Goal: Information Seeking & Learning: Check status

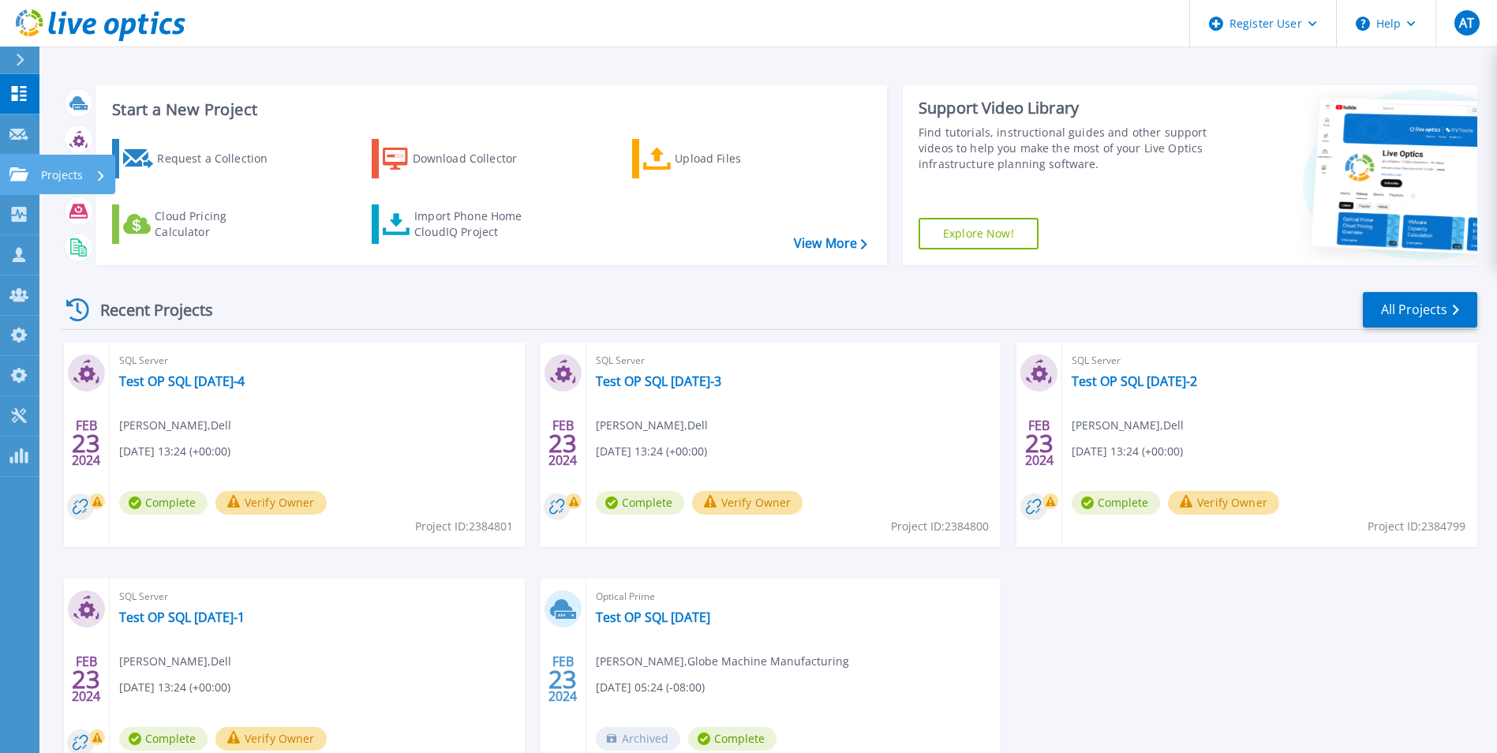
click at [17, 182] on link "Projects Projects" at bounding box center [19, 175] width 39 height 40
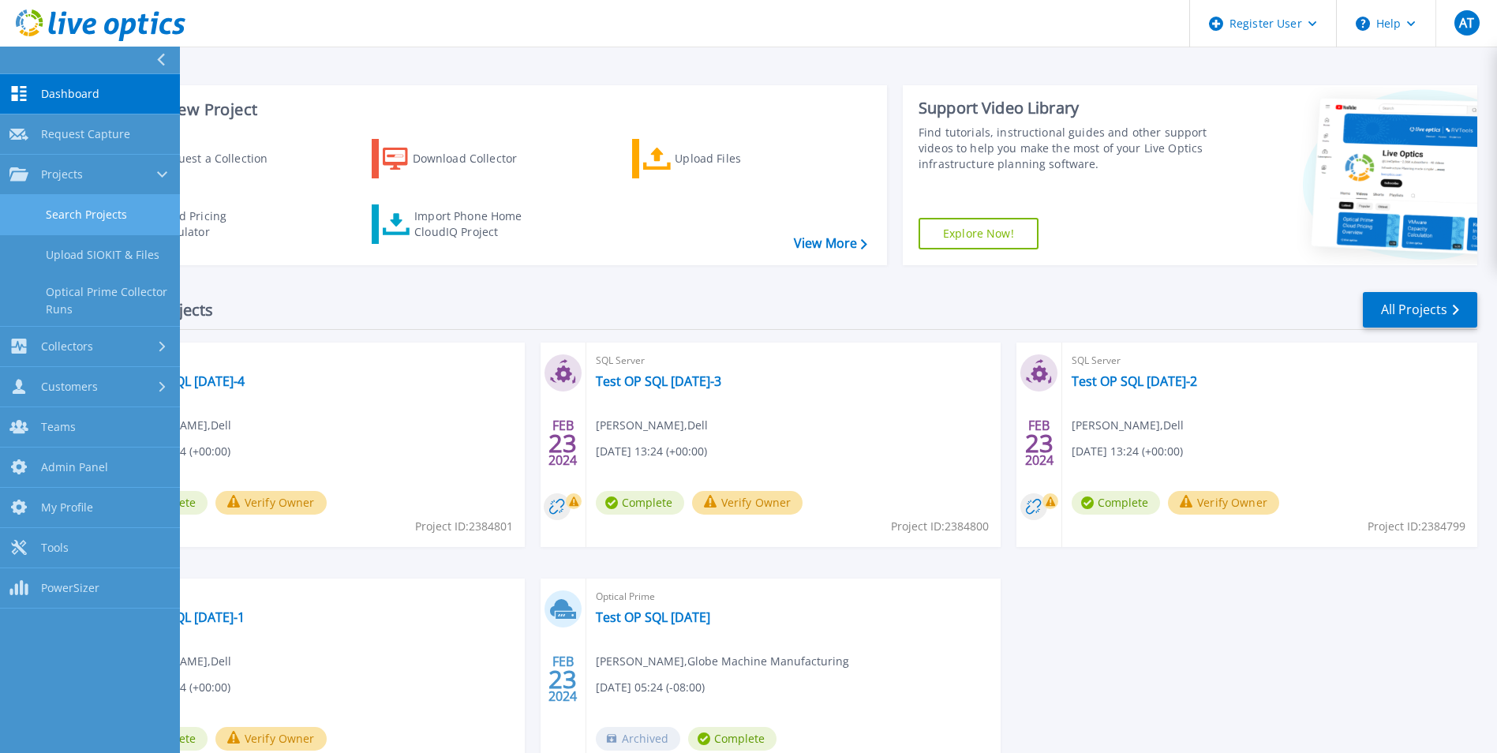
click at [58, 226] on link "Search Projects" at bounding box center [90, 215] width 180 height 40
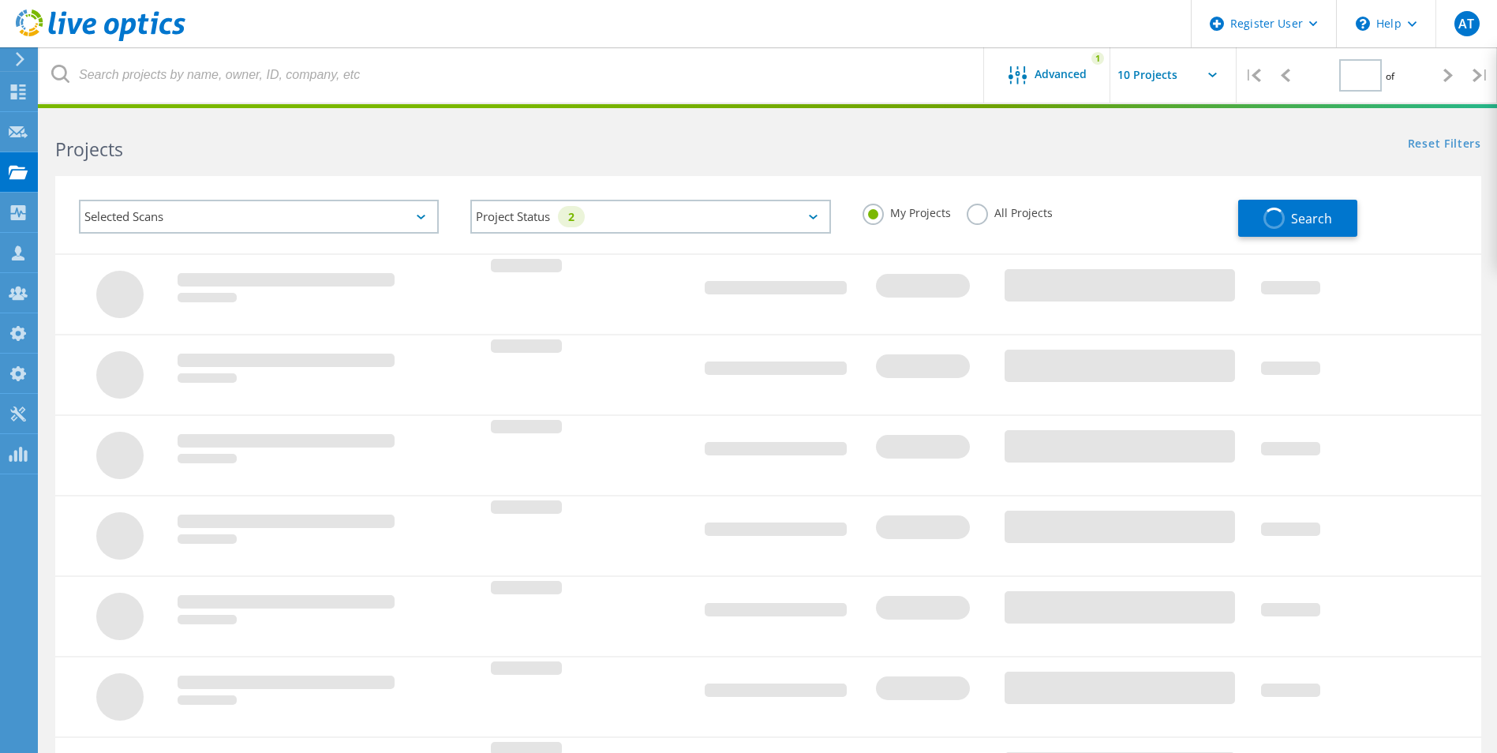
type input "1"
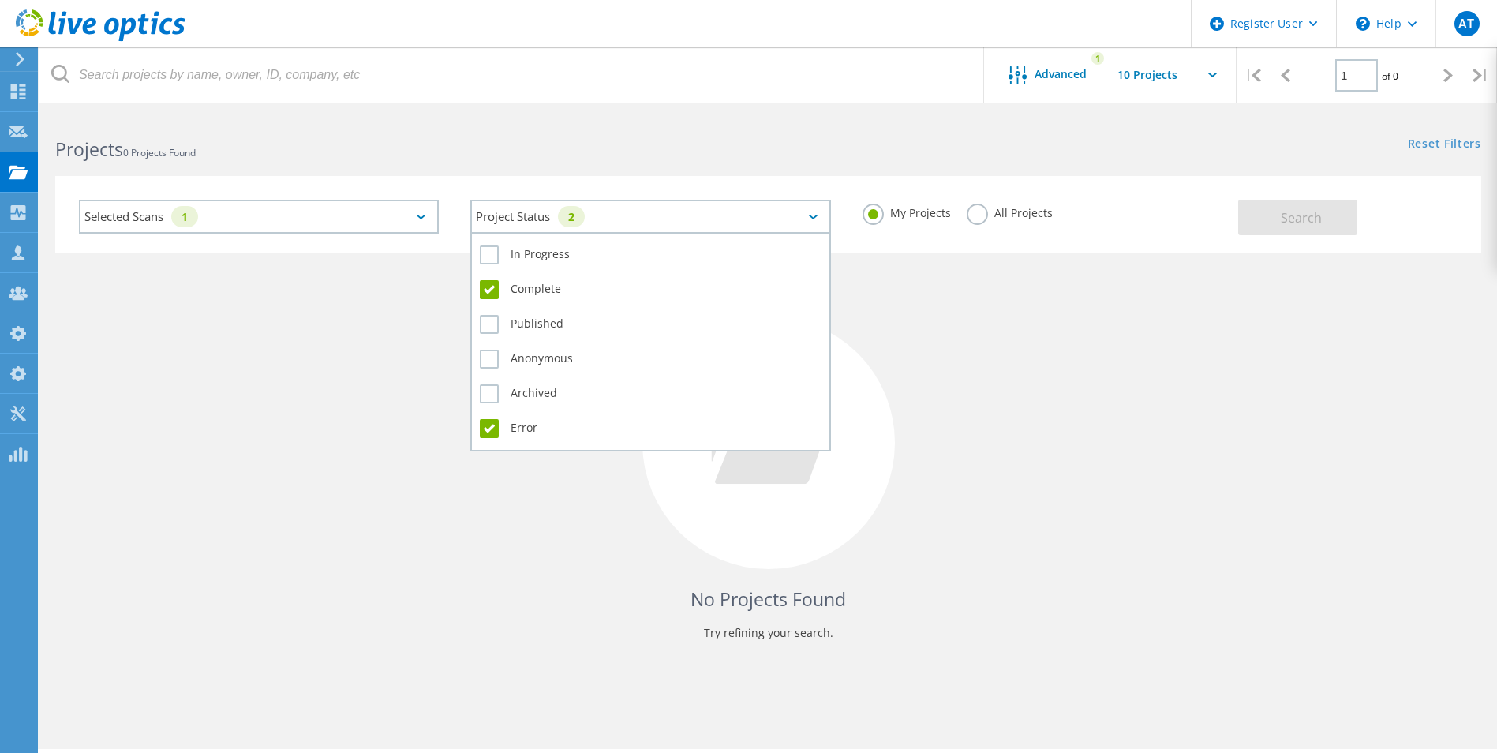
click at [657, 216] on div "Project Status 2" at bounding box center [650, 217] width 360 height 34
click at [530, 287] on label "Complete" at bounding box center [650, 289] width 341 height 19
click at [0, 0] on input "Complete" at bounding box center [0, 0] width 0 height 0
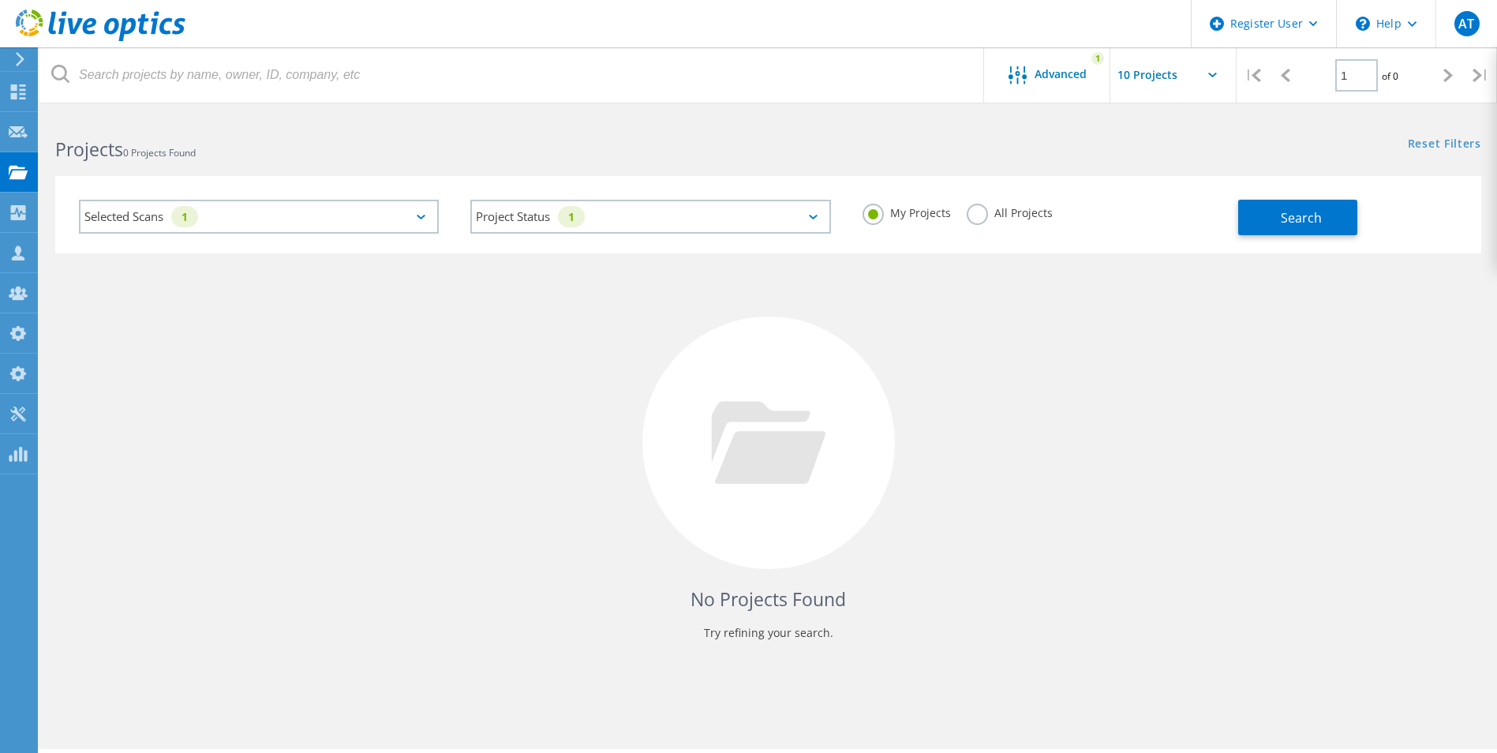
click at [316, 222] on div "Selected Scans 1" at bounding box center [259, 217] width 360 height 34
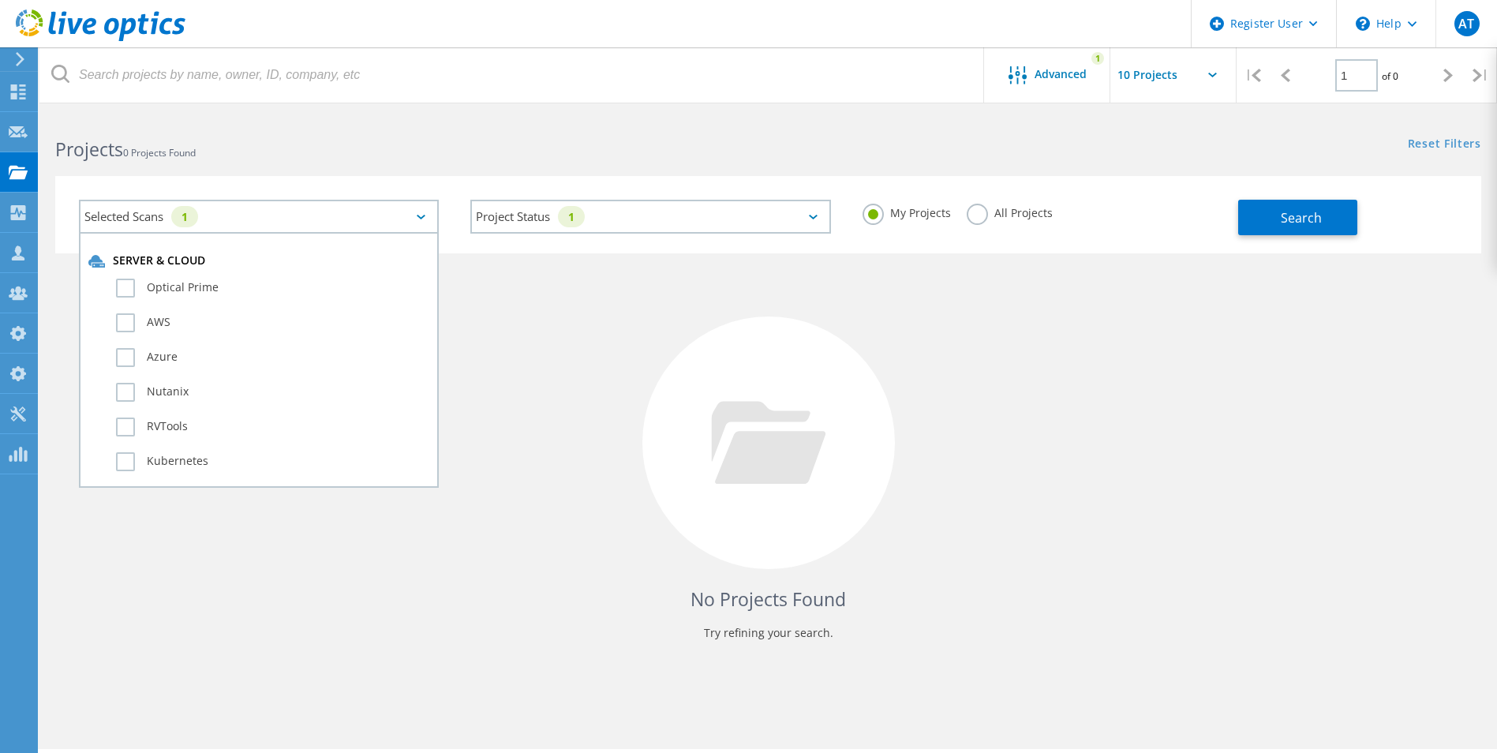
click at [499, 294] on div "No Projects Found Try refining your search." at bounding box center [768, 457] width 1426 height 408
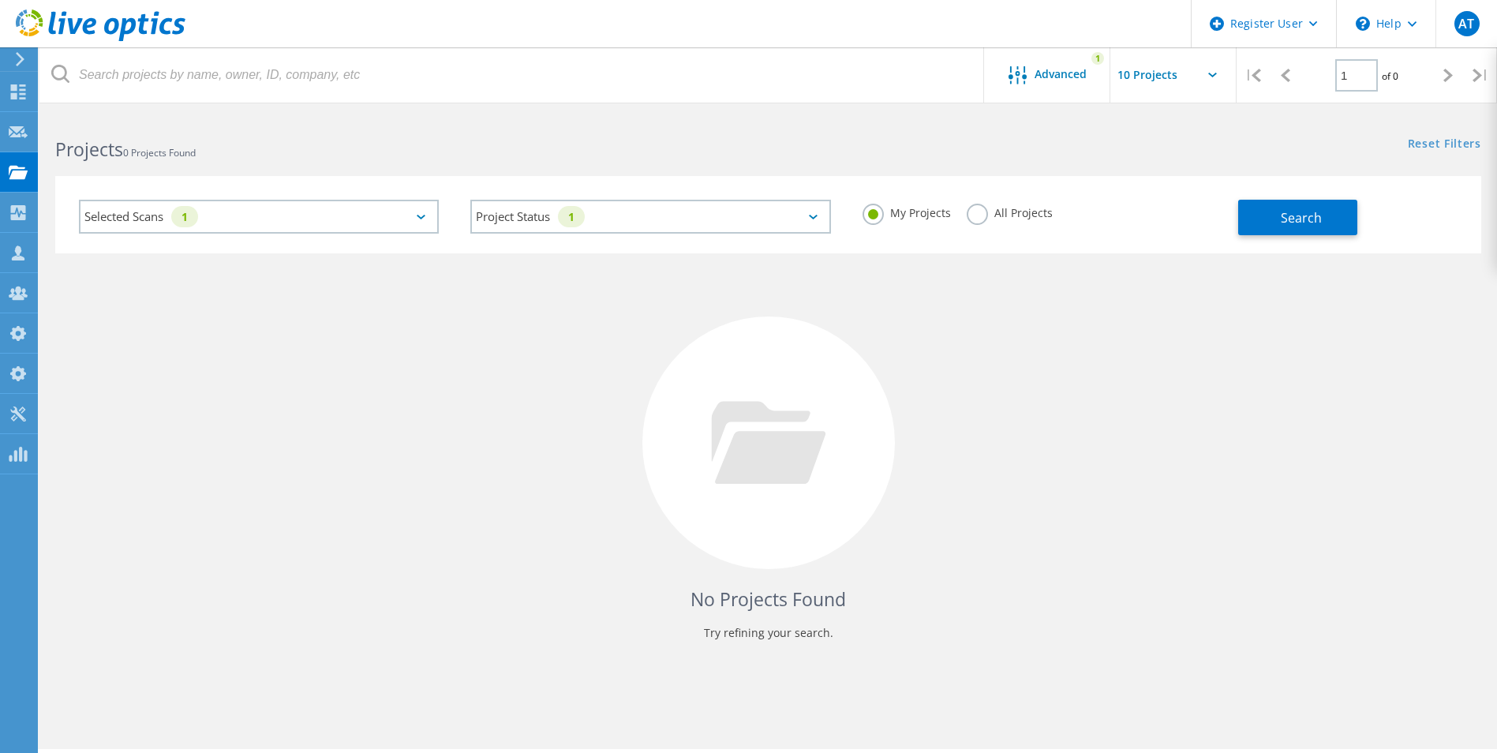
click at [971, 215] on label "All Projects" at bounding box center [1010, 211] width 86 height 15
click at [0, 0] on input "All Projects" at bounding box center [0, 0] width 0 height 0
click at [1279, 219] on button "Search" at bounding box center [1297, 218] width 119 height 36
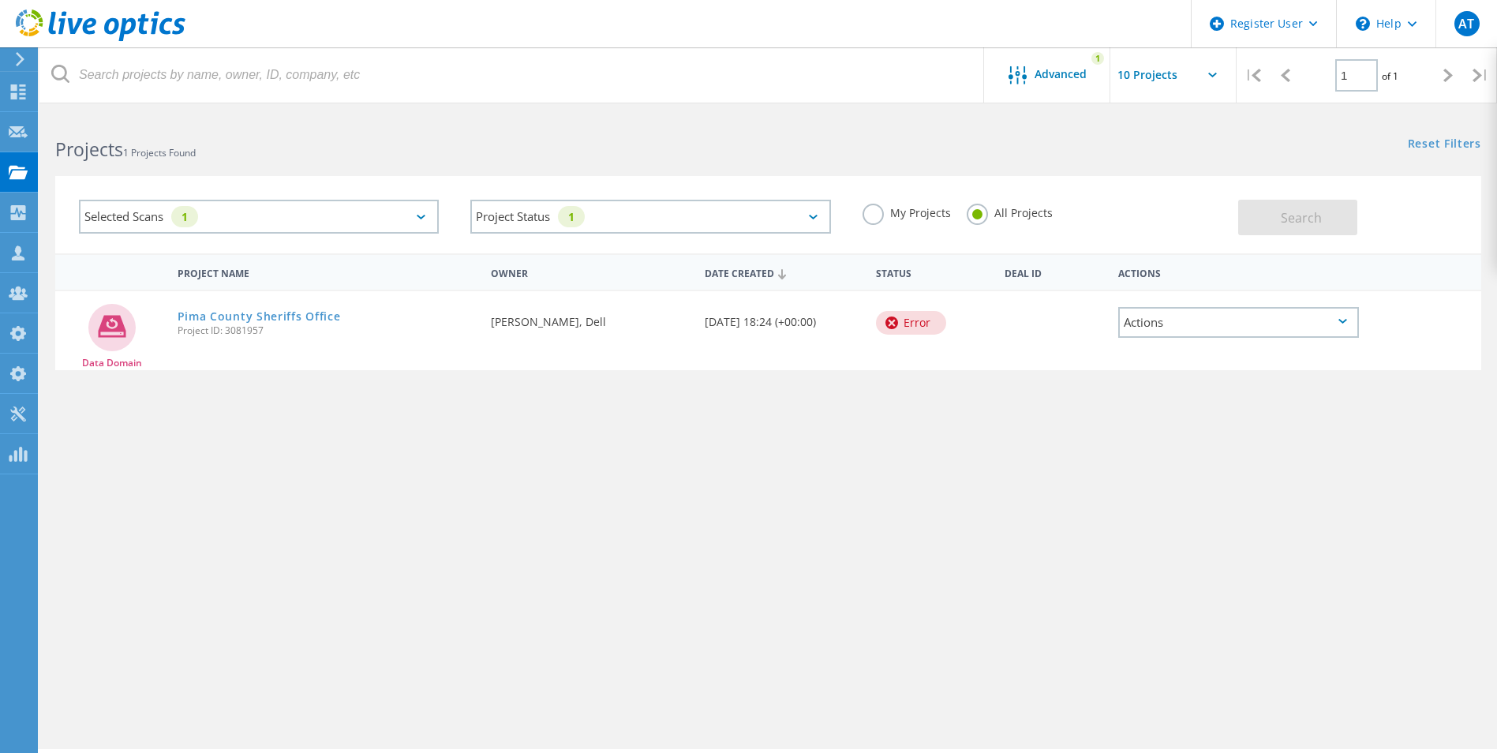
click at [420, 216] on icon at bounding box center [421, 217] width 9 height 5
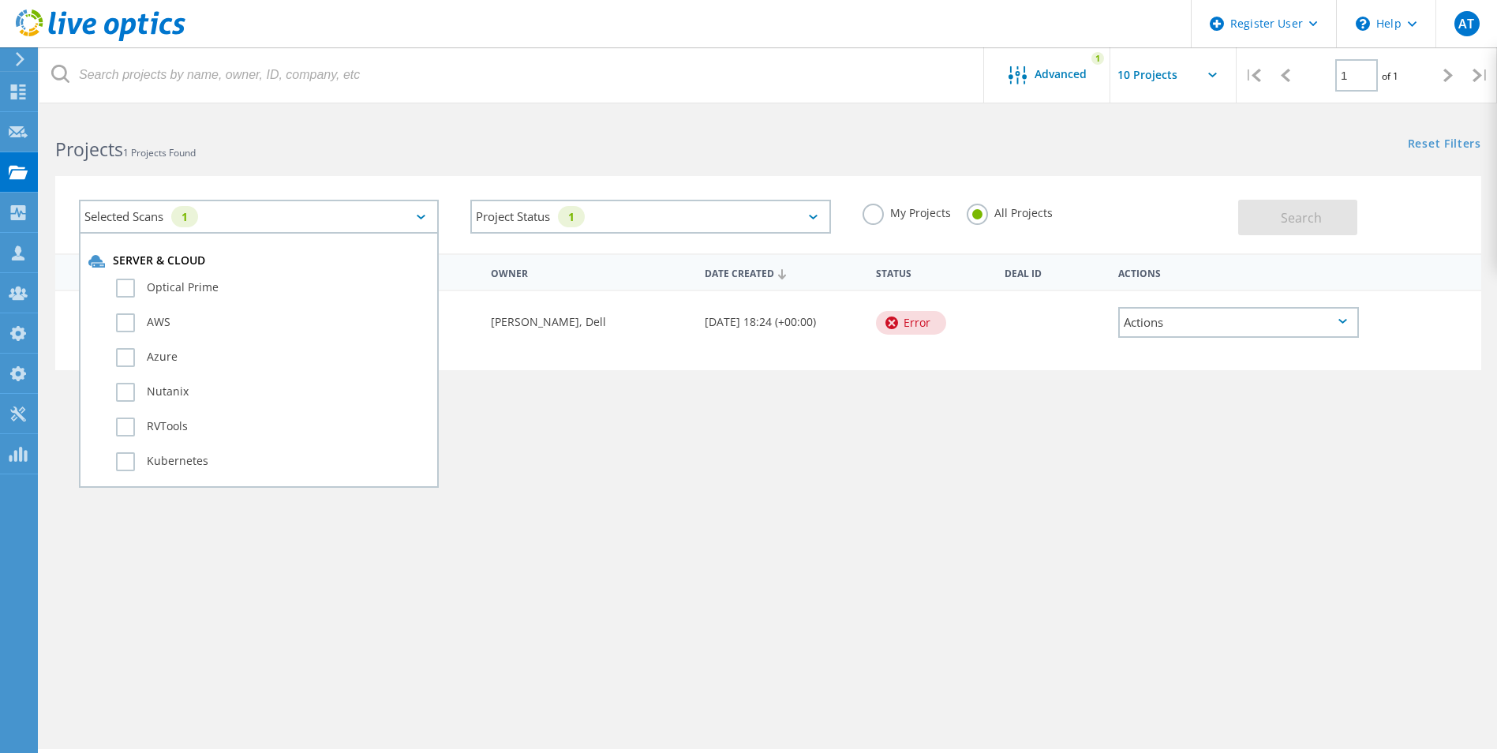
click at [709, 490] on div "Project Name Owner Date Created Status Deal Id Actions Data Domain Pima County …" at bounding box center [768, 458] width 1426 height 410
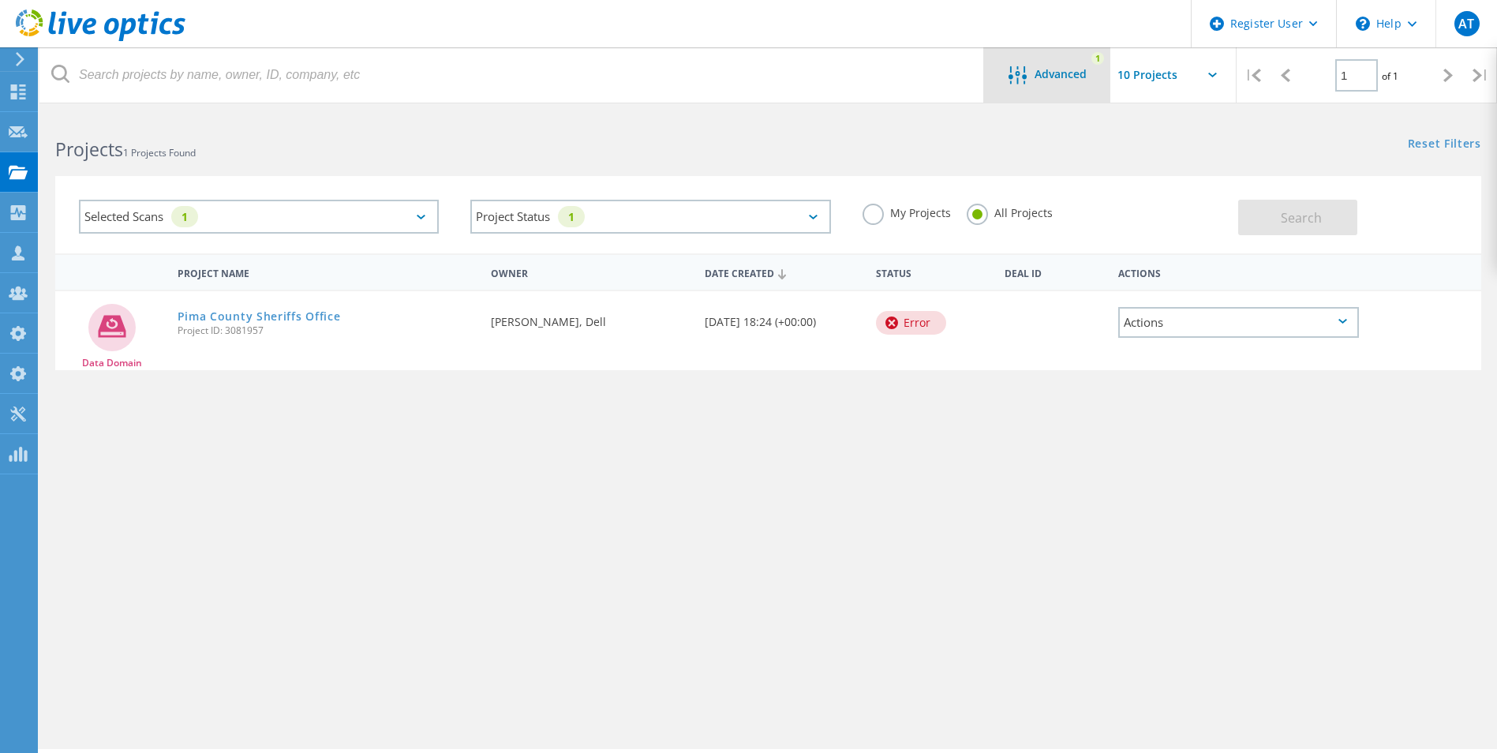
click at [1009, 82] on icon at bounding box center [1018, 75] width 18 height 18
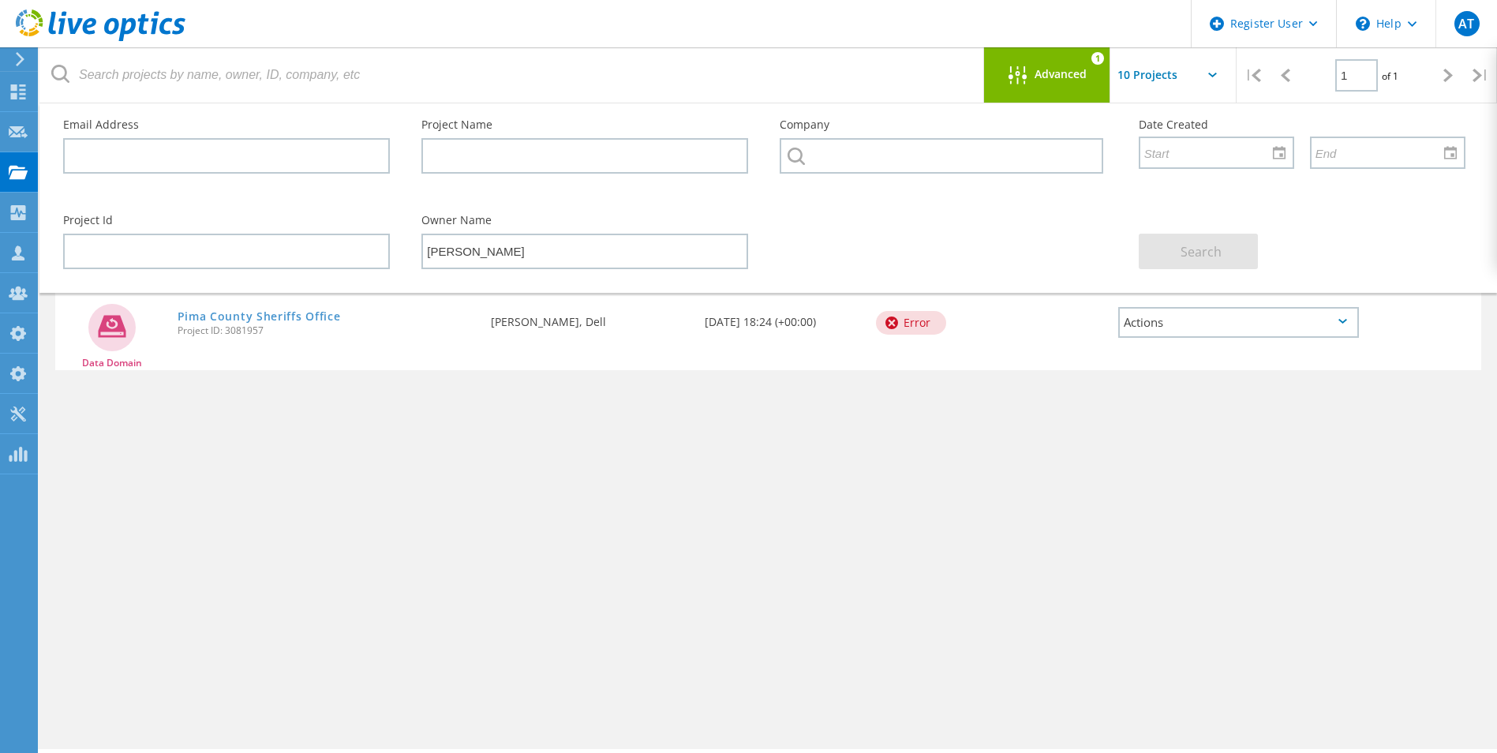
click at [681, 531] on div "Project Name Owner Date Created Status Deal Id Actions Data Domain Pima County …" at bounding box center [768, 458] width 1426 height 410
click at [714, 503] on div "Project Name Owner Date Created Status Deal Id Actions Data Domain Pima County …" at bounding box center [768, 458] width 1426 height 410
click at [1022, 84] on icon at bounding box center [1018, 75] width 18 height 18
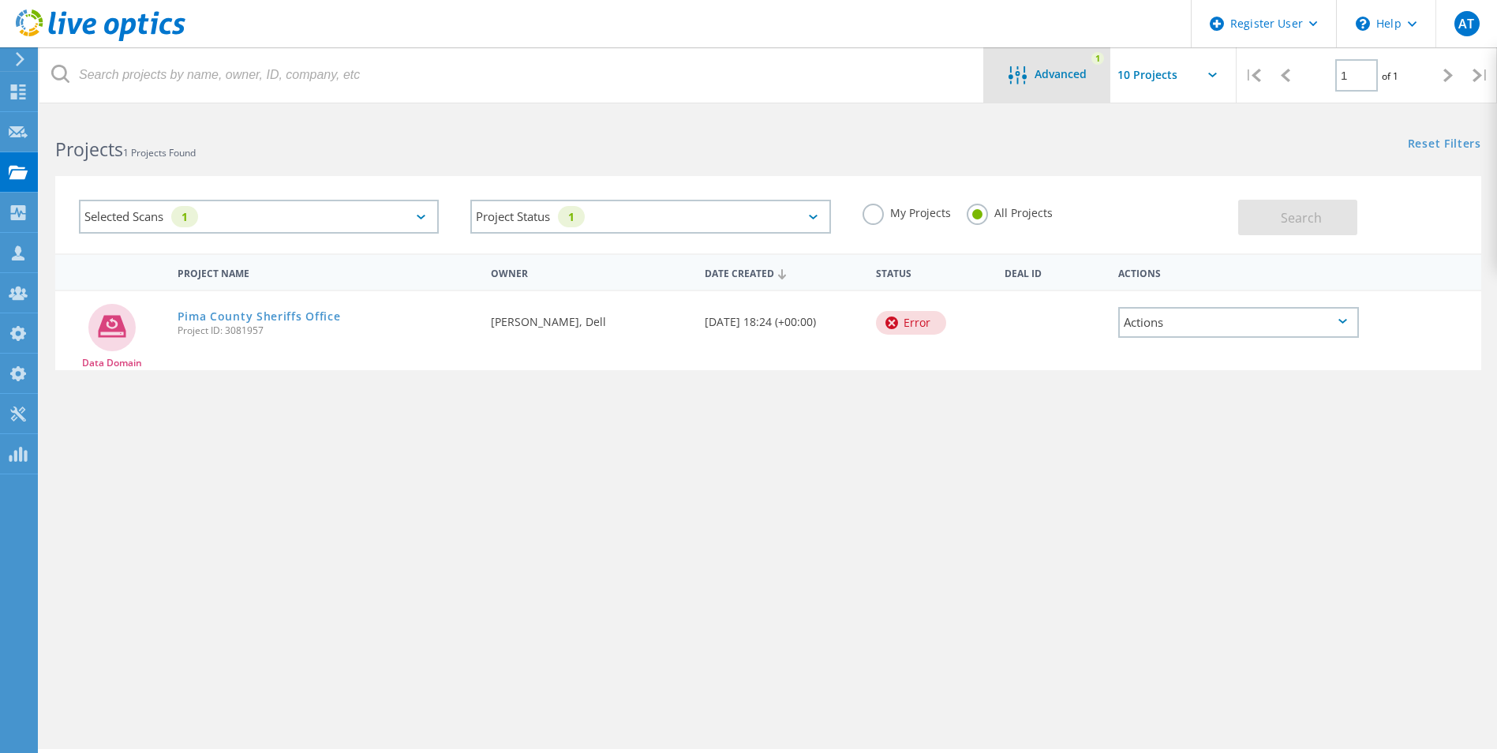
click at [1022, 84] on icon at bounding box center [1018, 75] width 18 height 18
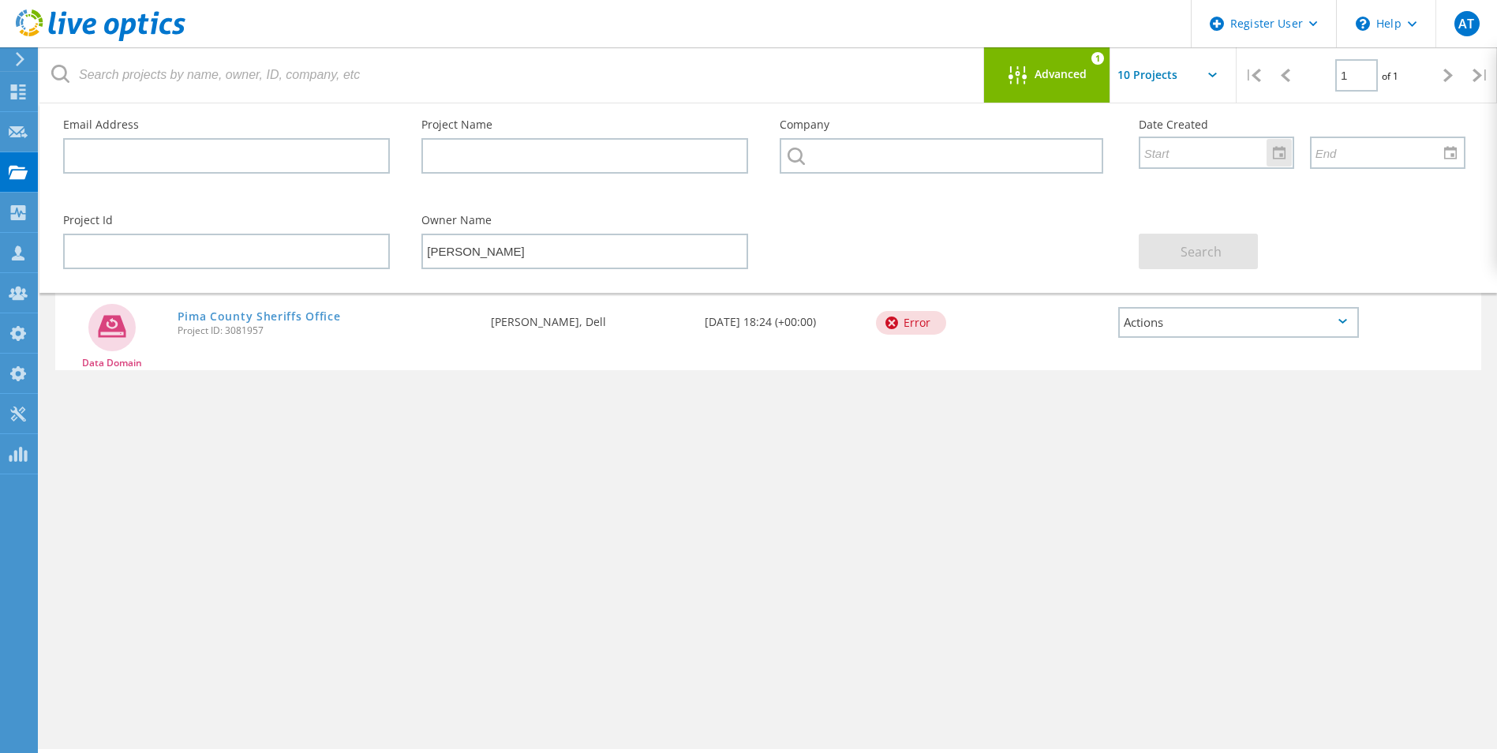
click at [1158, 159] on input "text" at bounding box center [1210, 152] width 141 height 30
click at [1282, 159] on div at bounding box center [1279, 153] width 25 height 28
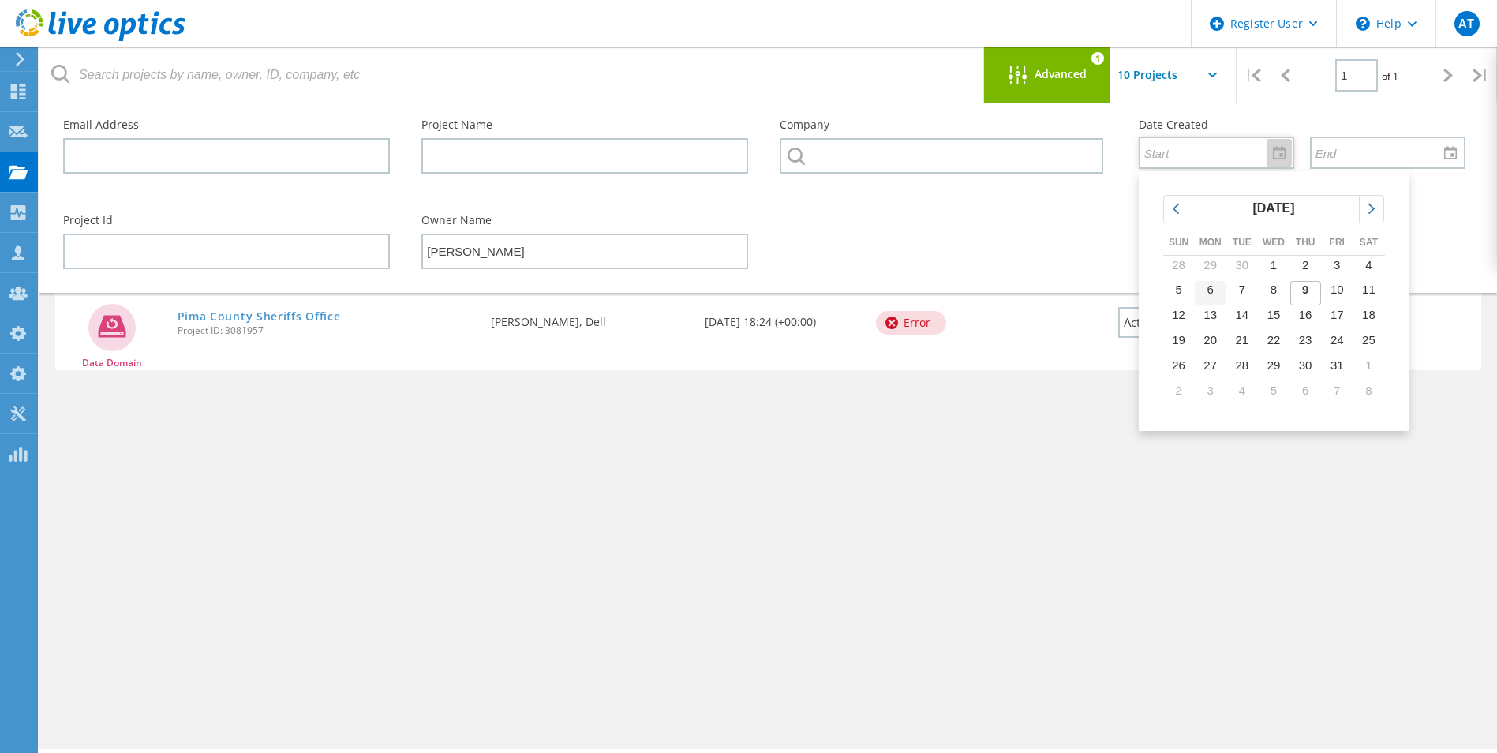
click at [1215, 294] on td "6" at bounding box center [1211, 293] width 32 height 25
type input "[DATE]"
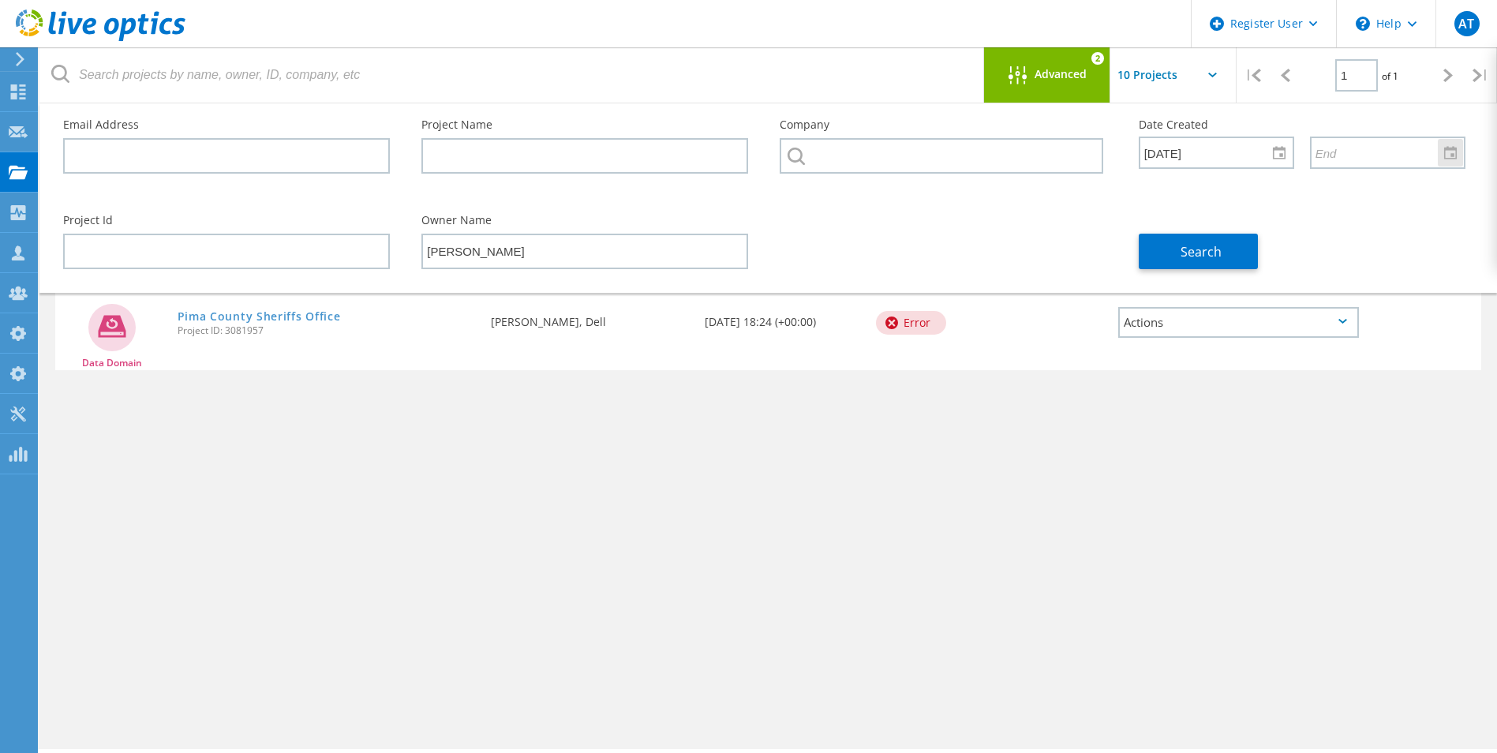
click at [1447, 156] on div at bounding box center [1450, 153] width 25 height 28
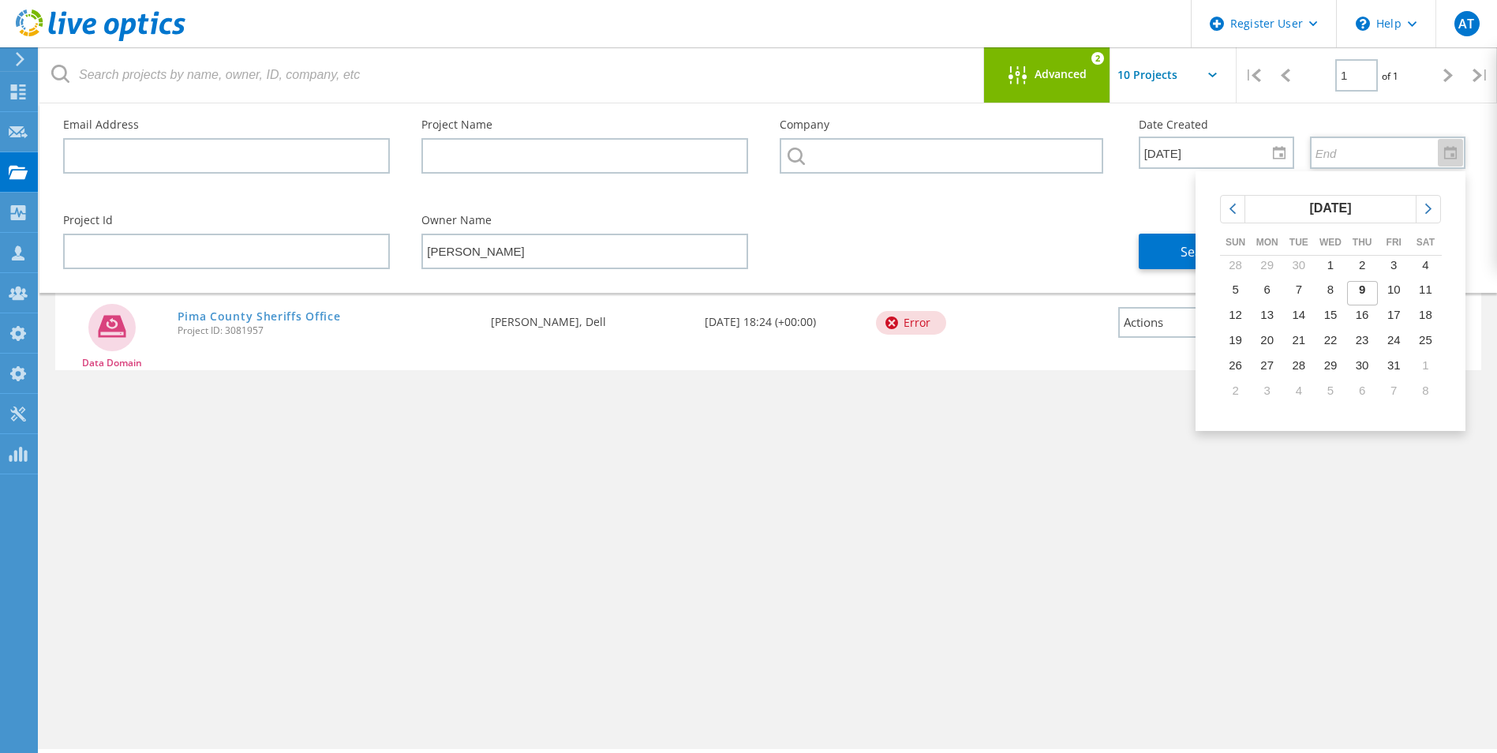
click at [1363, 288] on span "9" at bounding box center [1362, 289] width 6 height 13
type input "[DATE]"
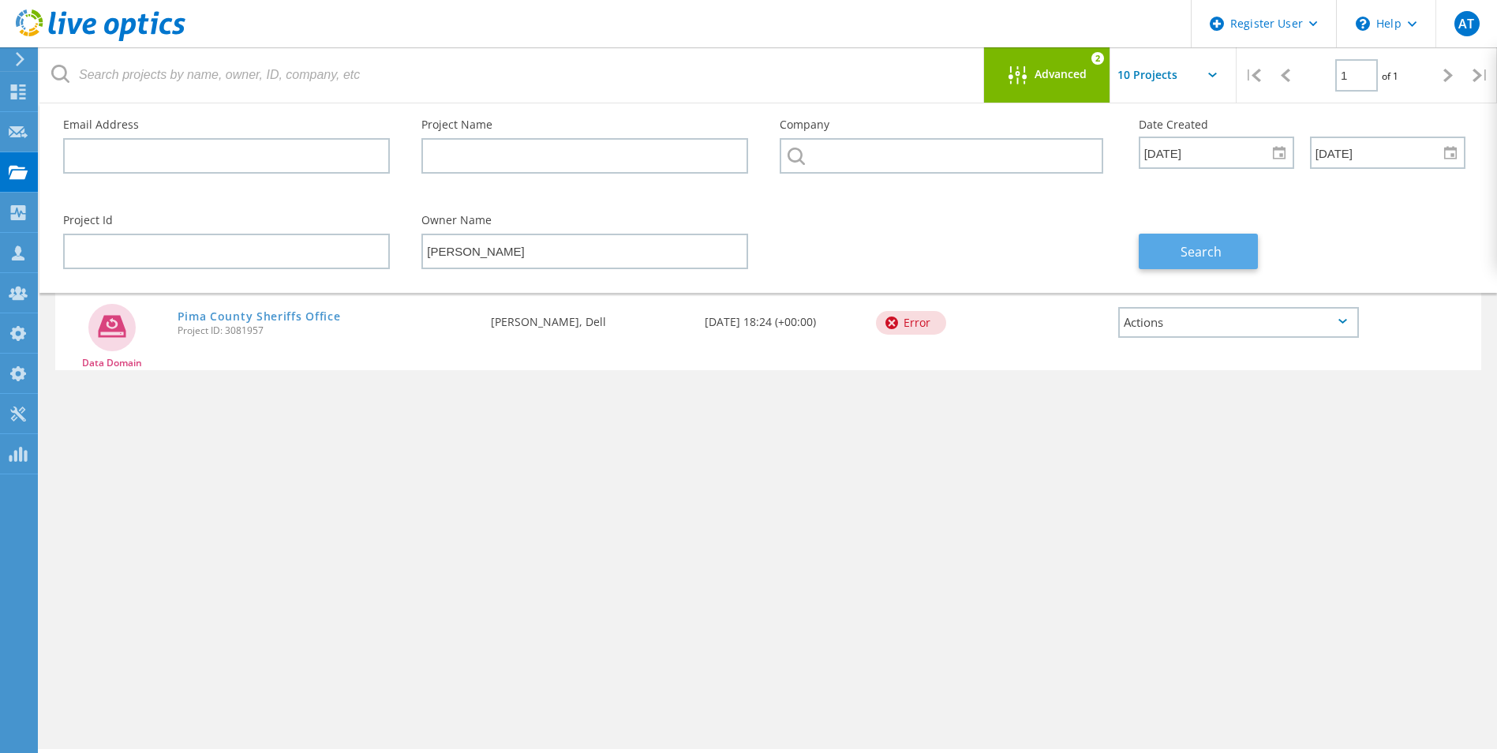
click at [1211, 254] on span "Search" at bounding box center [1201, 251] width 41 height 17
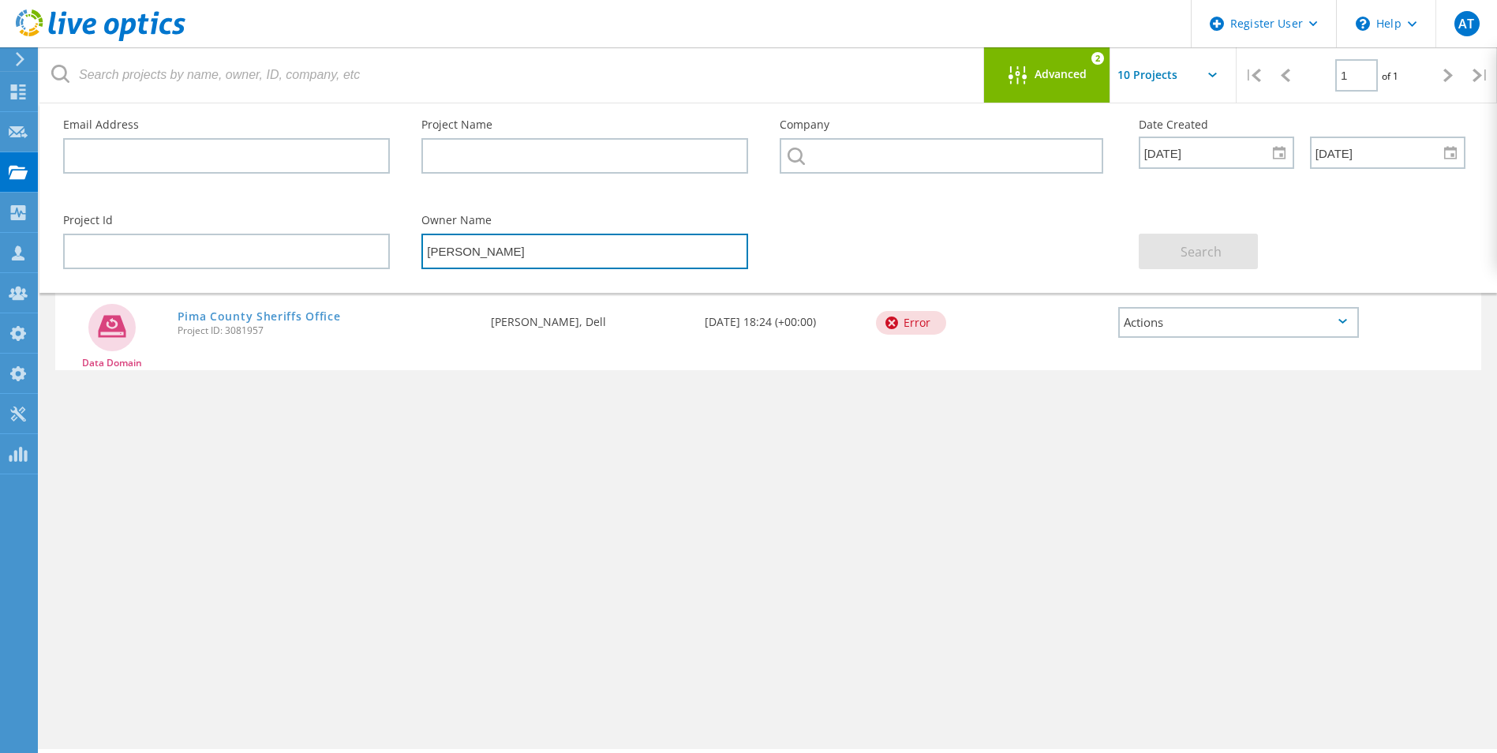
click at [553, 253] on input "Andy Ng" at bounding box center [584, 252] width 327 height 36
type input "A"
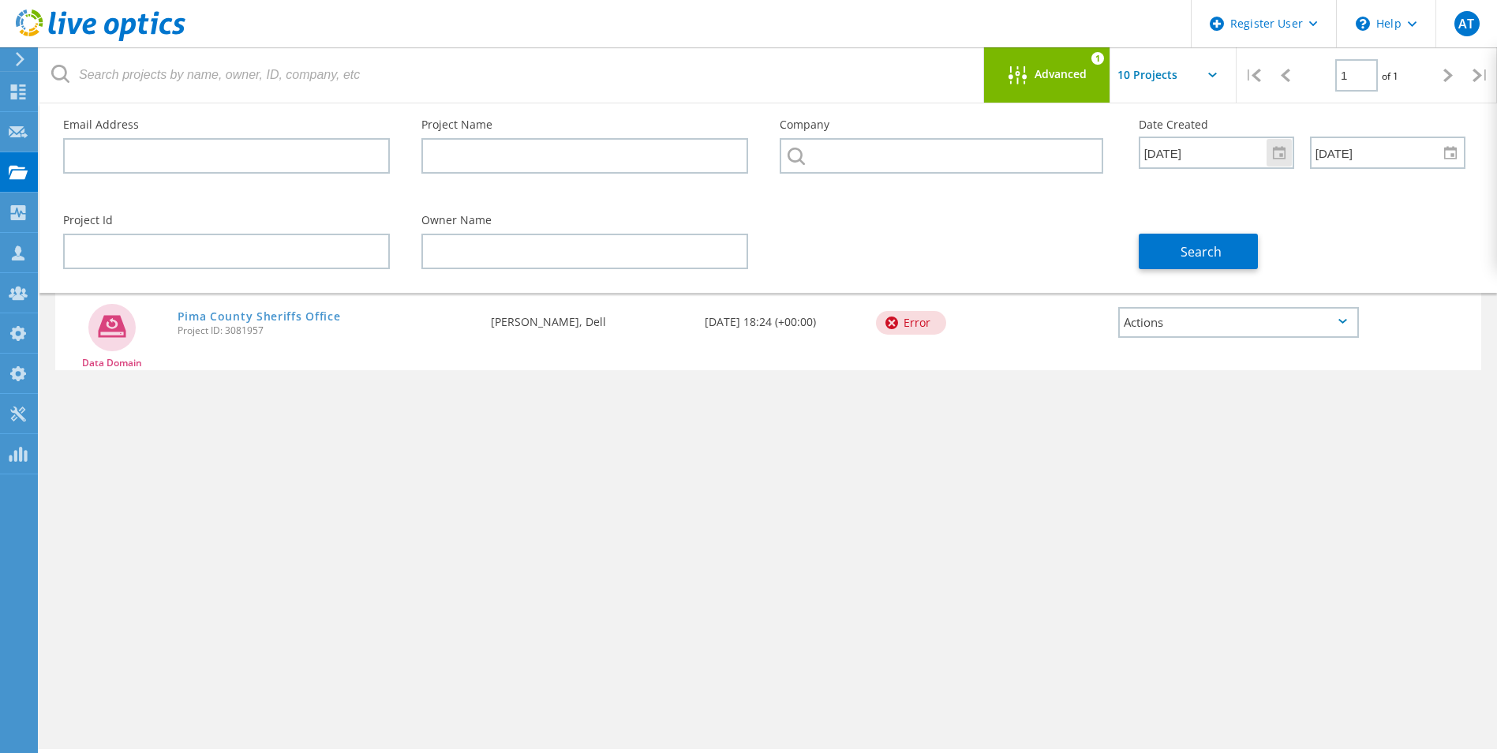
click at [1222, 160] on input "[DATE]" at bounding box center [1210, 152] width 141 height 30
type input "1"
click at [1385, 157] on input "[DATE]" at bounding box center [1382, 152] width 141 height 30
type input "1"
click at [1334, 238] on div "Search" at bounding box center [1302, 242] width 358 height 86
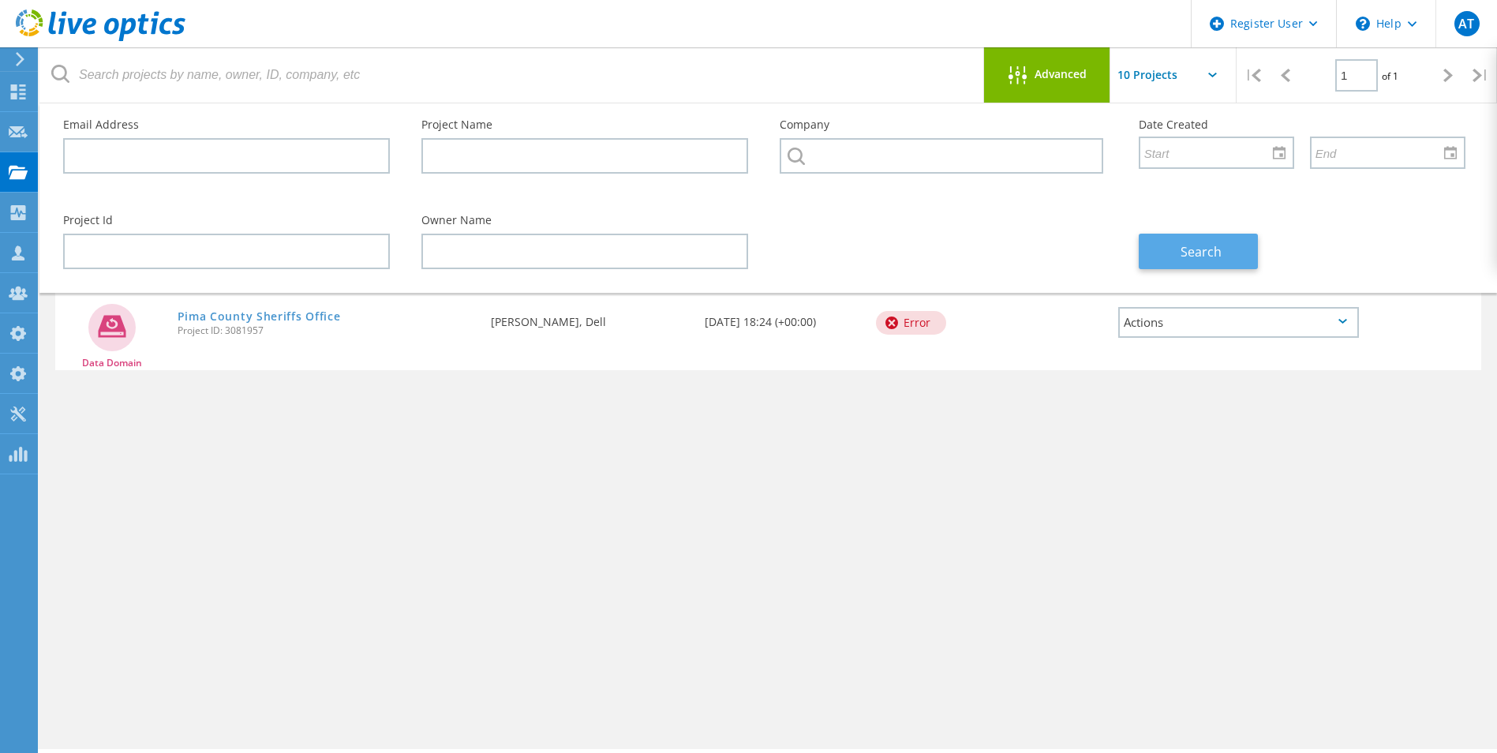
click at [1206, 253] on span "Search" at bounding box center [1201, 251] width 41 height 17
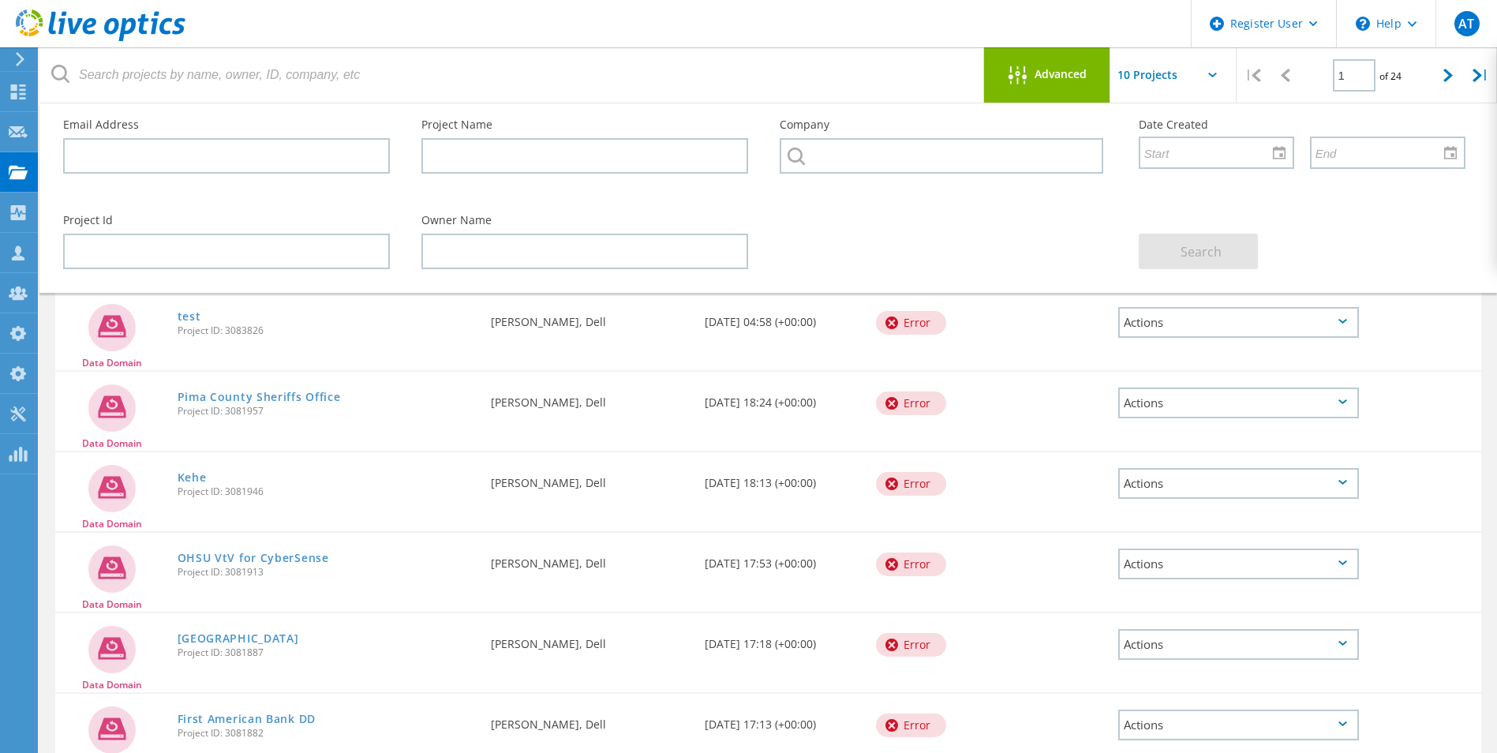
click at [1048, 85] on div "Advanced" at bounding box center [1047, 76] width 126 height 20
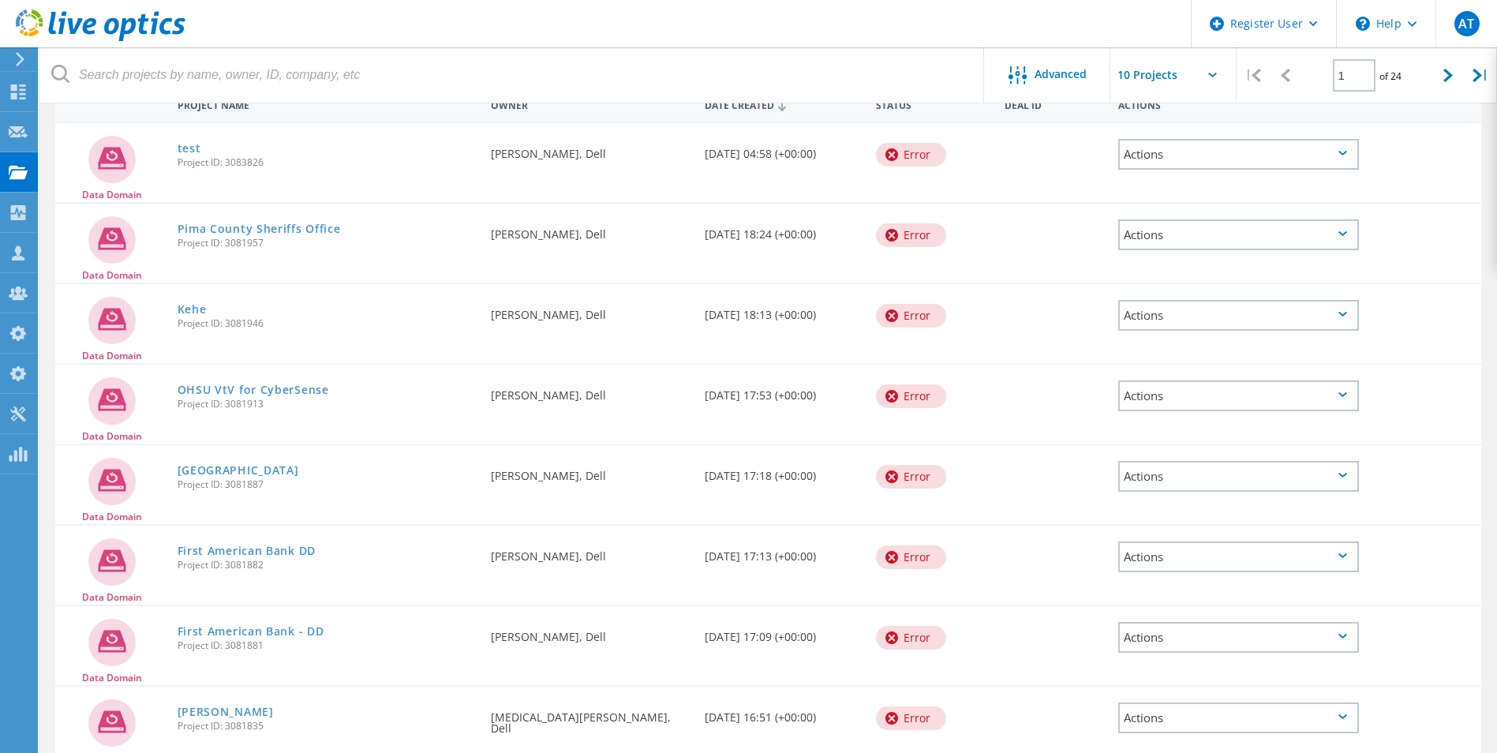
scroll to position [10, 0]
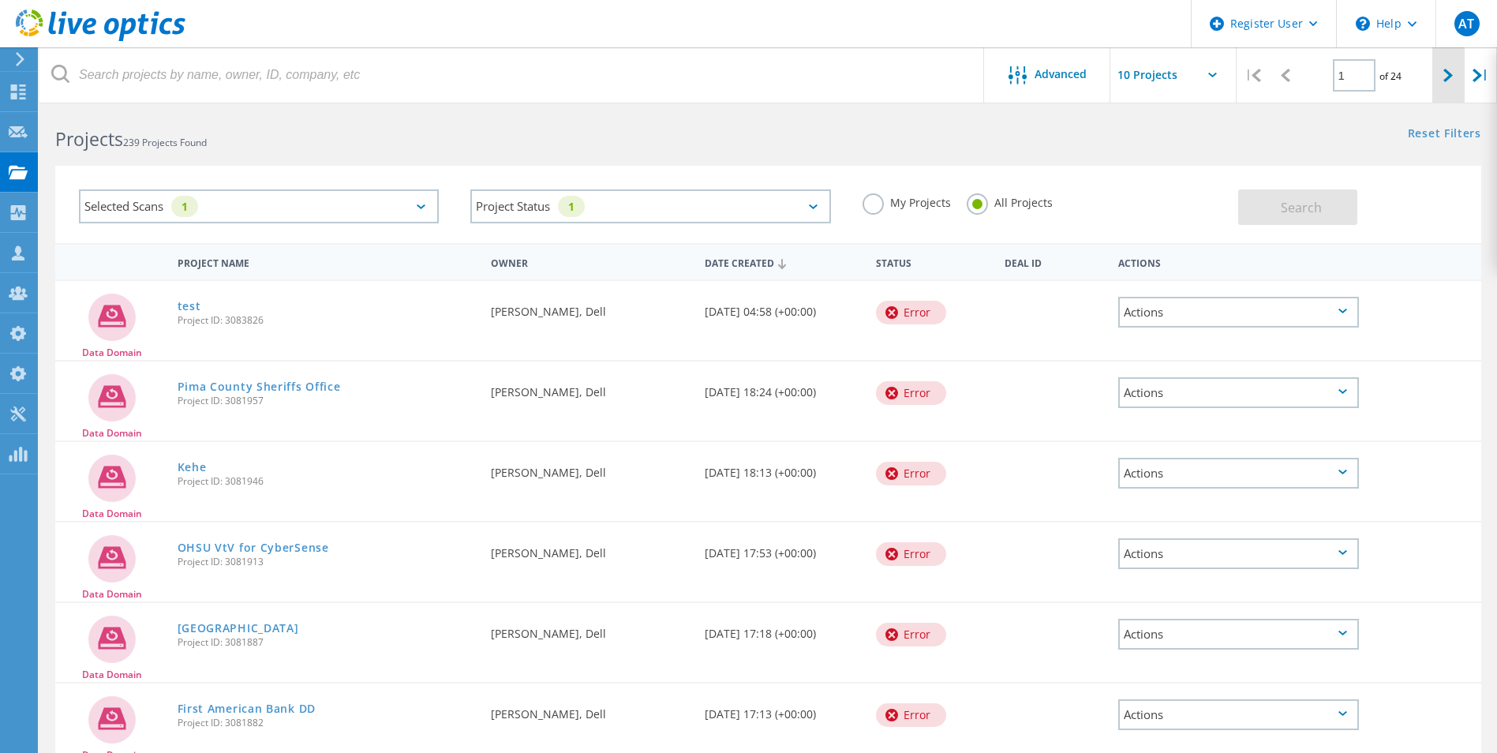
click at [1443, 82] on div at bounding box center [1448, 75] width 32 height 56
click at [1287, 79] on icon at bounding box center [1285, 75] width 9 height 13
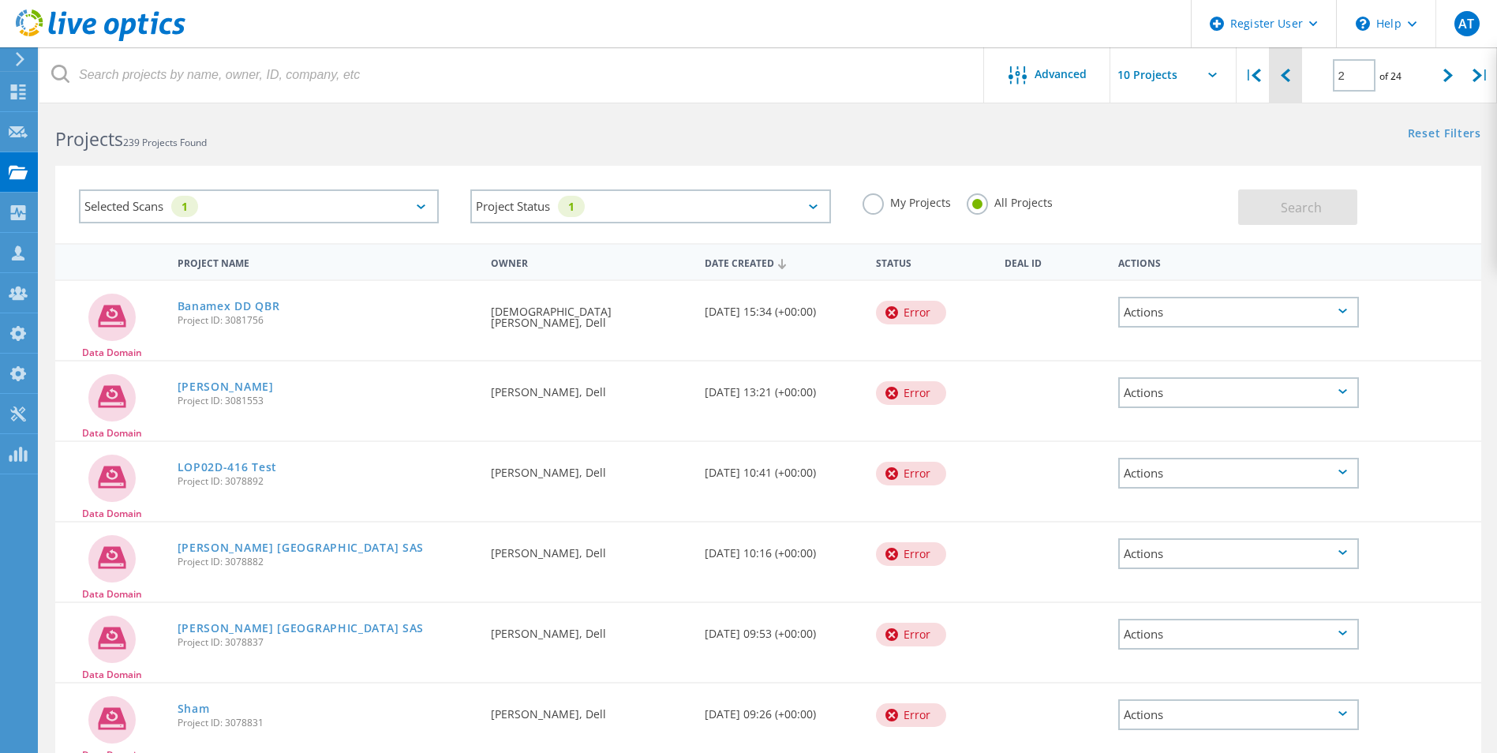
click at [1287, 79] on icon at bounding box center [1285, 75] width 9 height 13
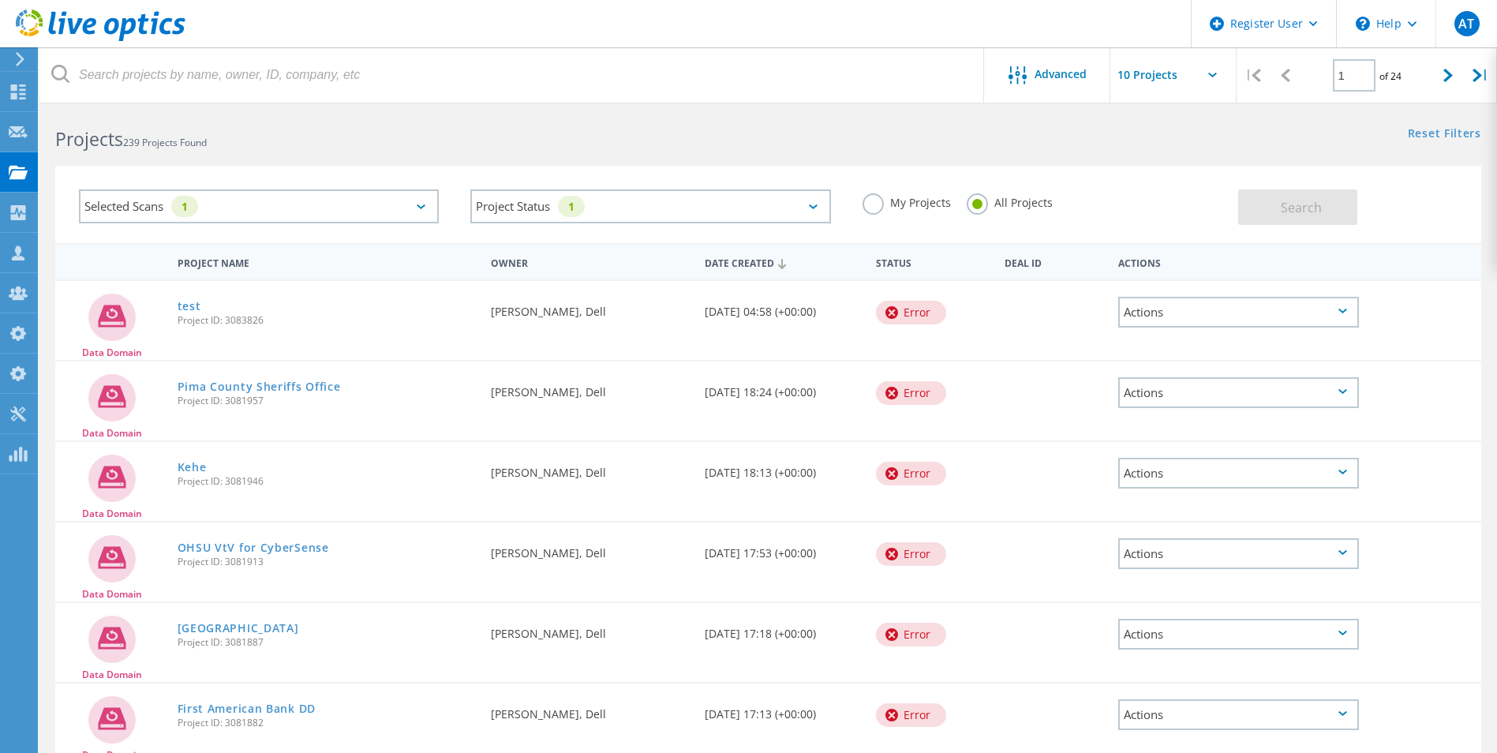
click at [248, 205] on div "Selected Scans 1" at bounding box center [259, 206] width 360 height 34
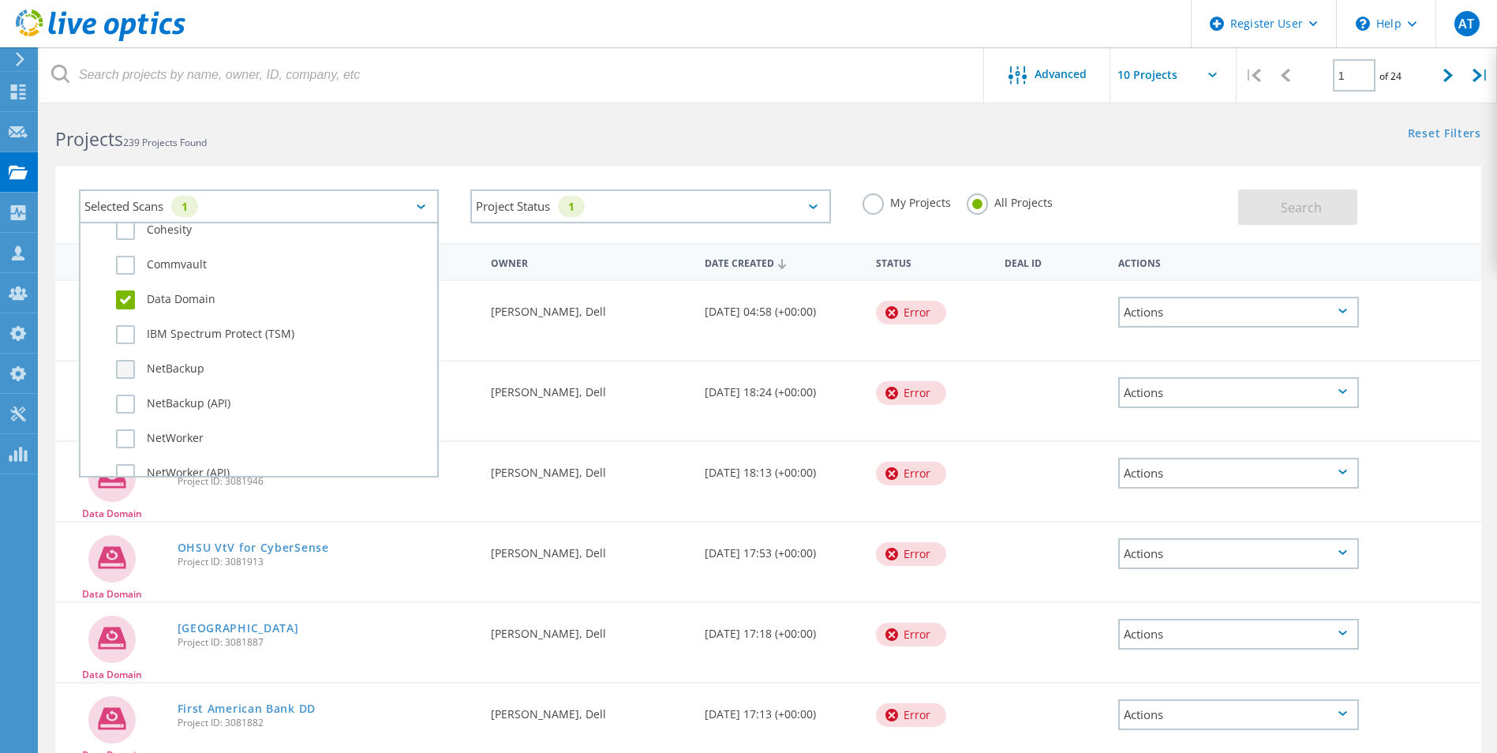
scroll to position [947, 0]
click at [125, 306] on label "Data Domain" at bounding box center [272, 298] width 313 height 19
click at [0, 0] on input "Data Domain" at bounding box center [0, 0] width 0 height 0
click at [383, 167] on div "Selected Scans Server & Cloud Optical Prime AWS Azure Nutanix RVTools Kubernete…" at bounding box center [768, 204] width 1426 height 77
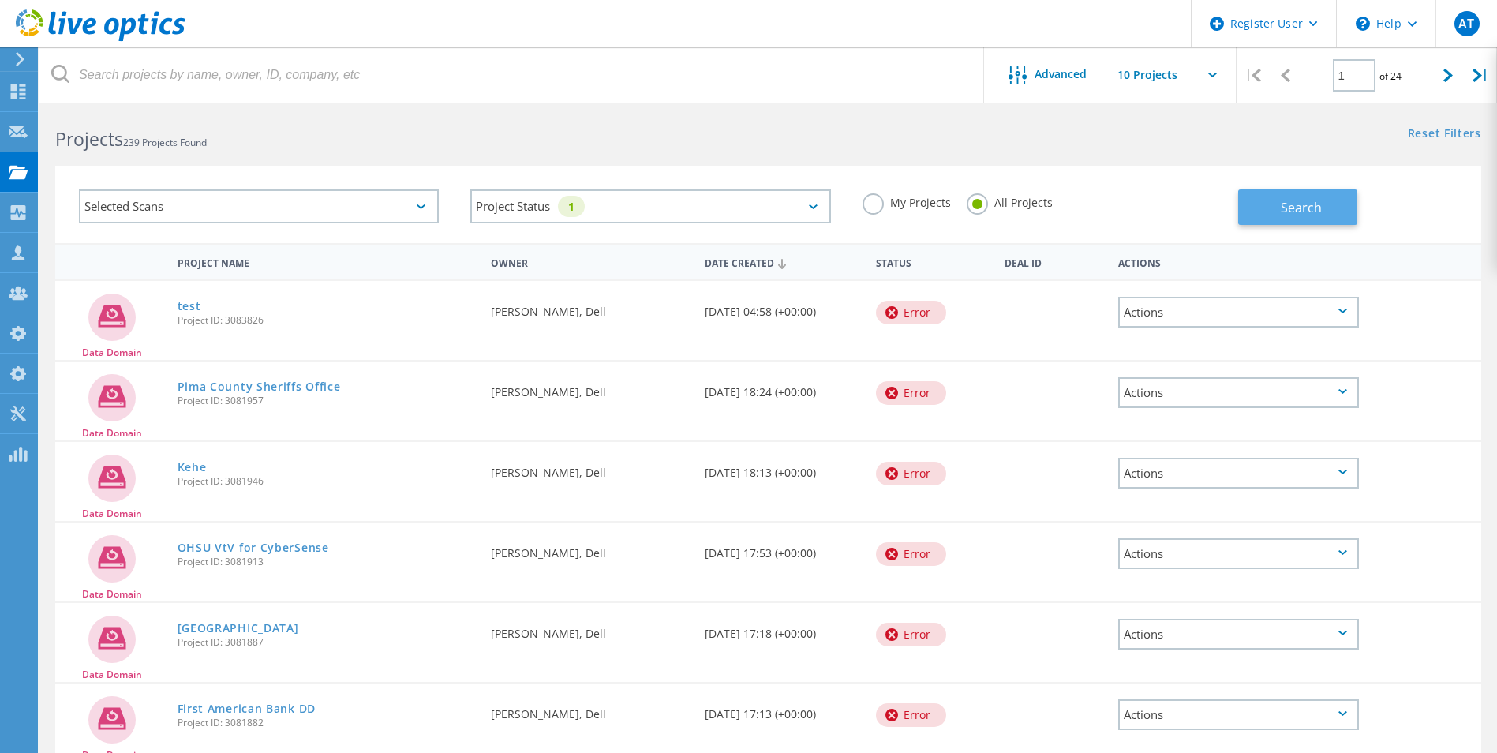
click at [1318, 209] on span "Search" at bounding box center [1301, 207] width 41 height 17
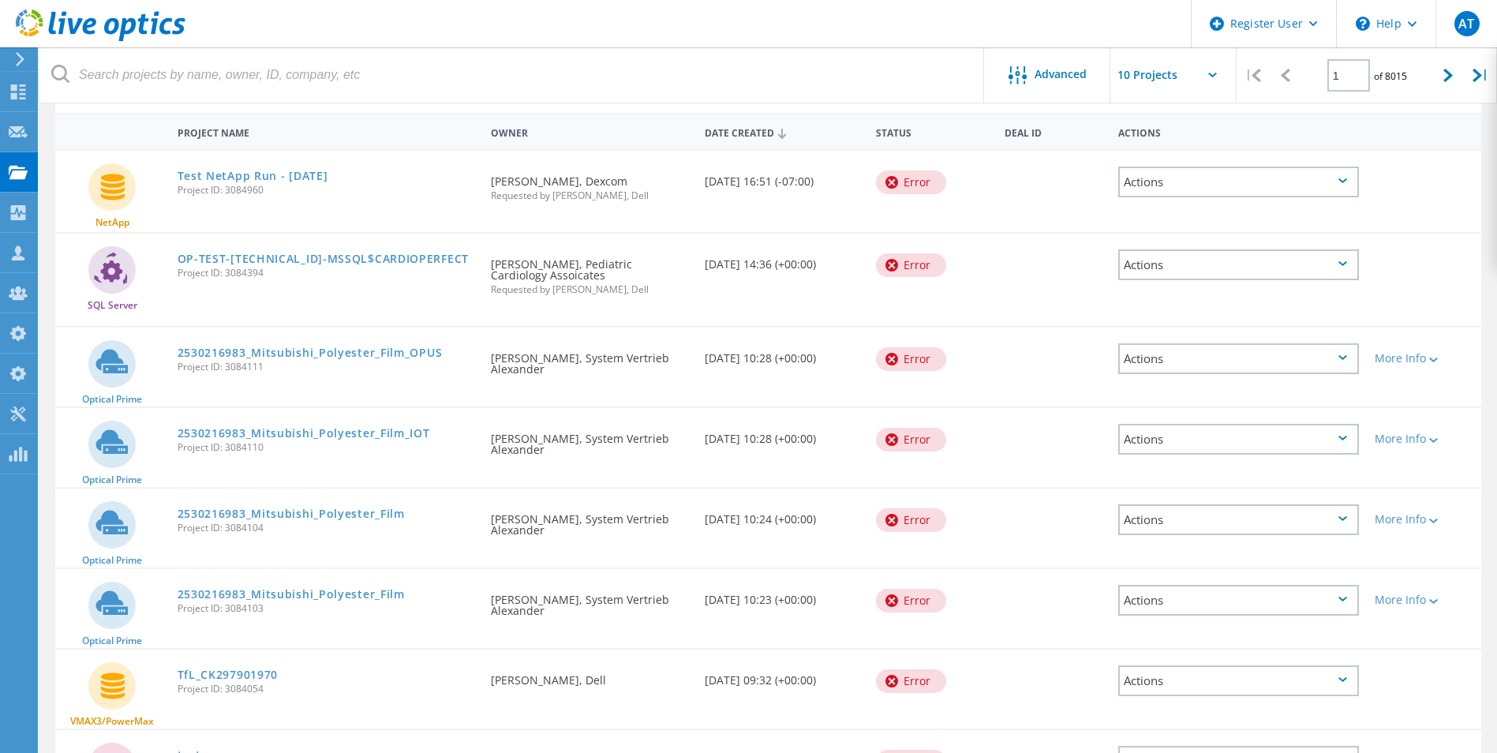
scroll to position [0, 0]
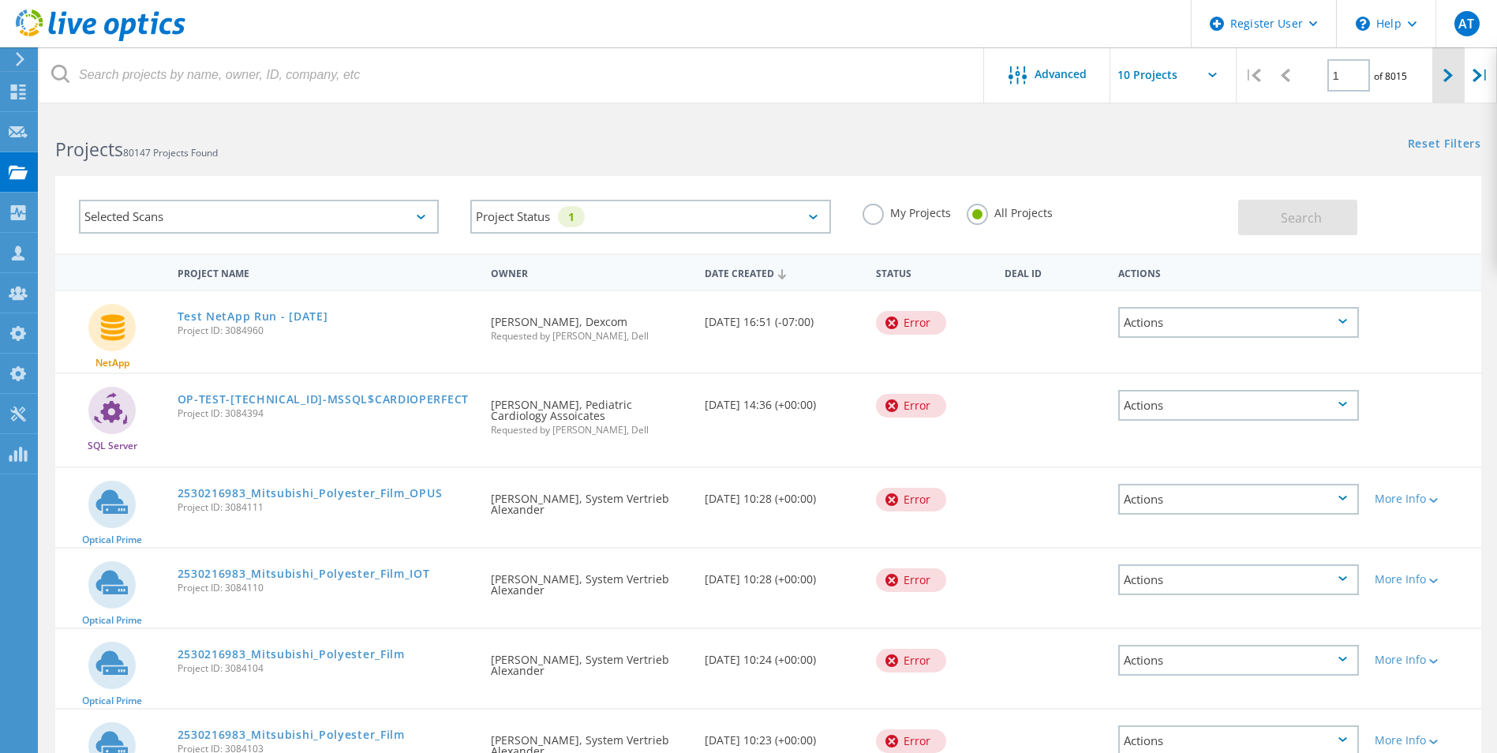
click at [1443, 83] on div at bounding box center [1448, 75] width 32 height 56
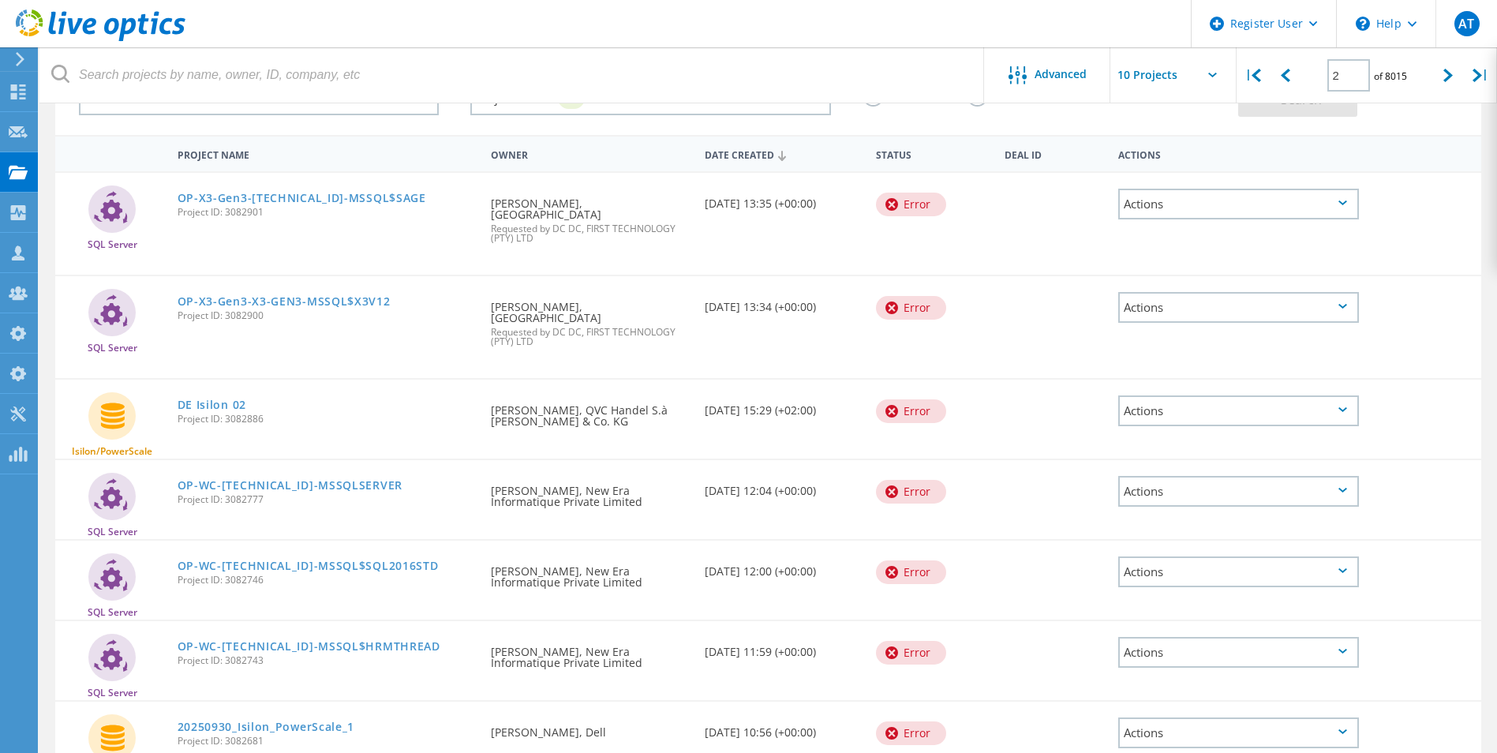
scroll to position [46, 0]
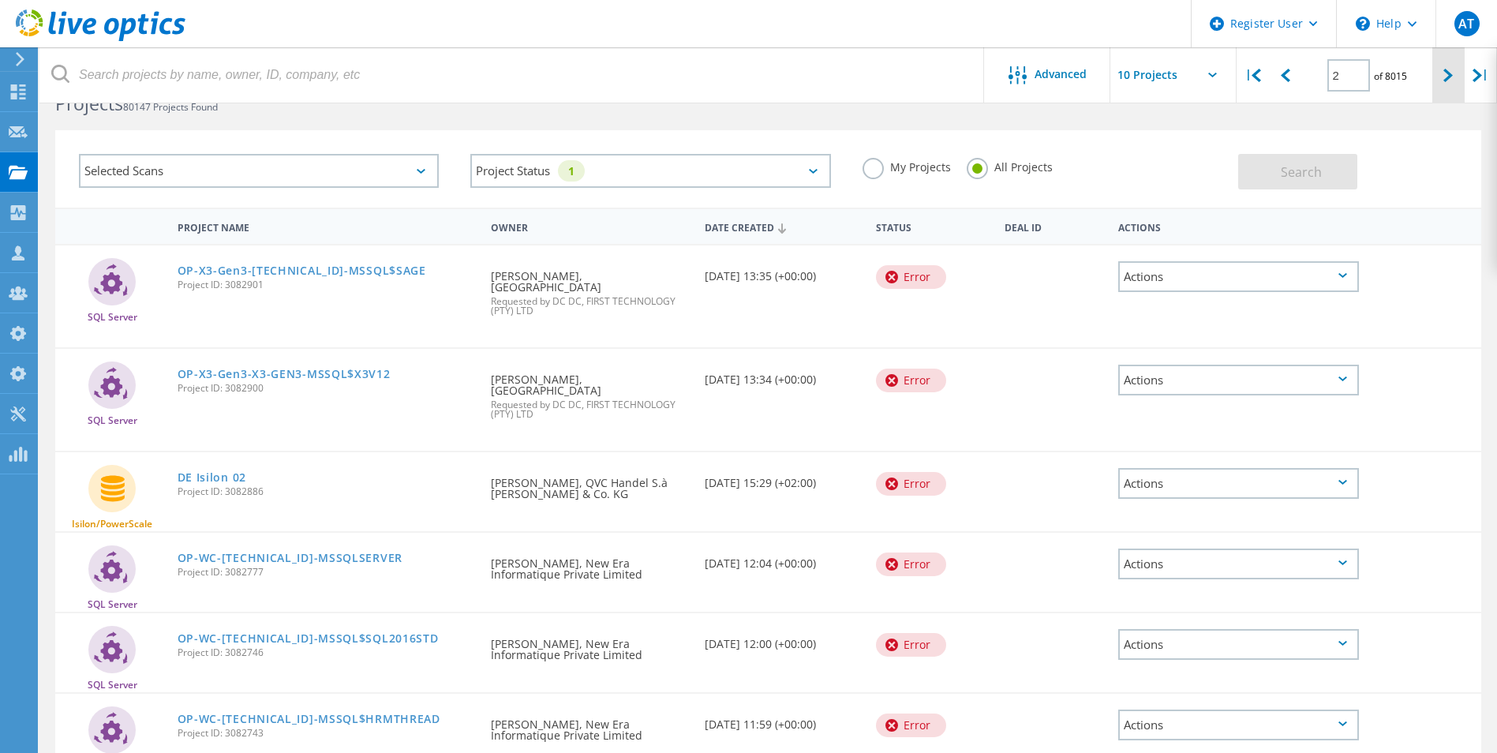
click at [1439, 78] on div at bounding box center [1448, 75] width 32 height 56
type input "3"
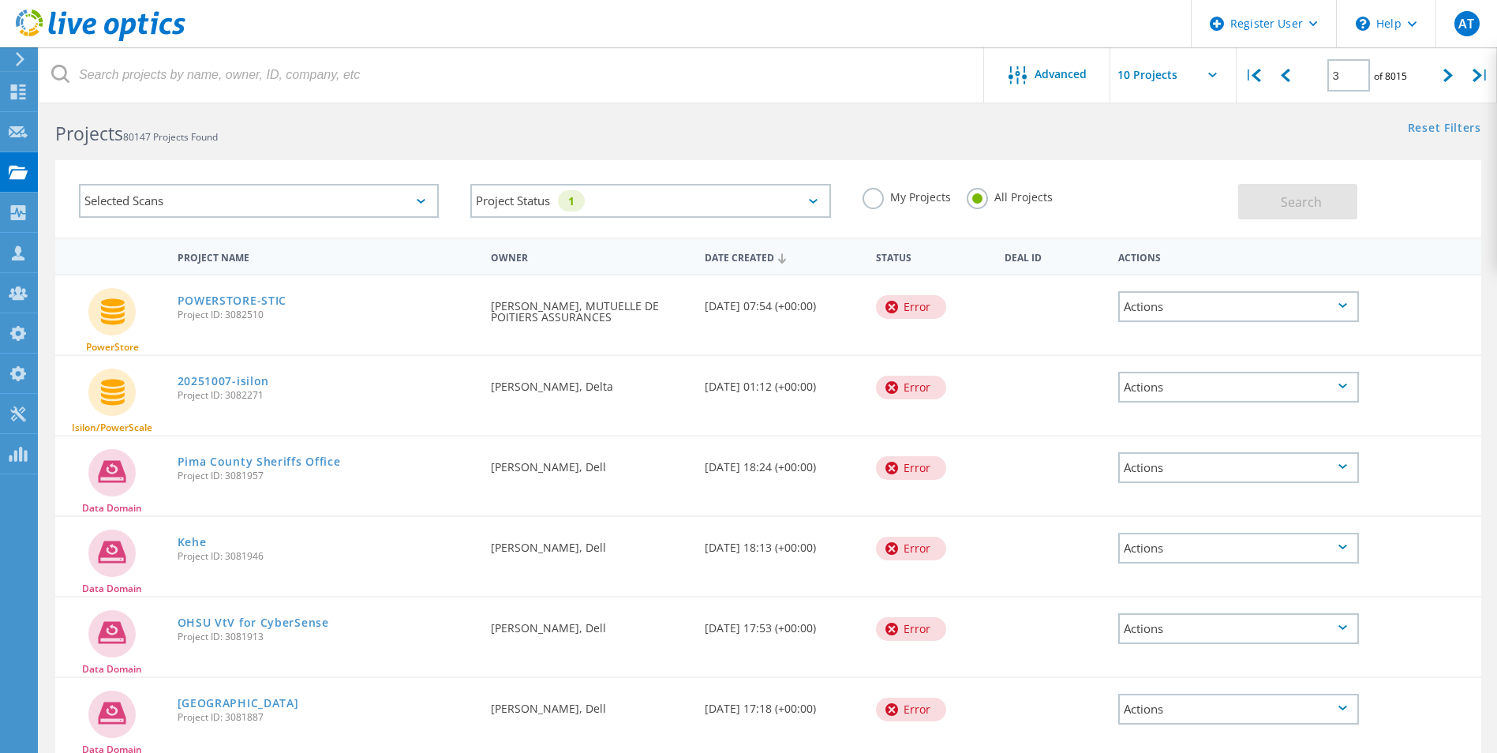
scroll to position [0, 0]
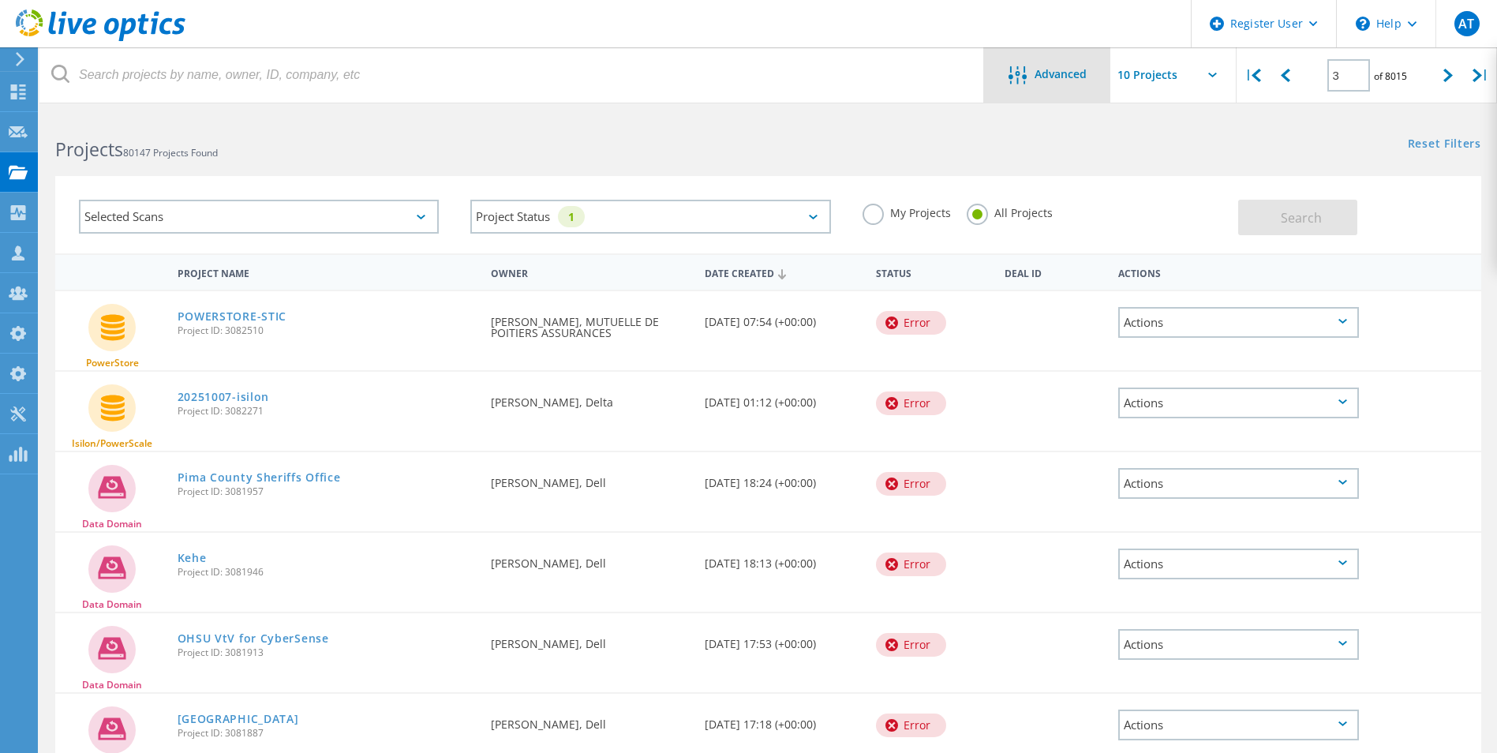
click at [1069, 83] on div "Advanced" at bounding box center [1047, 76] width 126 height 20
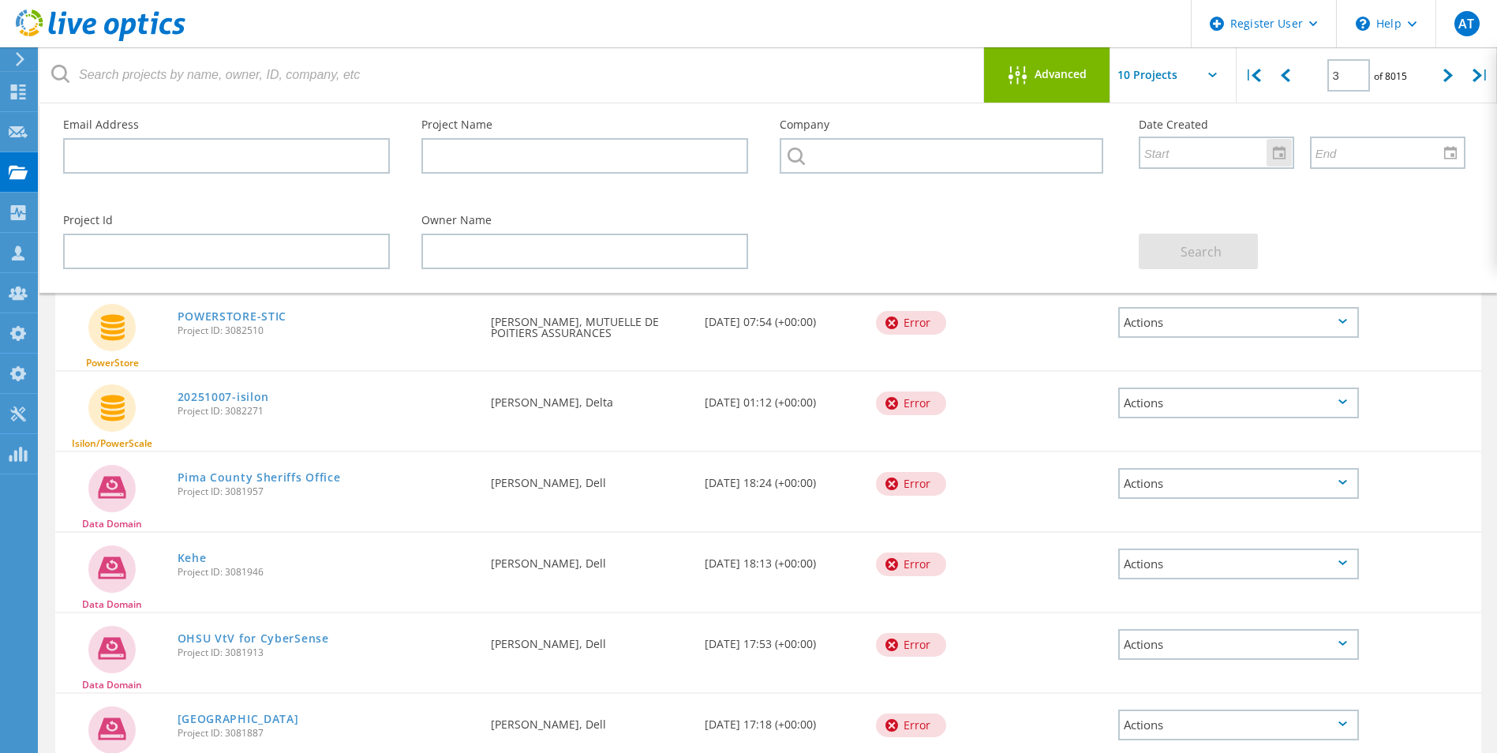
click at [1224, 148] on input "text" at bounding box center [1210, 152] width 141 height 30
click at [1286, 158] on div at bounding box center [1279, 153] width 25 height 28
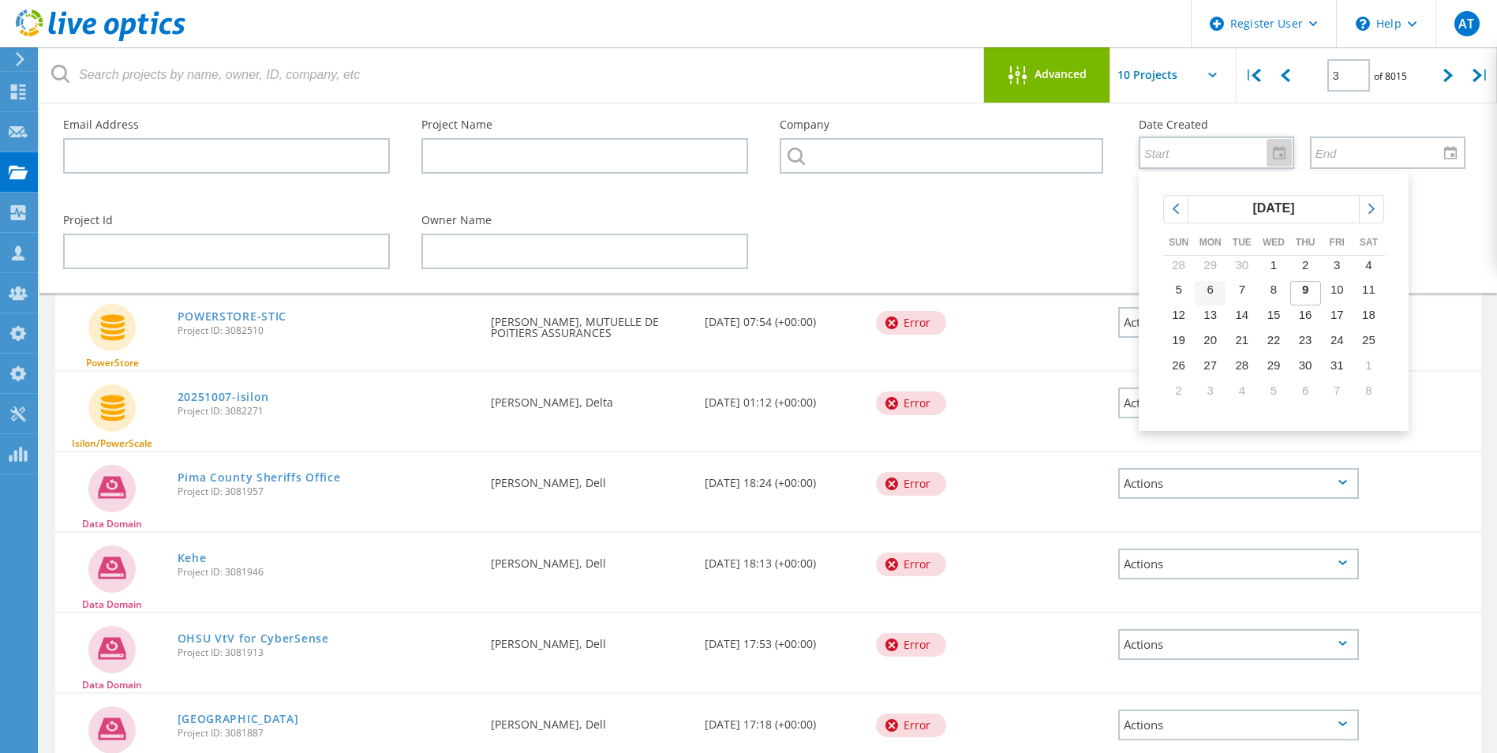
click at [1214, 294] on td "6" at bounding box center [1211, 293] width 32 height 25
type input "[DATE]"
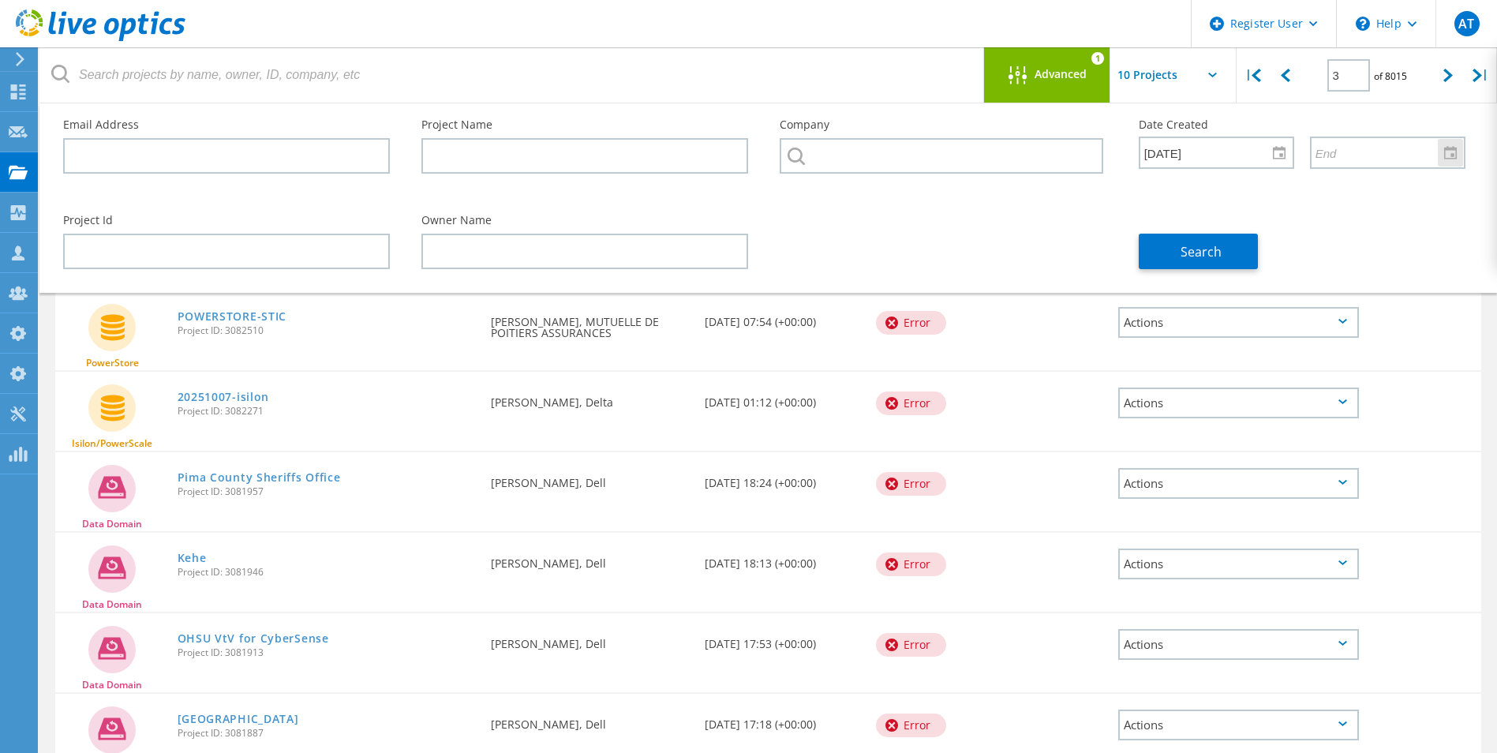
click at [1443, 163] on div at bounding box center [1450, 153] width 25 height 28
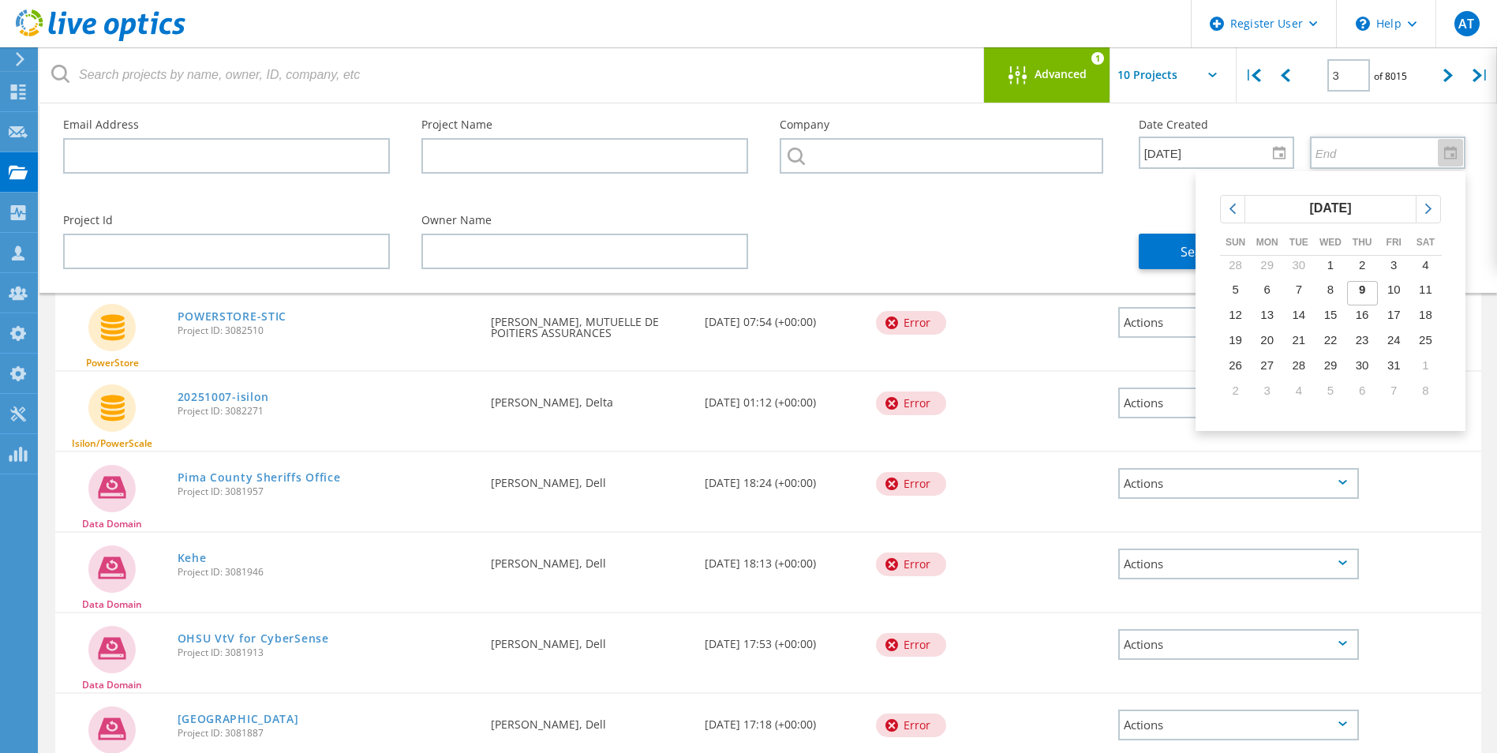
click at [1368, 292] on td "9" at bounding box center [1362, 293] width 32 height 25
type input "[DATE]"
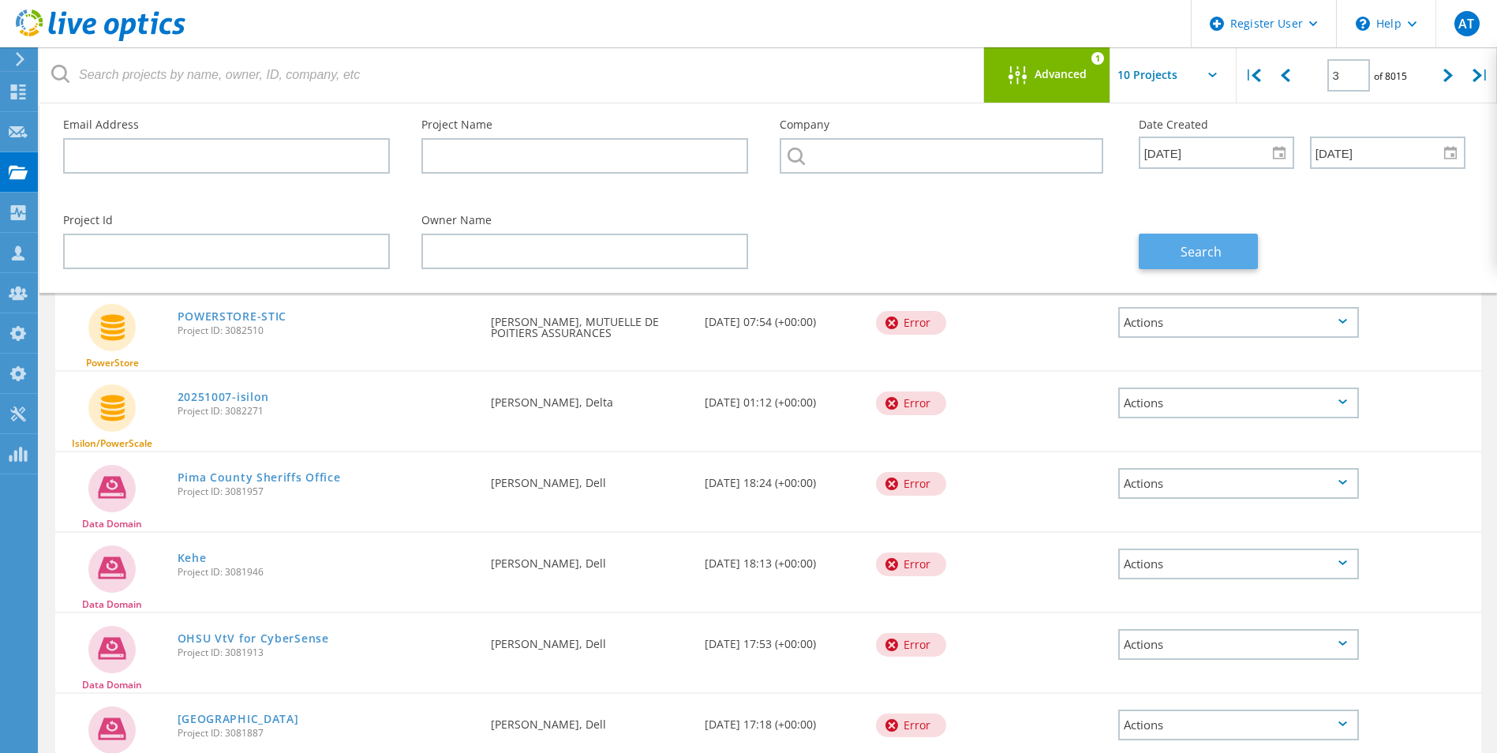
click at [1204, 255] on span "Search" at bounding box center [1201, 251] width 41 height 17
click at [1053, 70] on span "Advanced" at bounding box center [1061, 74] width 52 height 11
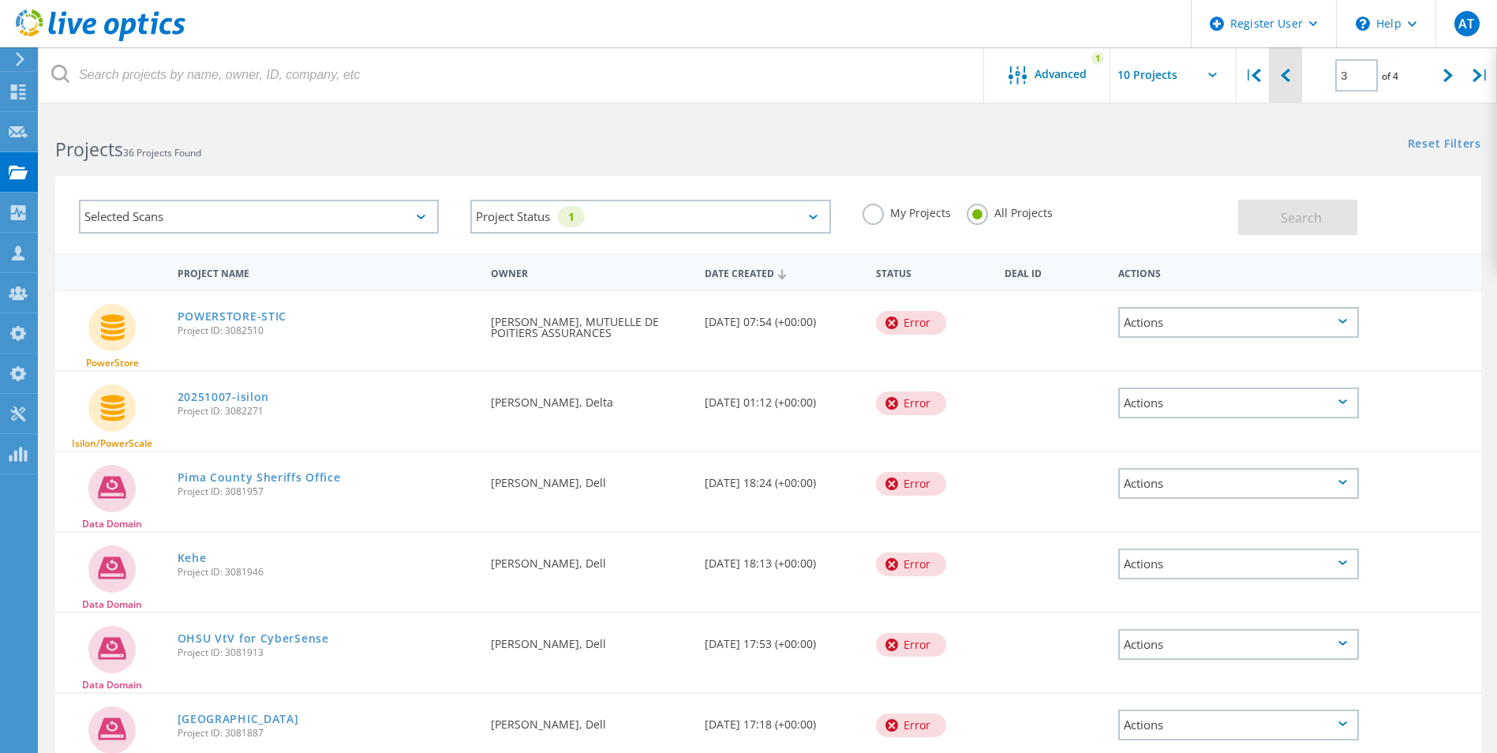
click at [1283, 82] on icon at bounding box center [1285, 75] width 9 height 13
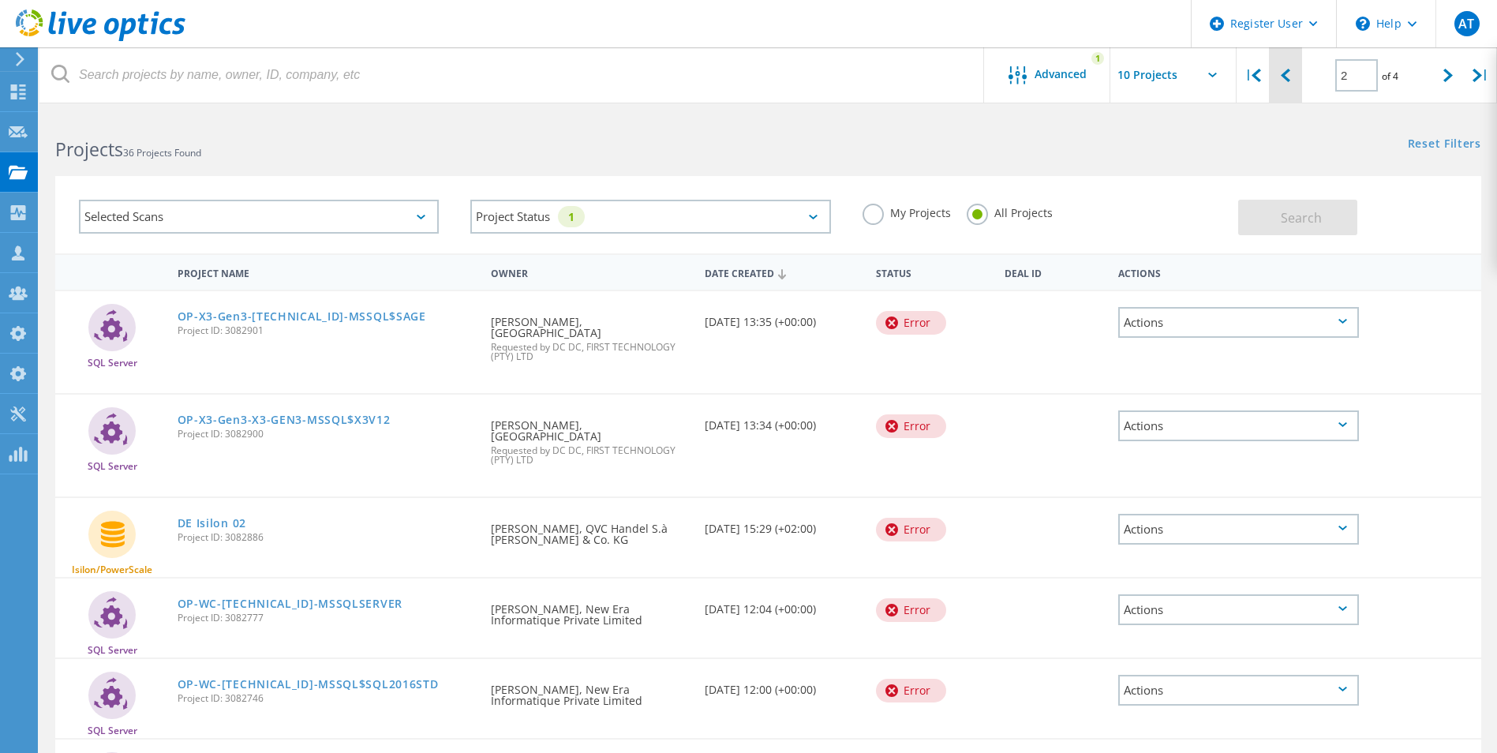
click at [1283, 82] on icon at bounding box center [1285, 75] width 9 height 13
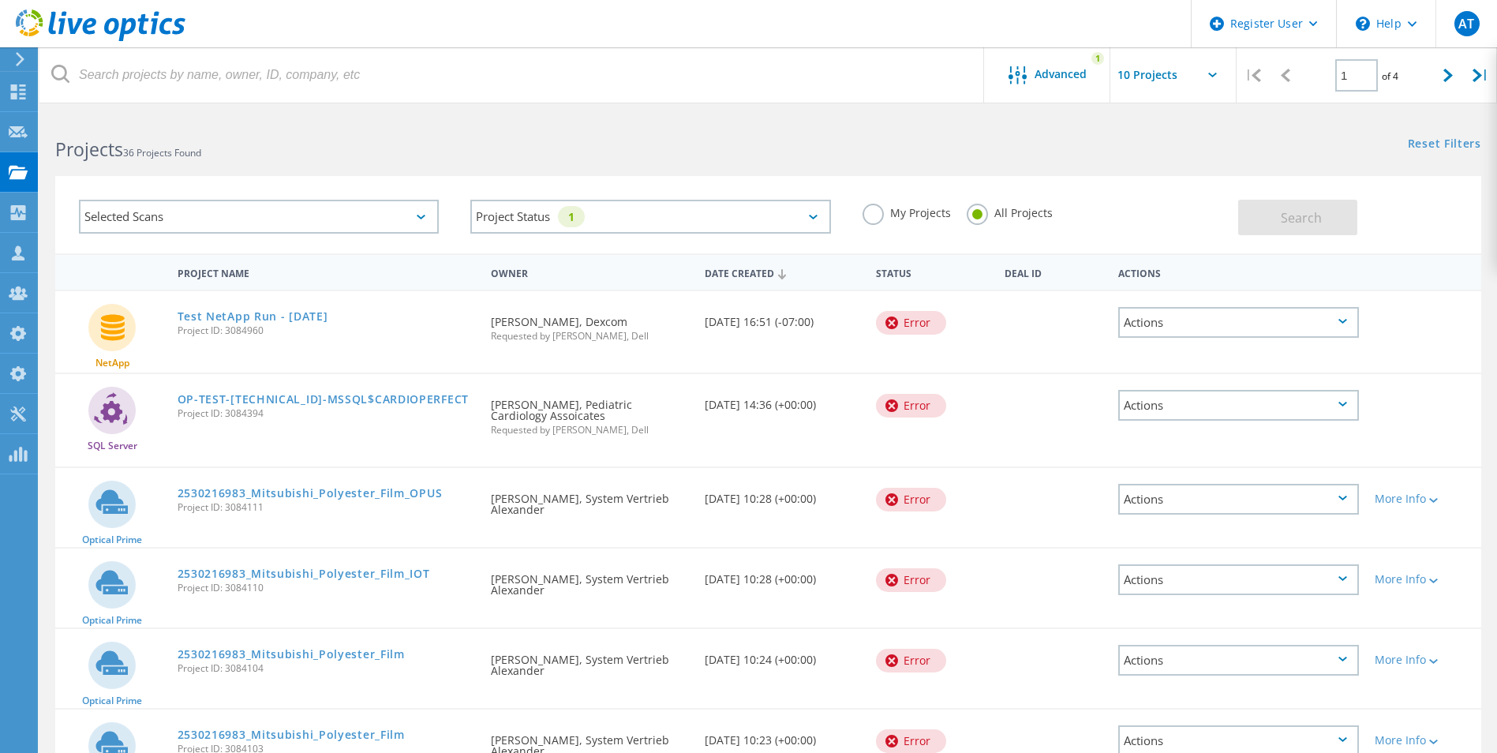
click at [1283, 82] on icon at bounding box center [1285, 75] width 9 height 13
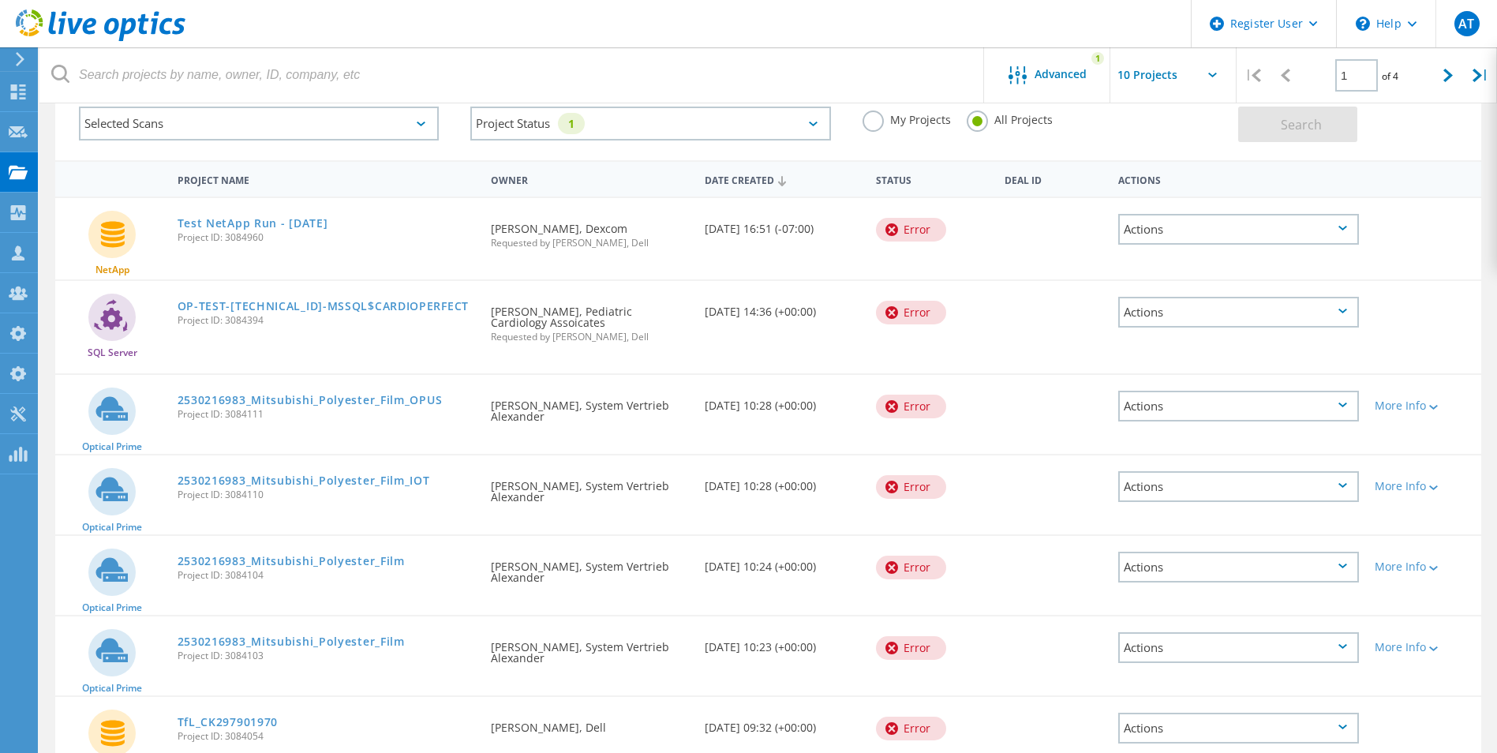
scroll to position [117, 0]
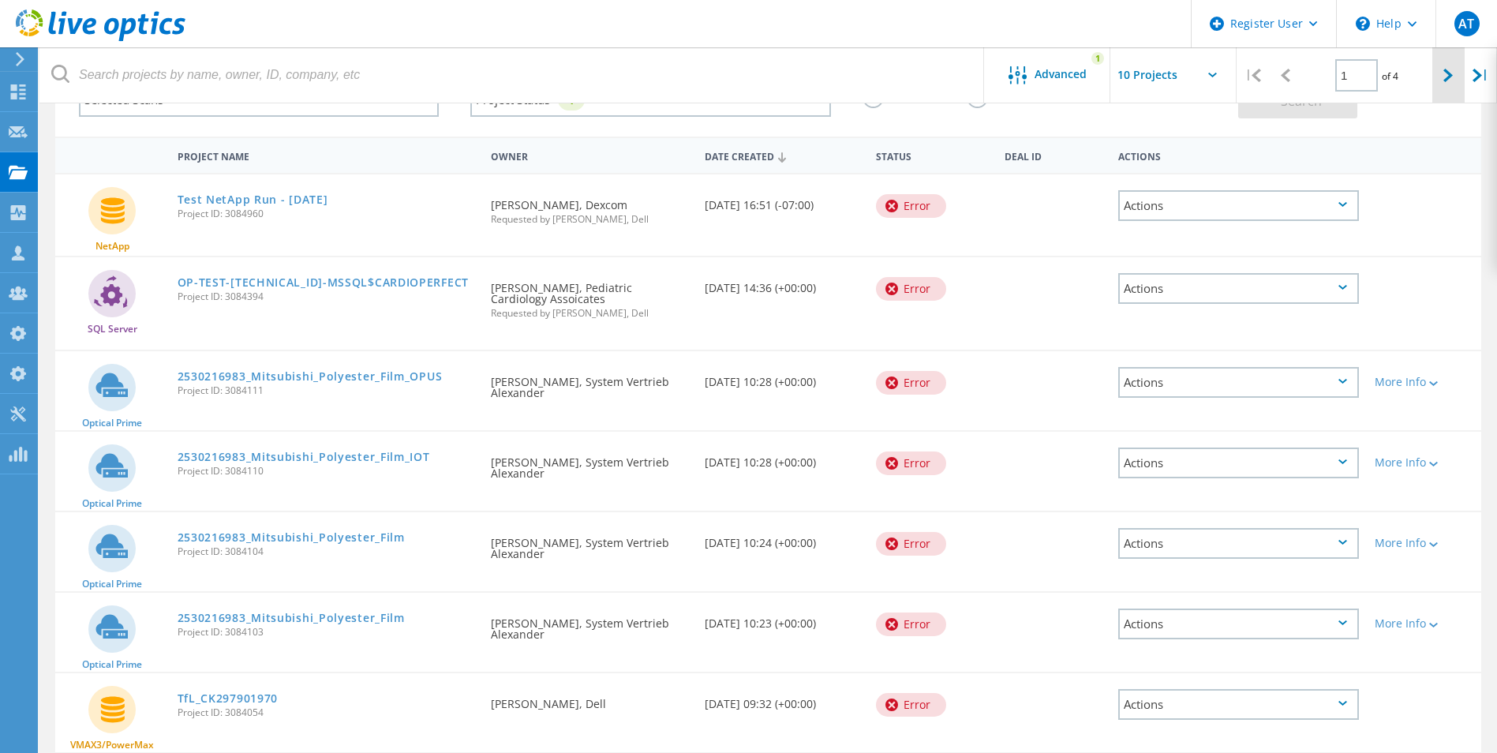
click at [1445, 88] on div at bounding box center [1448, 75] width 32 height 56
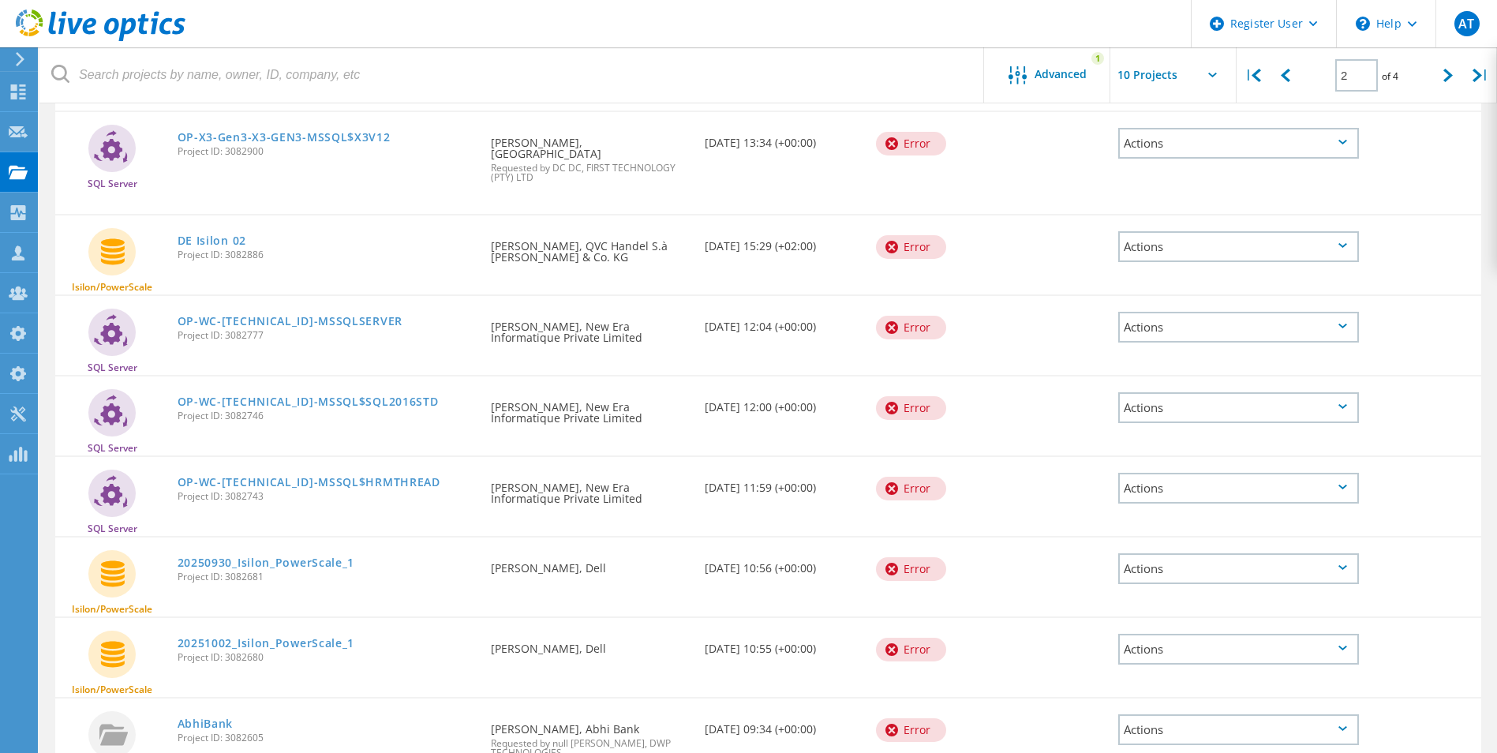
scroll to position [0, 0]
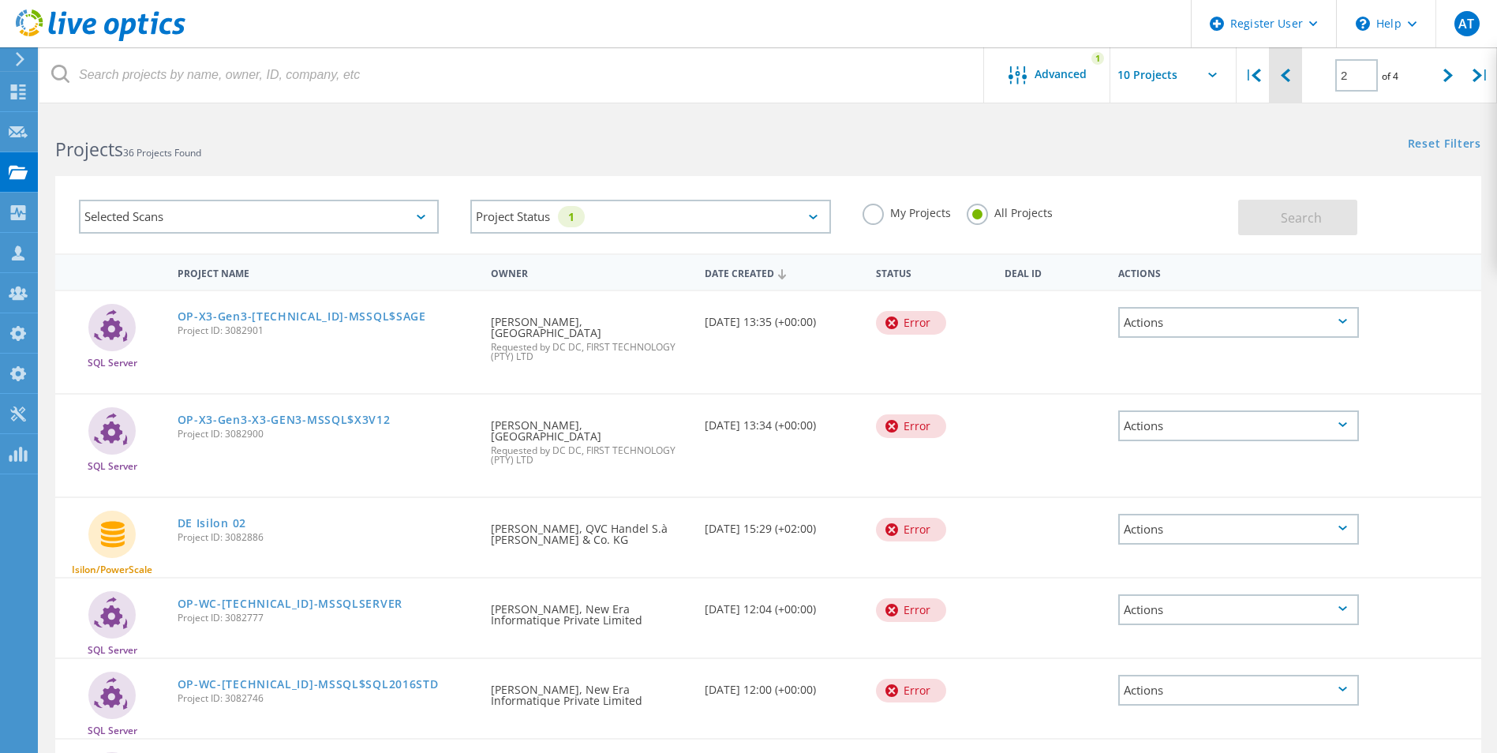
click at [1282, 81] on icon at bounding box center [1285, 75] width 9 height 13
type input "1"
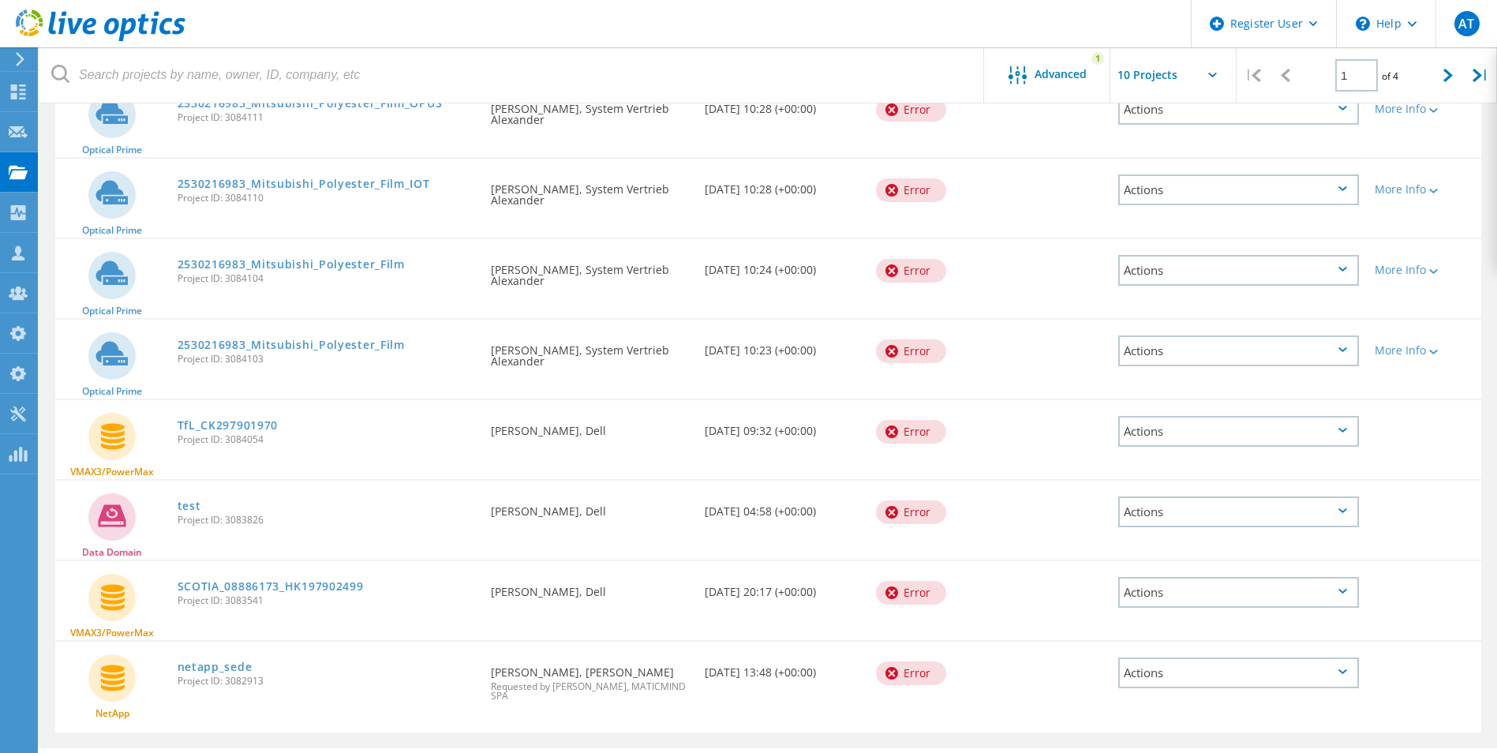
scroll to position [432, 0]
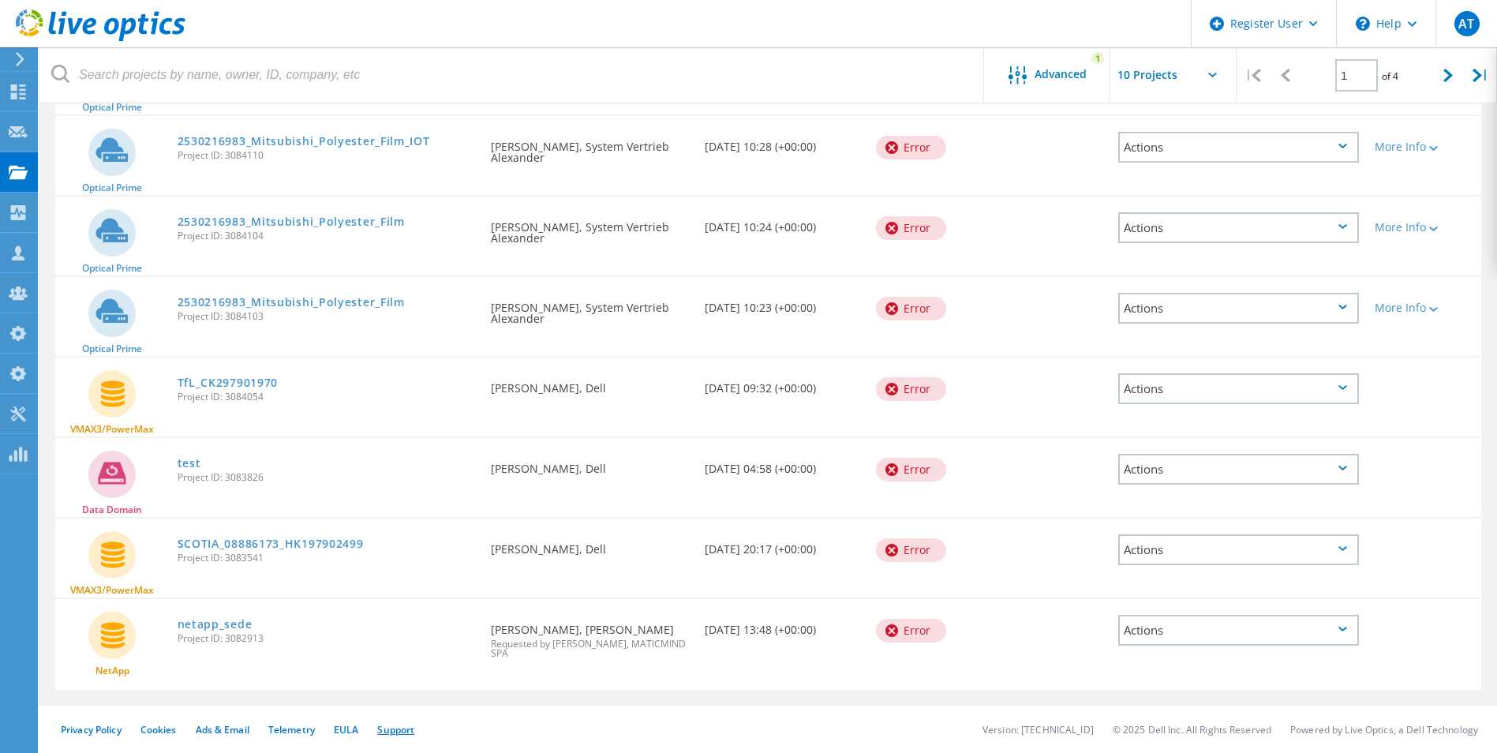
click at [399, 732] on link "Support" at bounding box center [395, 729] width 37 height 13
click at [189, 466] on link "test" at bounding box center [190, 463] width 24 height 11
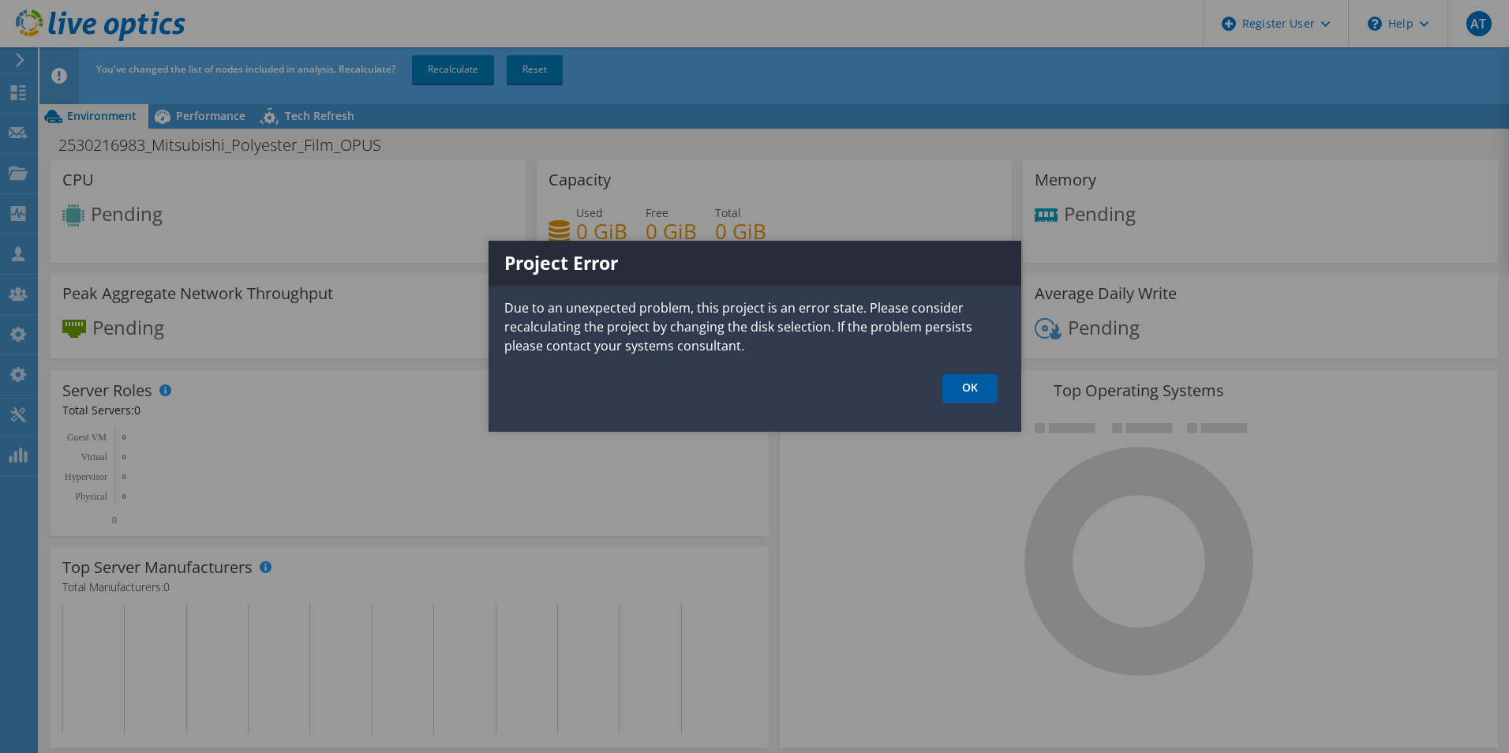
click at [968, 395] on link "OK" at bounding box center [969, 388] width 55 height 29
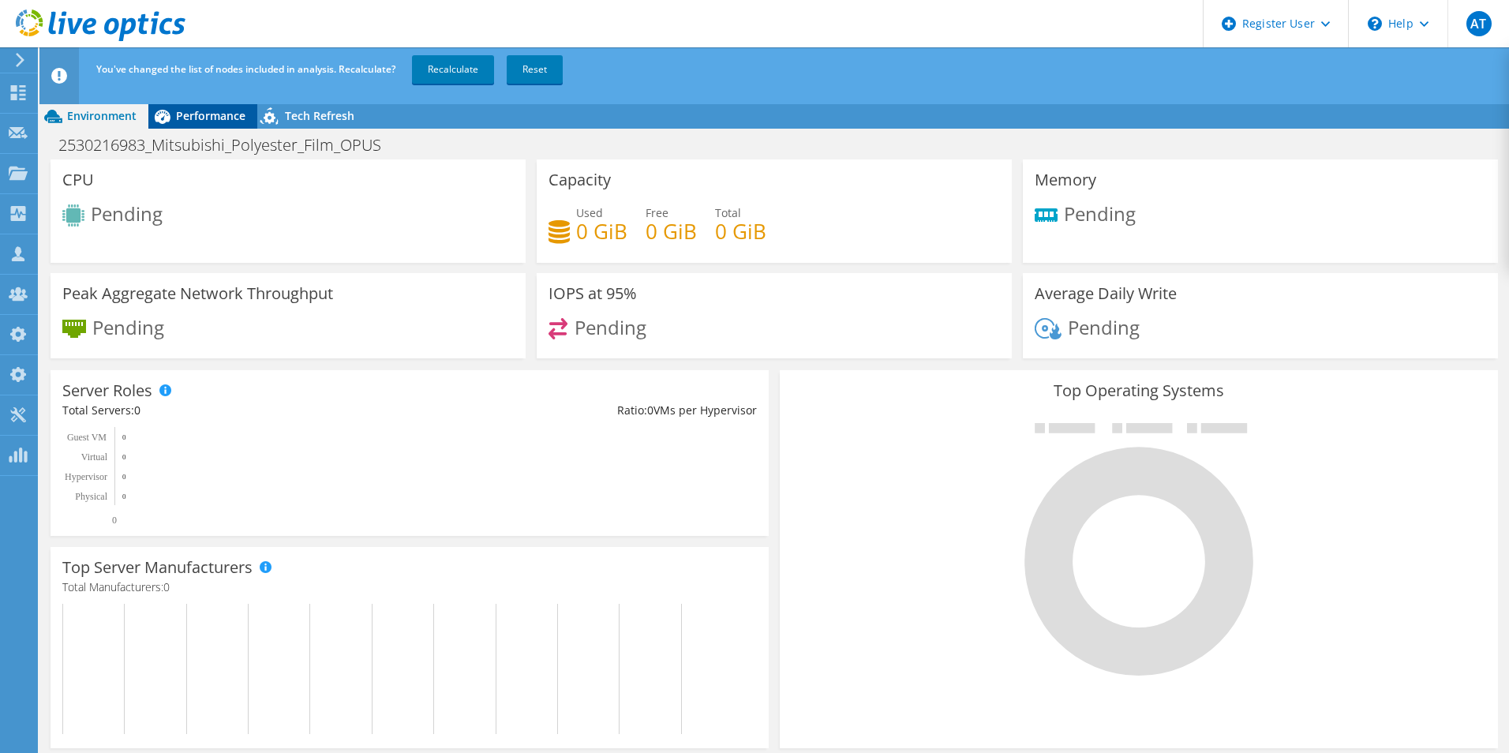
click at [205, 119] on span "Performance" at bounding box center [210, 115] width 69 height 15
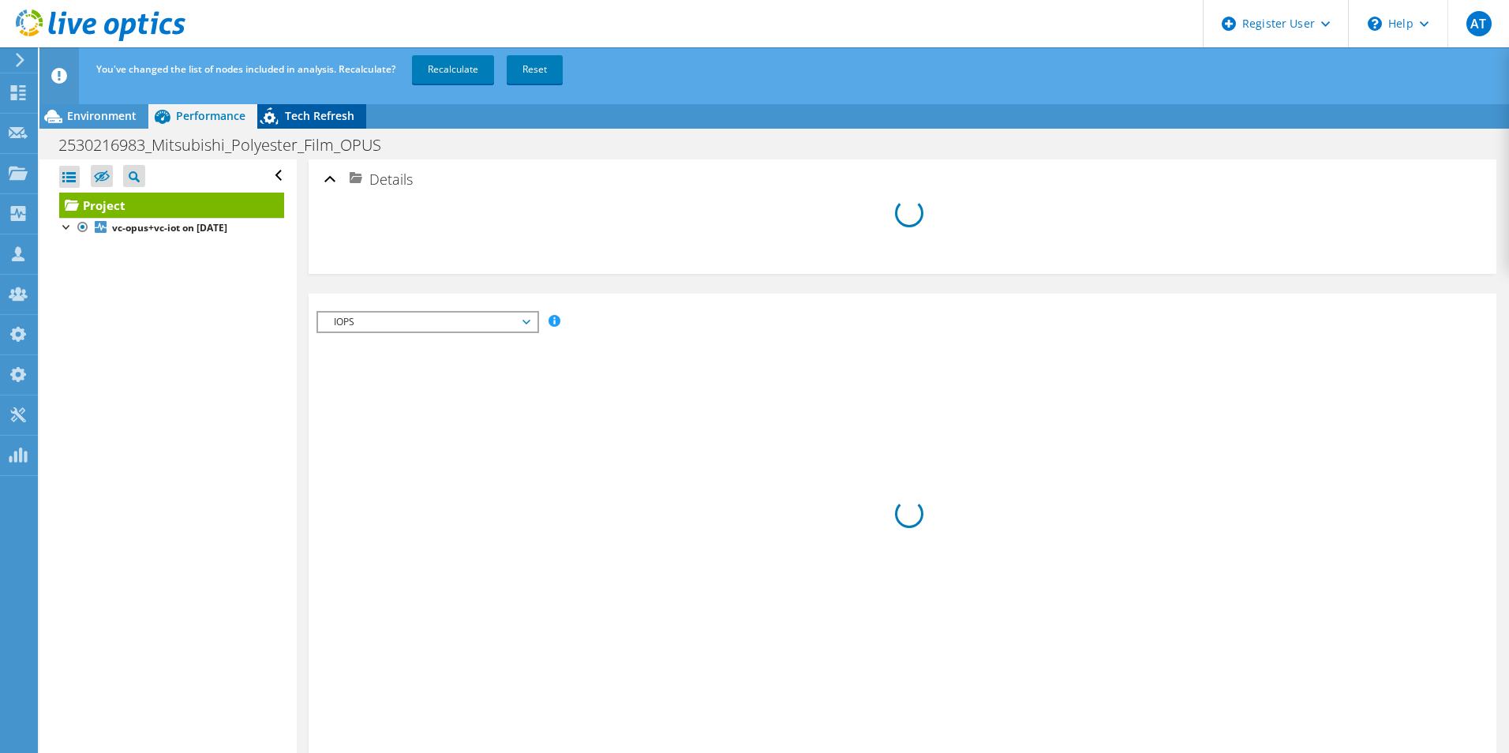
click at [318, 110] on span "Tech Refresh" at bounding box center [319, 115] width 69 height 15
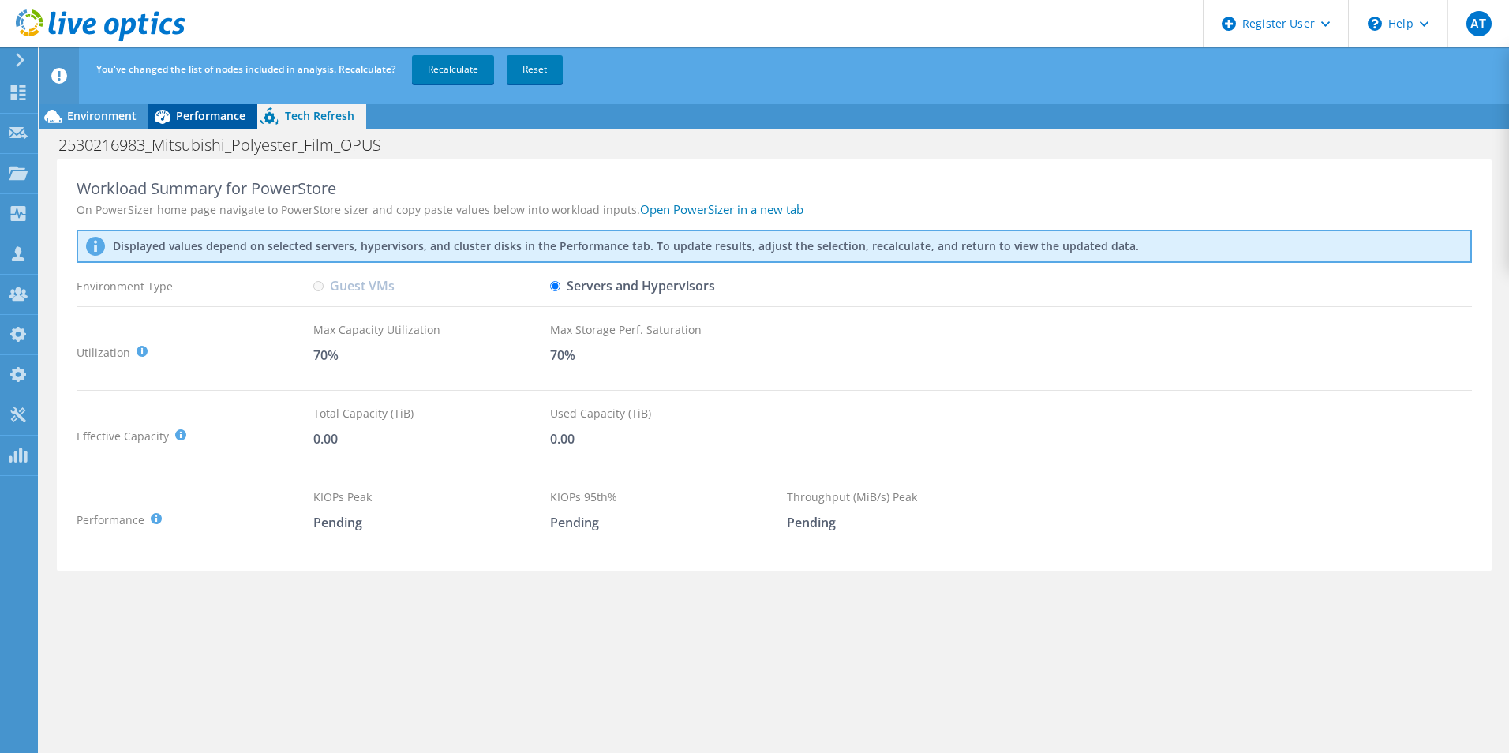
click at [236, 115] on span "Performance" at bounding box center [210, 115] width 69 height 15
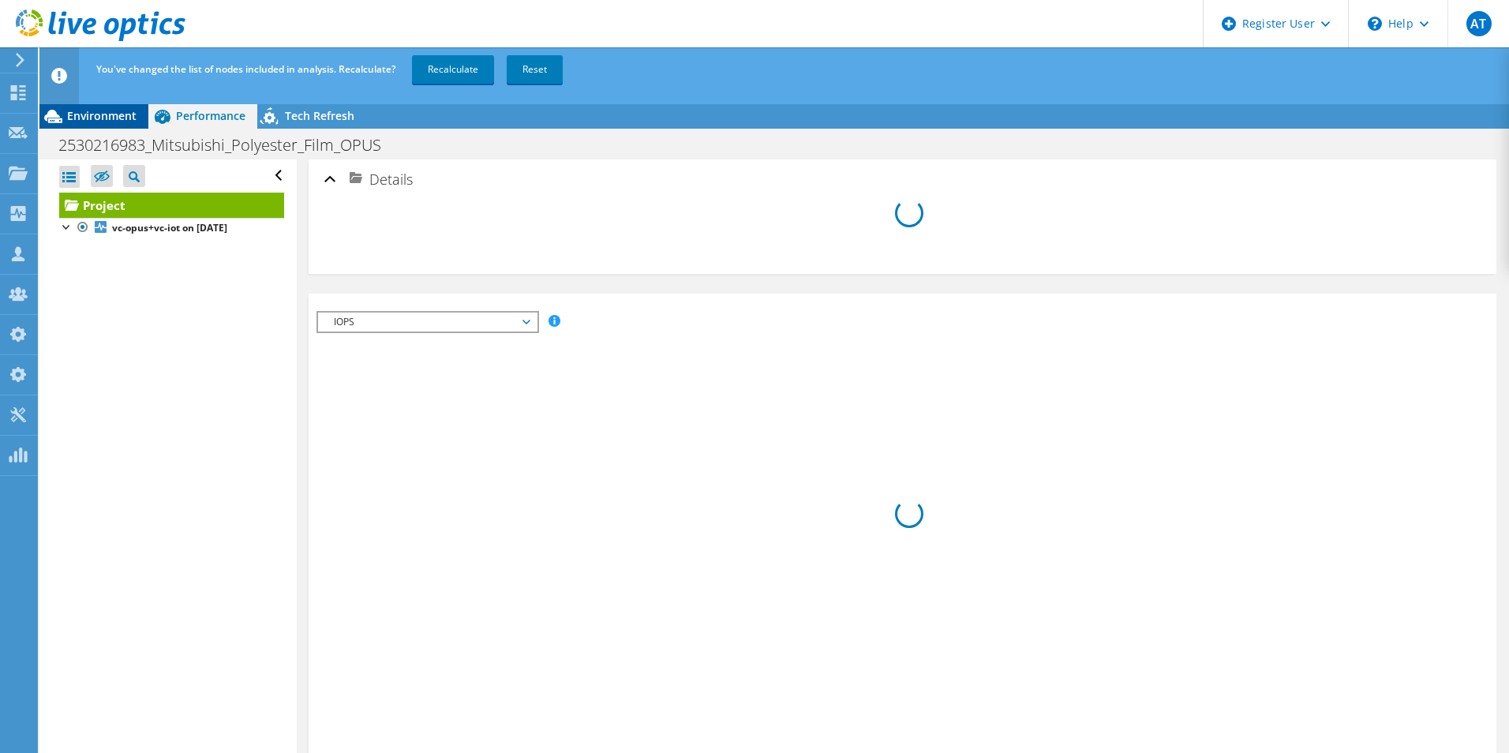
click at [90, 115] on span "Environment" at bounding box center [101, 115] width 69 height 15
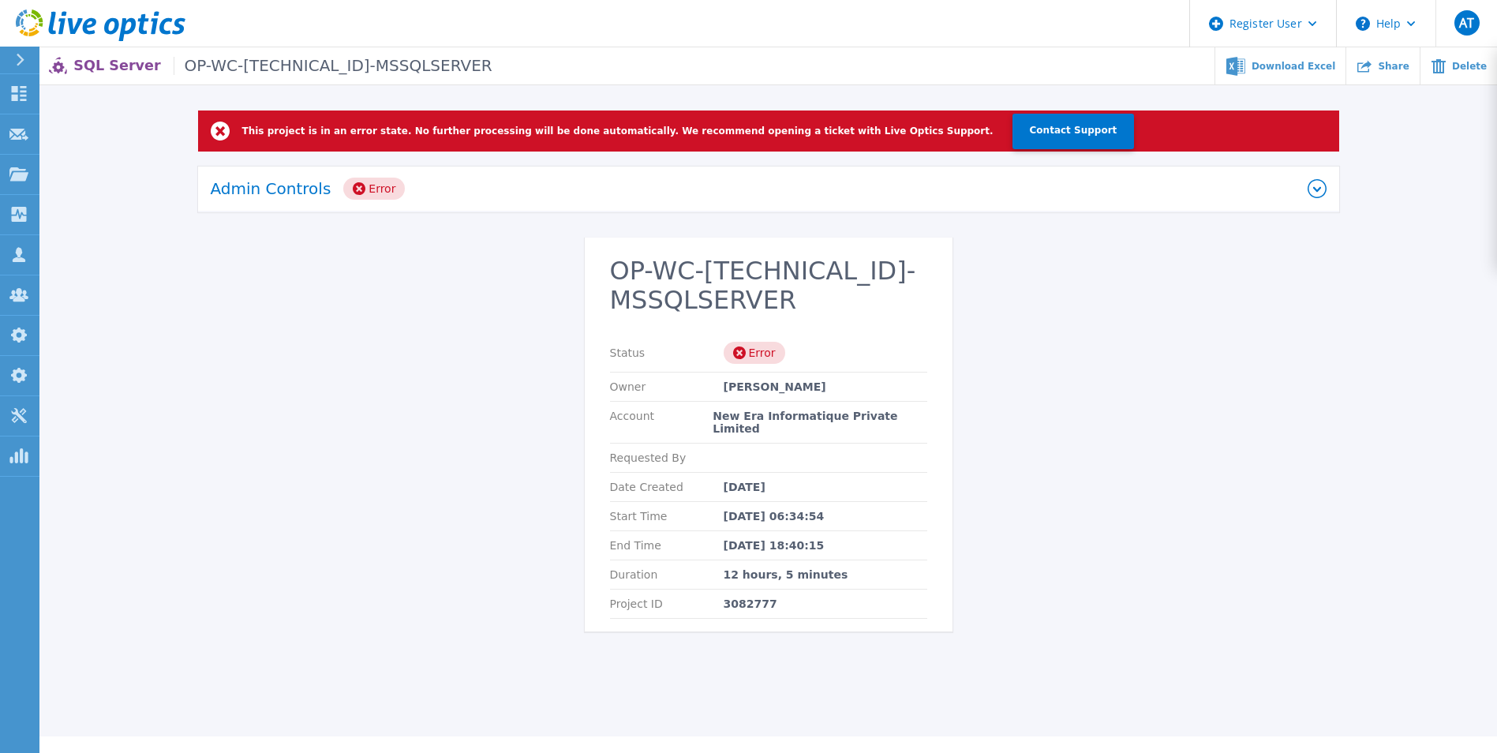
click at [1322, 187] on icon at bounding box center [1317, 188] width 19 height 19
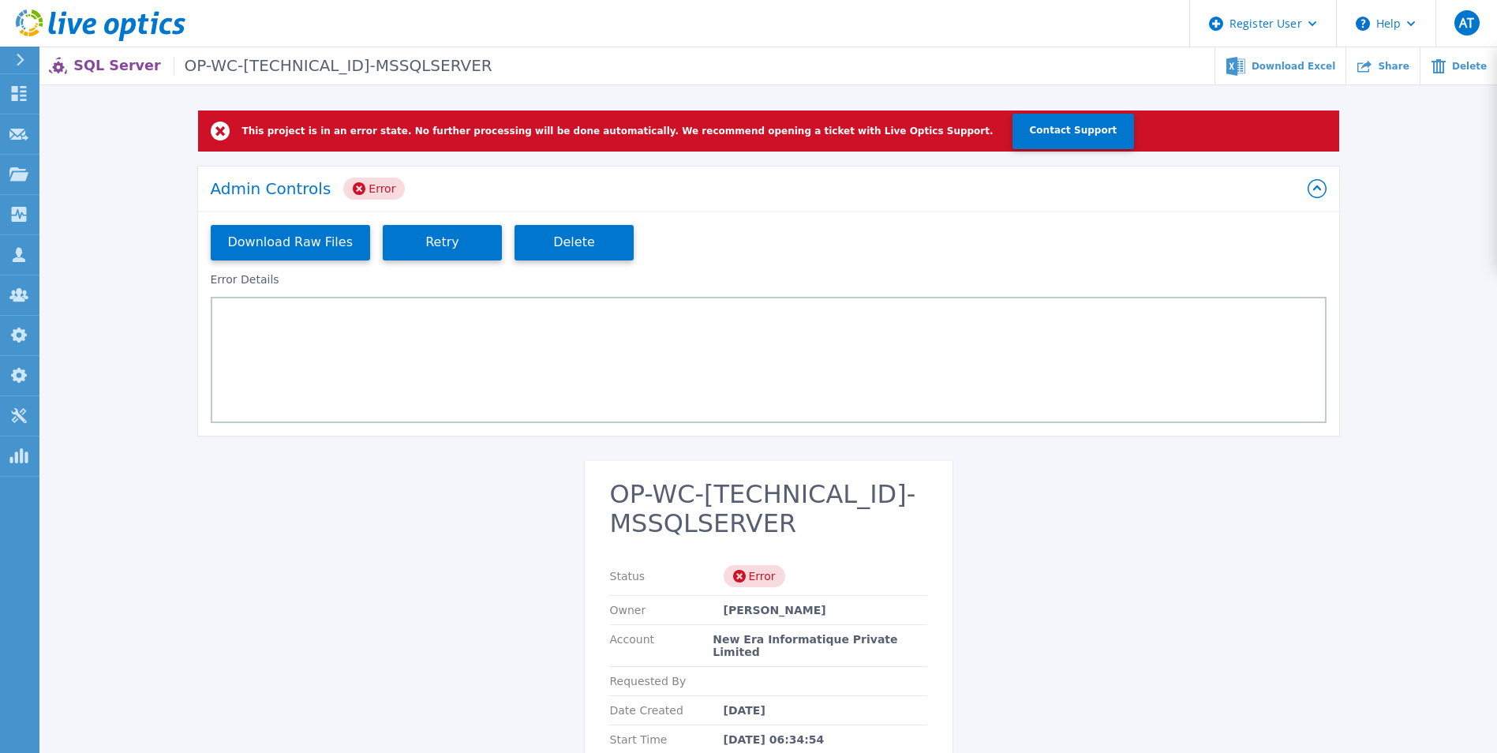
click at [627, 355] on div at bounding box center [769, 360] width 1116 height 126
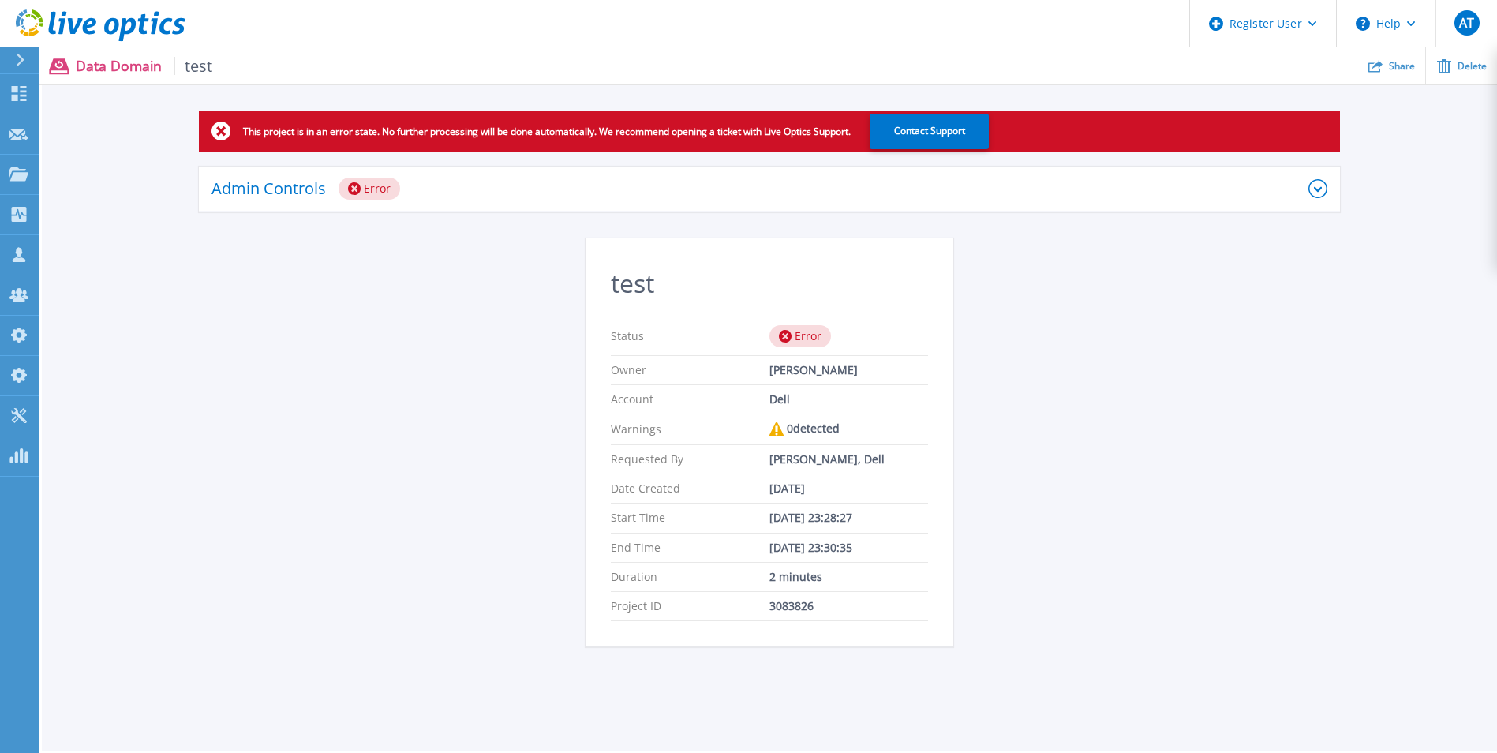
click at [1314, 181] on icon at bounding box center [1317, 188] width 19 height 19
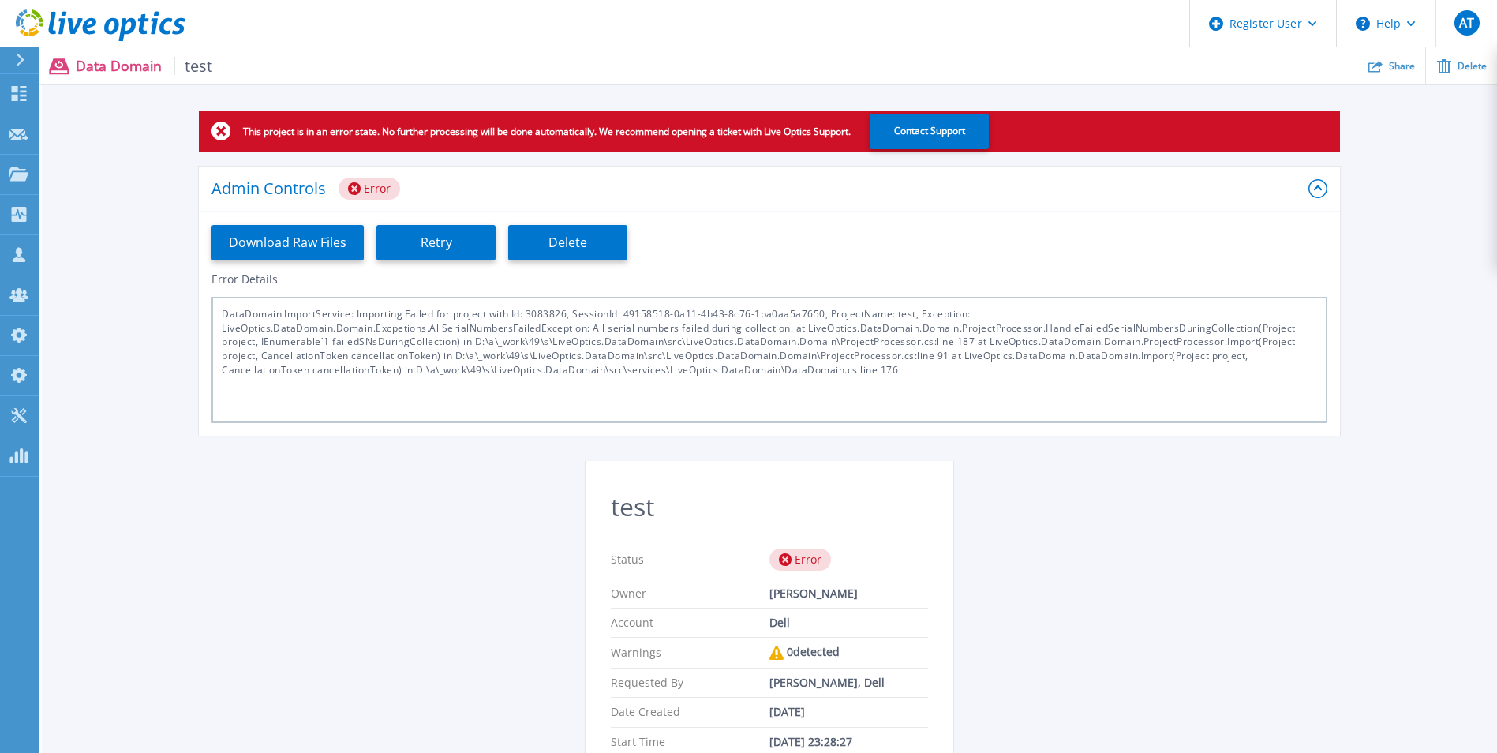
click at [910, 365] on div "DataDomain ImportService: Importing Failed for project with Id: 3083826, Sessio…" at bounding box center [769, 360] width 1116 height 126
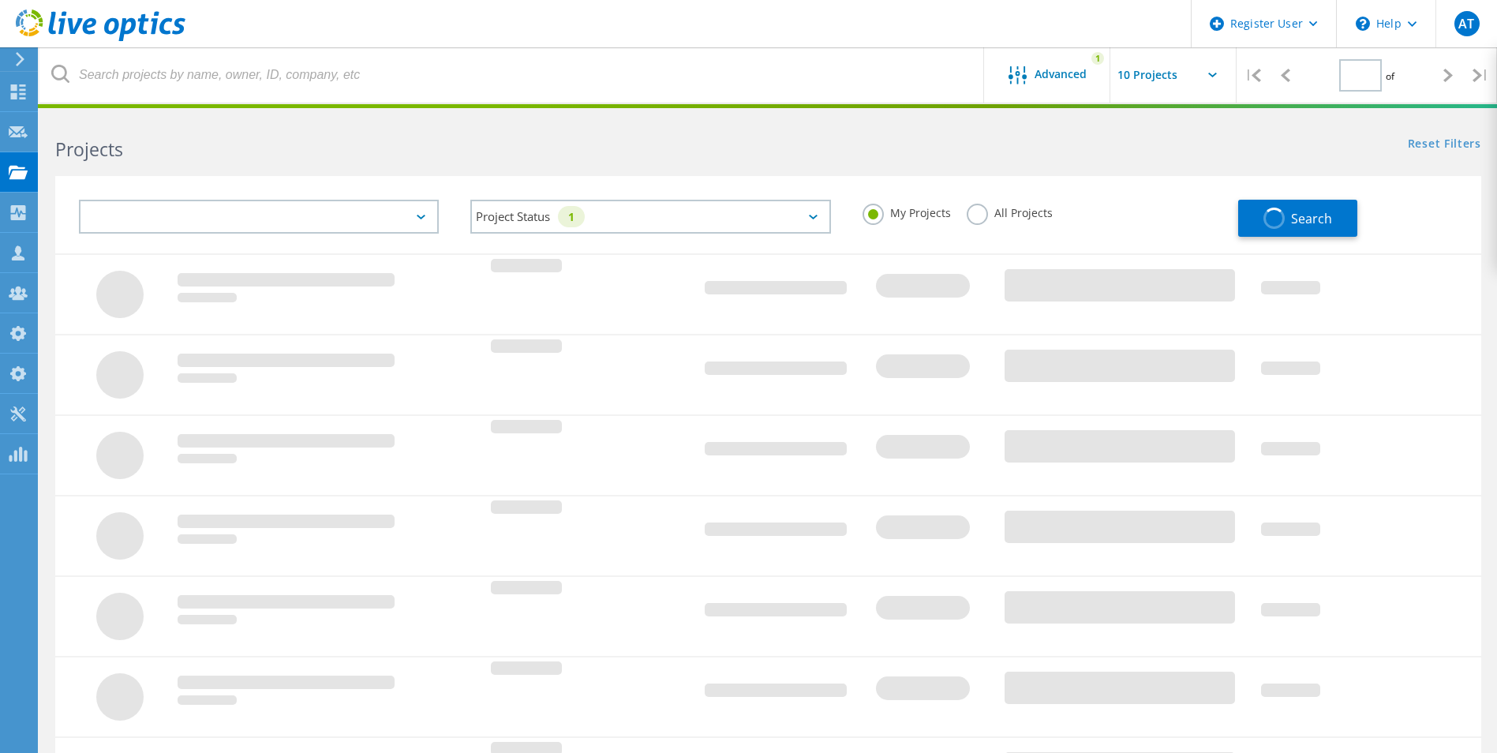
type input "1"
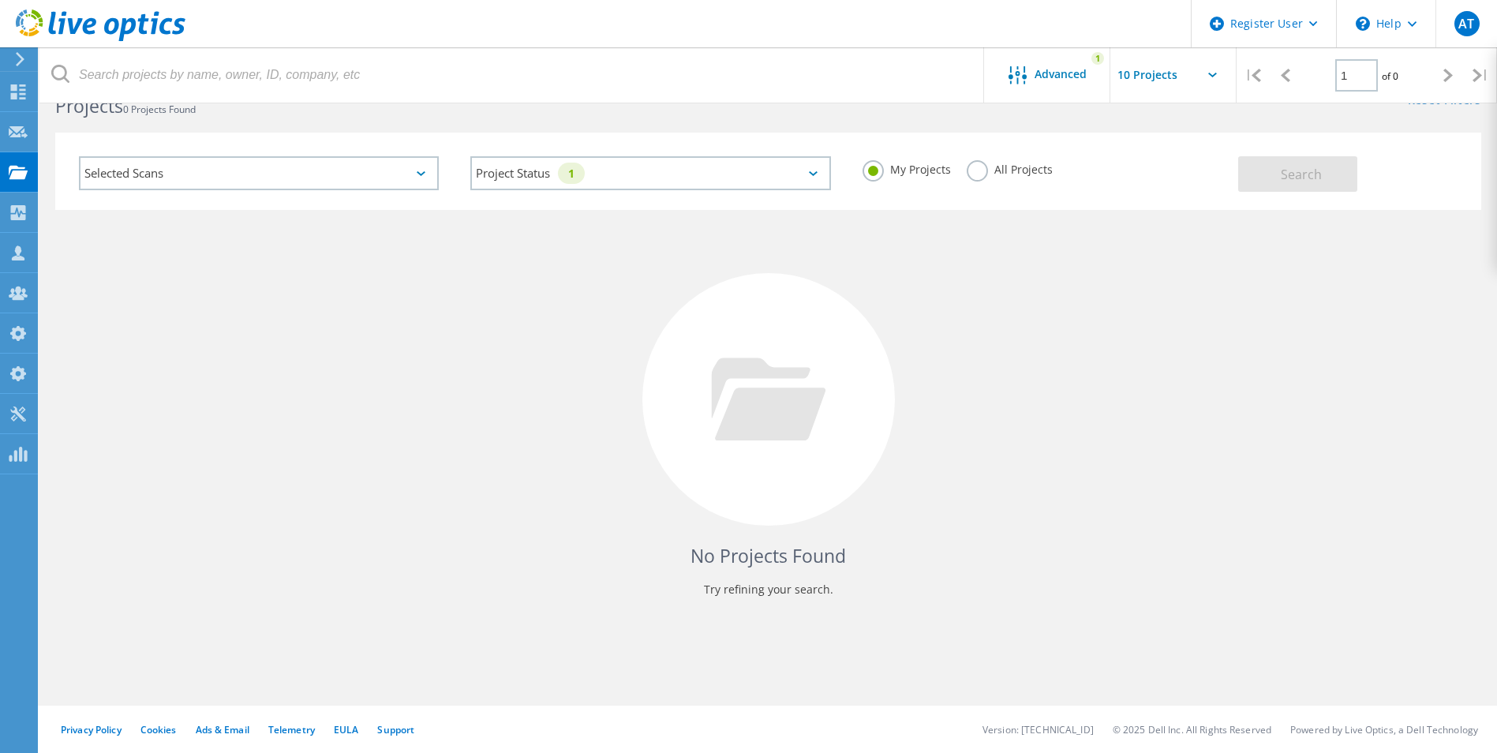
click at [971, 171] on label "All Projects" at bounding box center [1010, 167] width 86 height 15
click at [0, 0] on input "All Projects" at bounding box center [0, 0] width 0 height 0
click at [1260, 181] on button "Search" at bounding box center [1297, 174] width 119 height 36
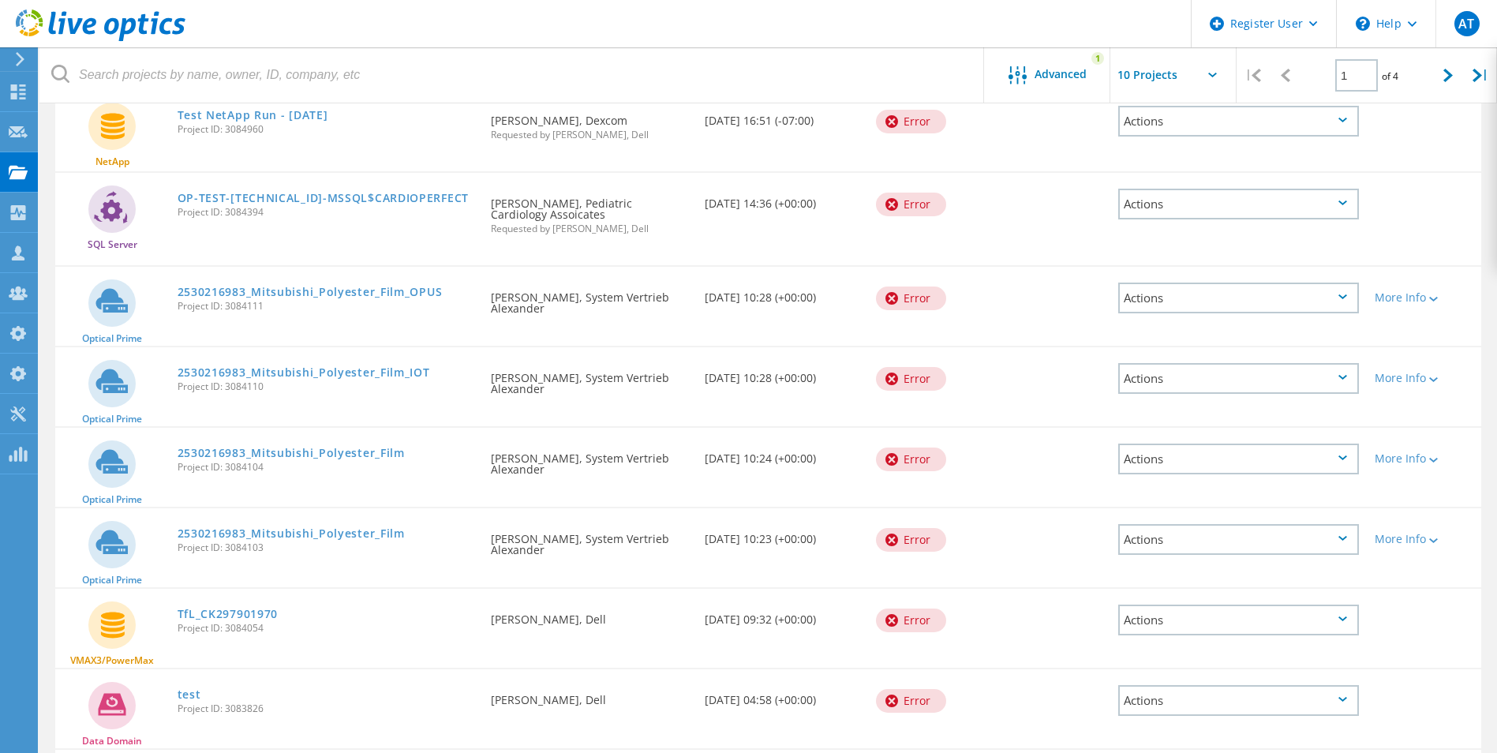
scroll to position [280, 0]
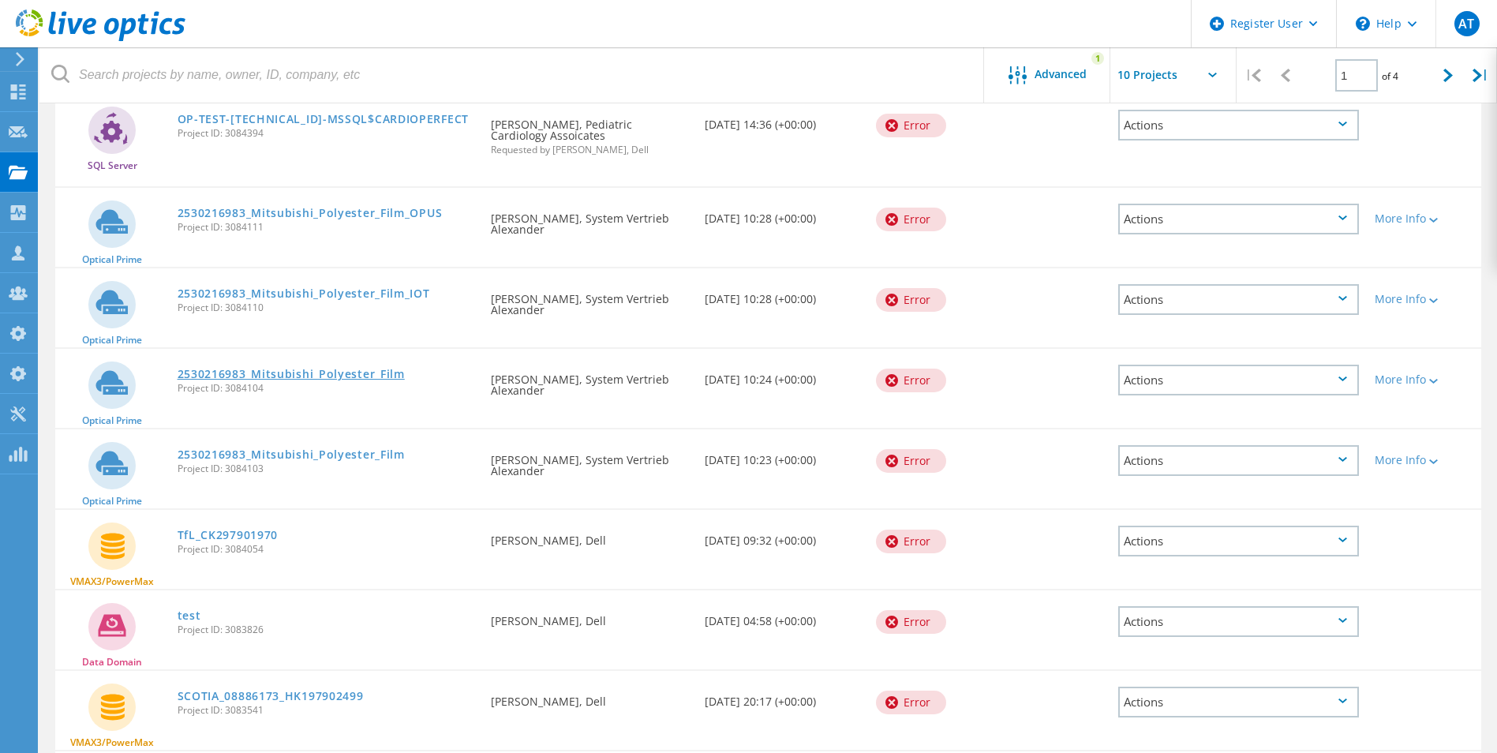
click at [328, 376] on link "2530216983_Mitsubishi_Polyester_Film" at bounding box center [291, 374] width 227 height 11
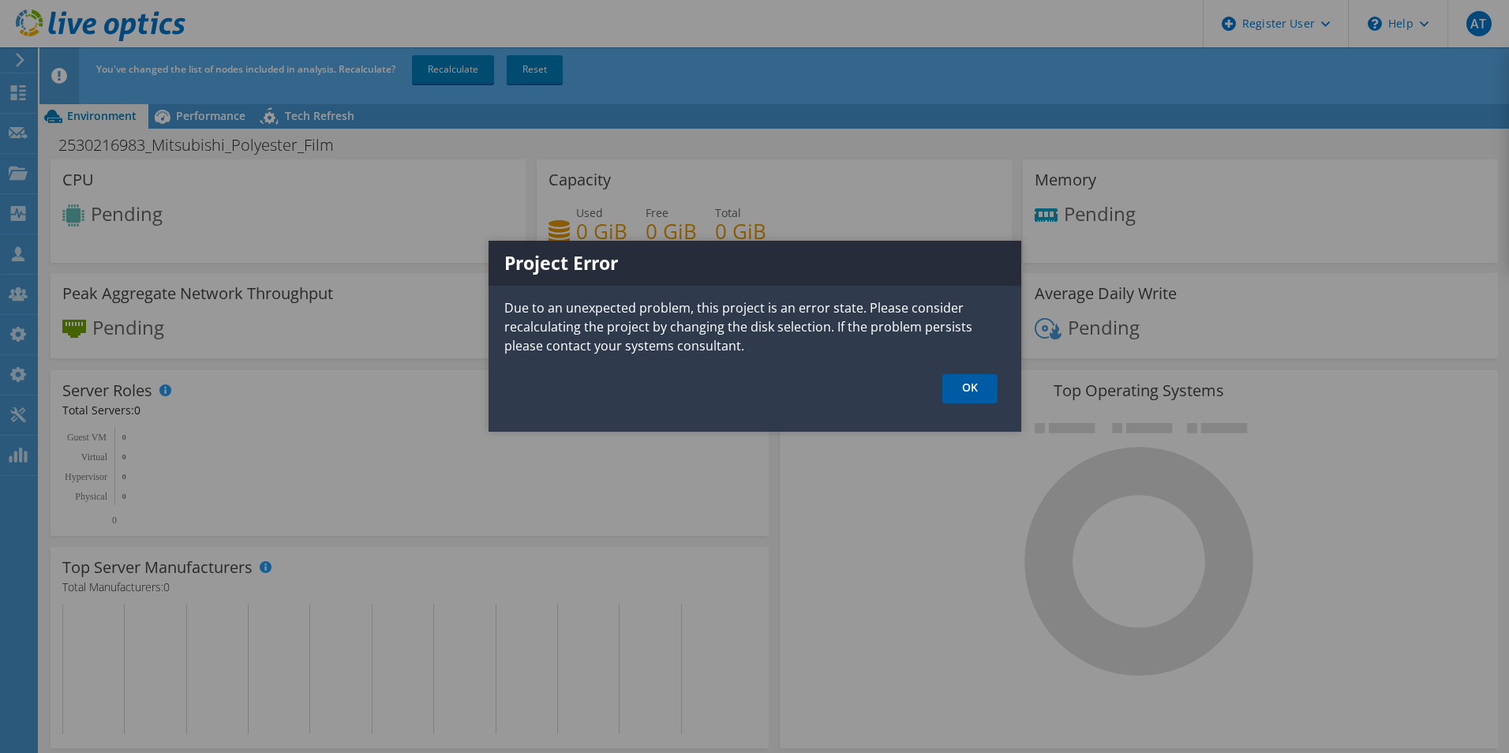
click at [969, 395] on link "OK" at bounding box center [969, 388] width 55 height 29
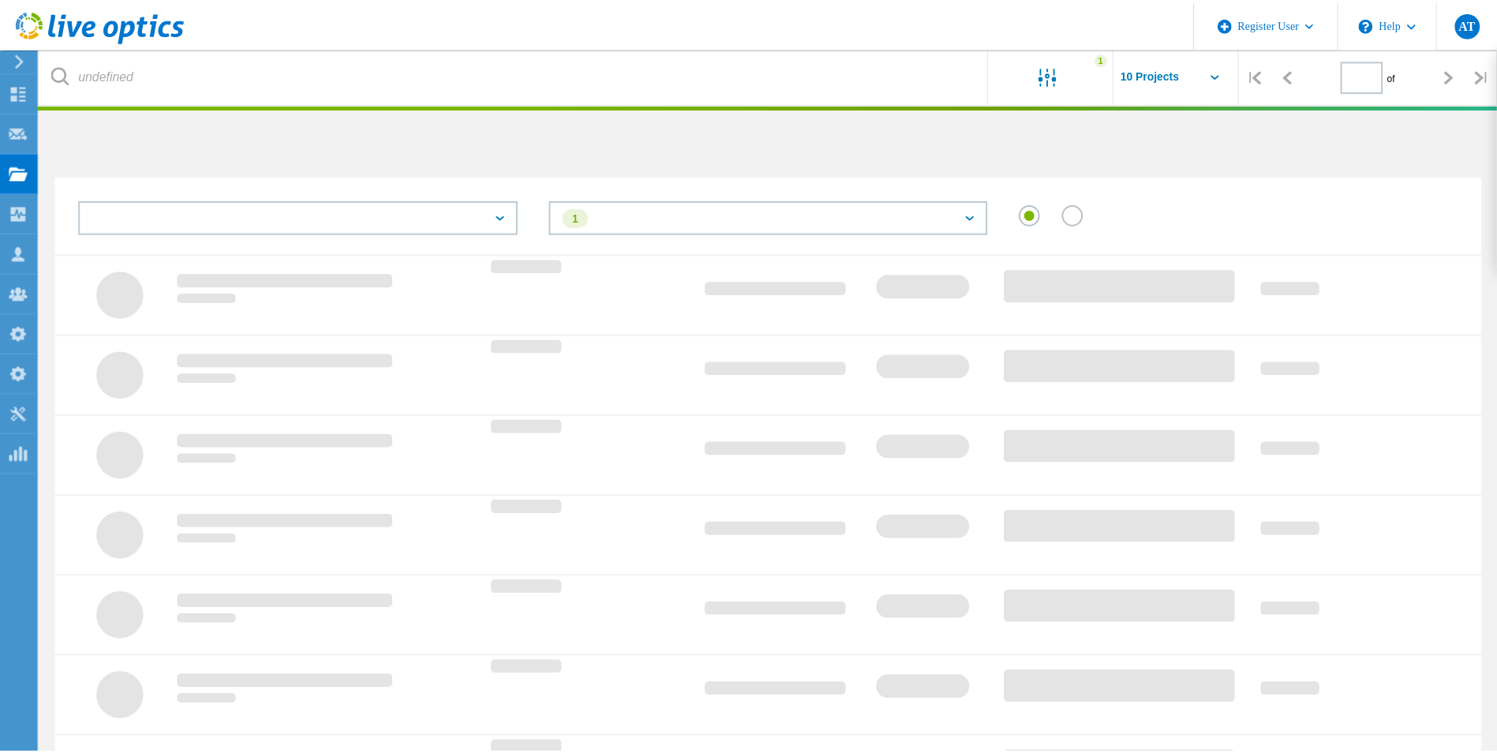
scroll to position [43, 0]
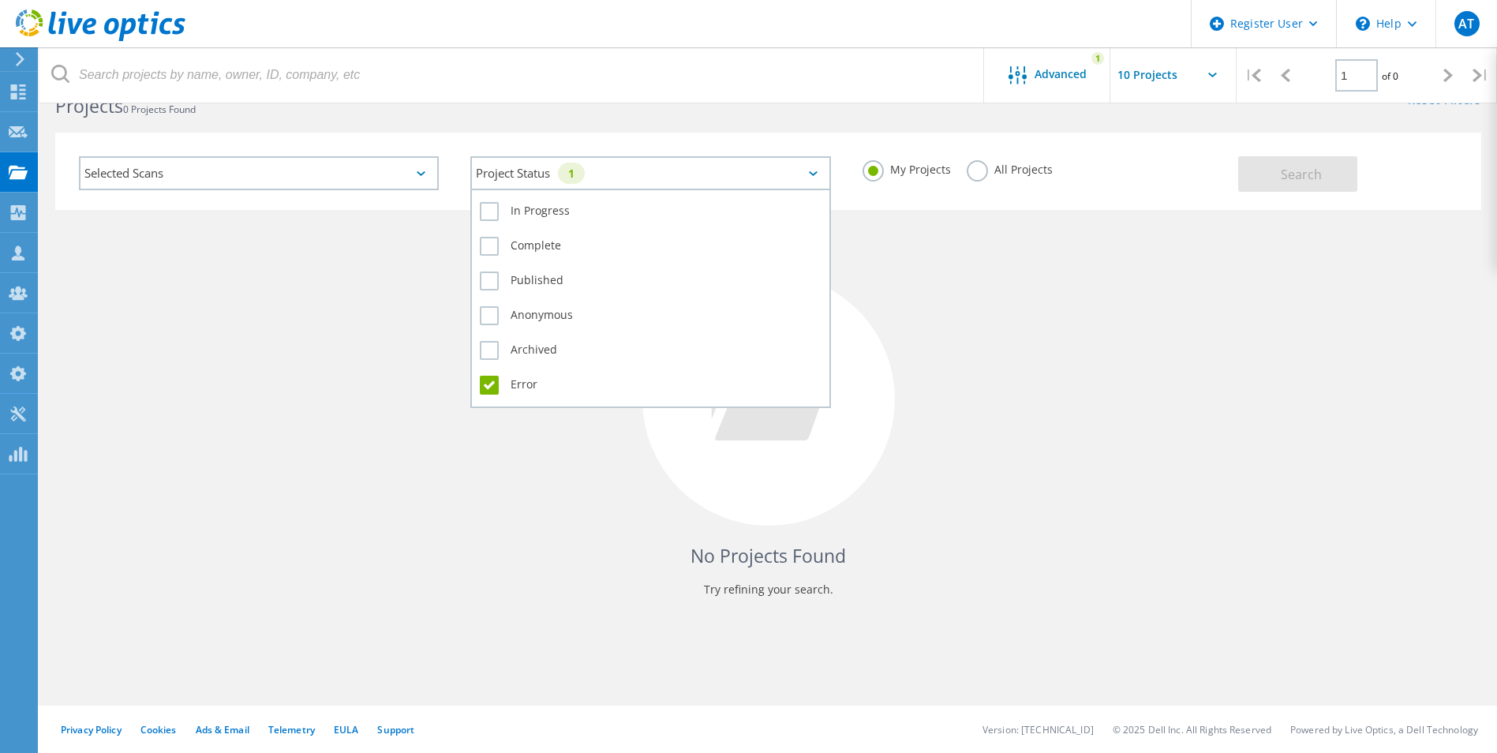
click at [796, 169] on div "Project Status 1" at bounding box center [650, 173] width 360 height 34
click at [492, 388] on label "Error" at bounding box center [650, 385] width 341 height 19
click at [0, 0] on input "Error" at bounding box center [0, 0] width 0 height 0
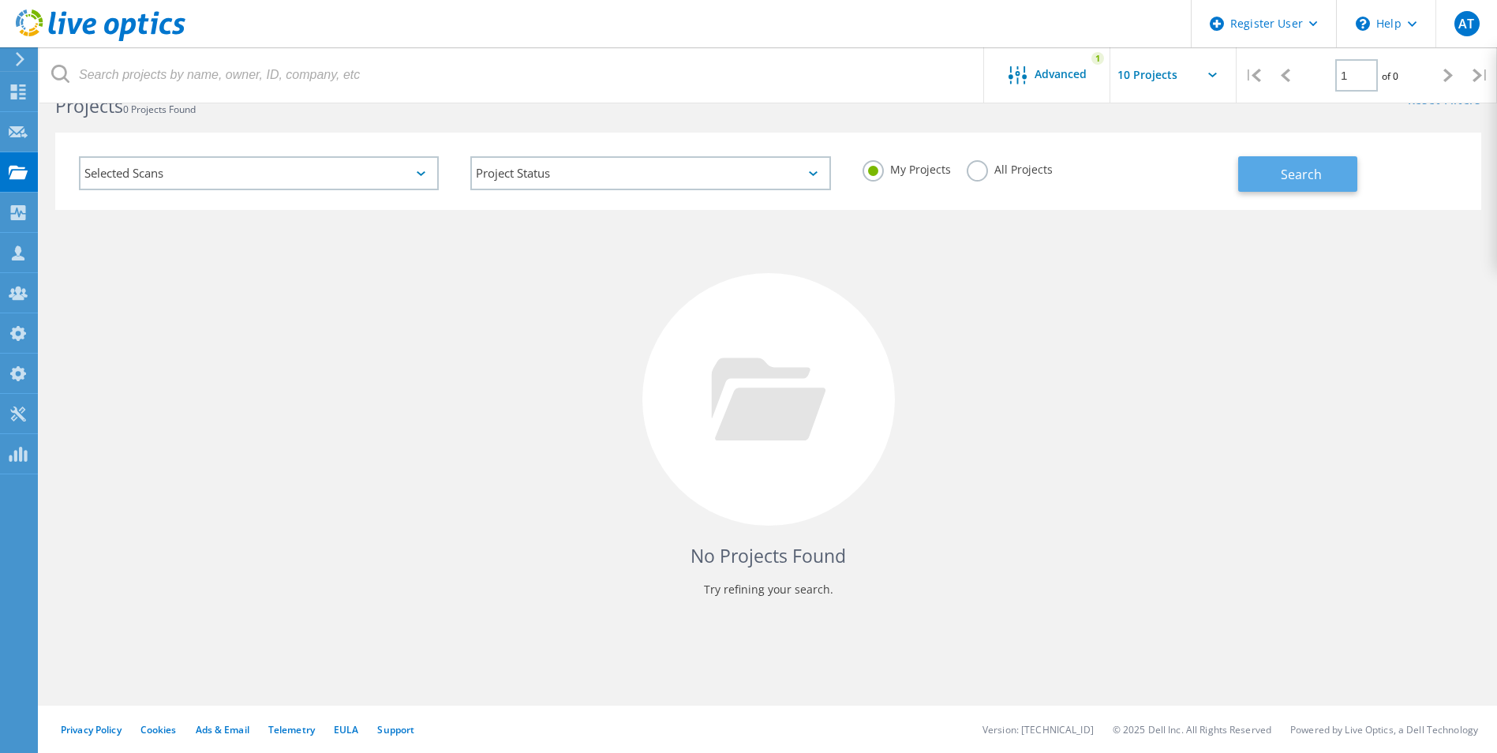
click at [1324, 170] on button "Search" at bounding box center [1297, 174] width 119 height 36
click at [878, 171] on label "My Projects" at bounding box center [907, 167] width 88 height 15
click at [0, 0] on input "My Projects" at bounding box center [0, 0] width 0 height 0
click at [979, 175] on label "All Projects" at bounding box center [1010, 167] width 86 height 15
click at [0, 0] on input "All Projects" at bounding box center [0, 0] width 0 height 0
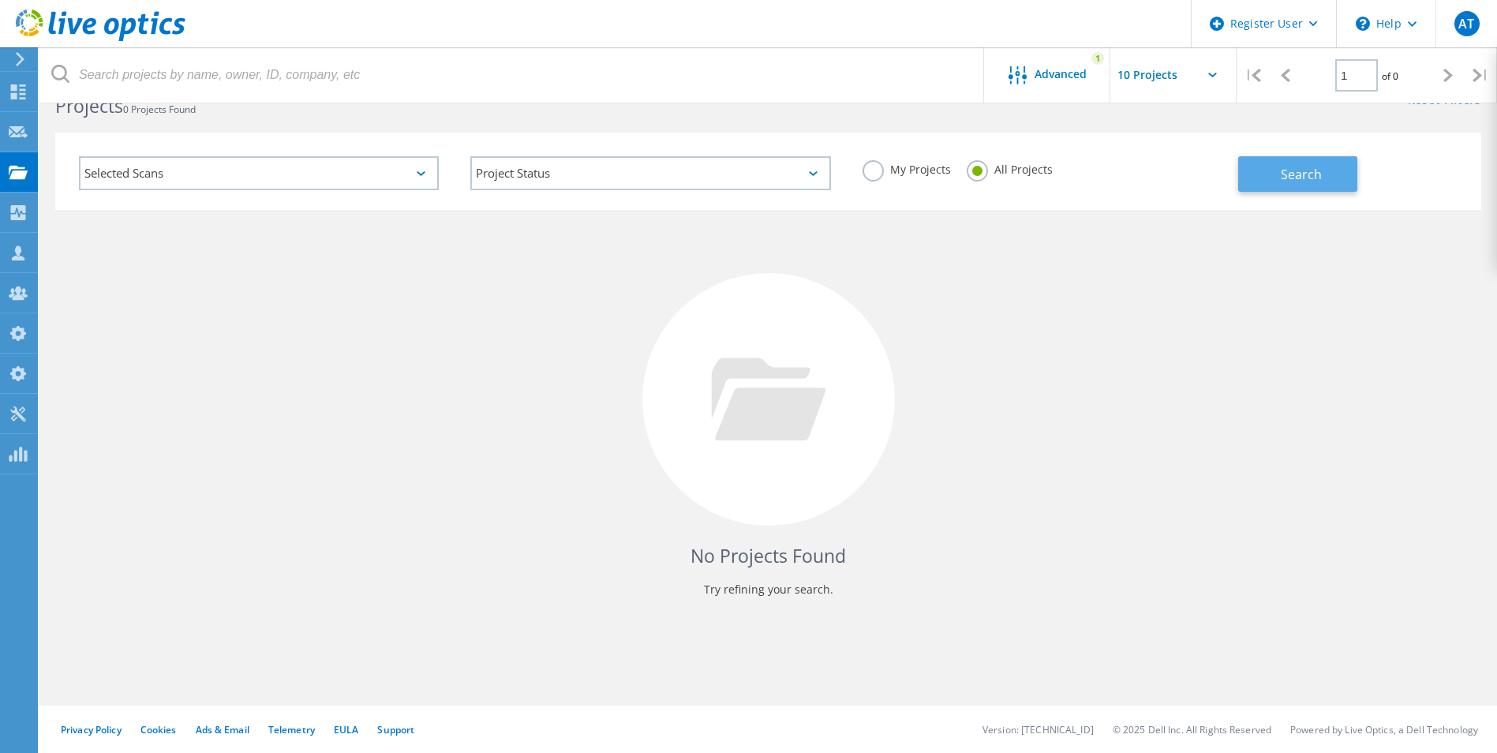
click at [1302, 180] on span "Search" at bounding box center [1301, 174] width 41 height 17
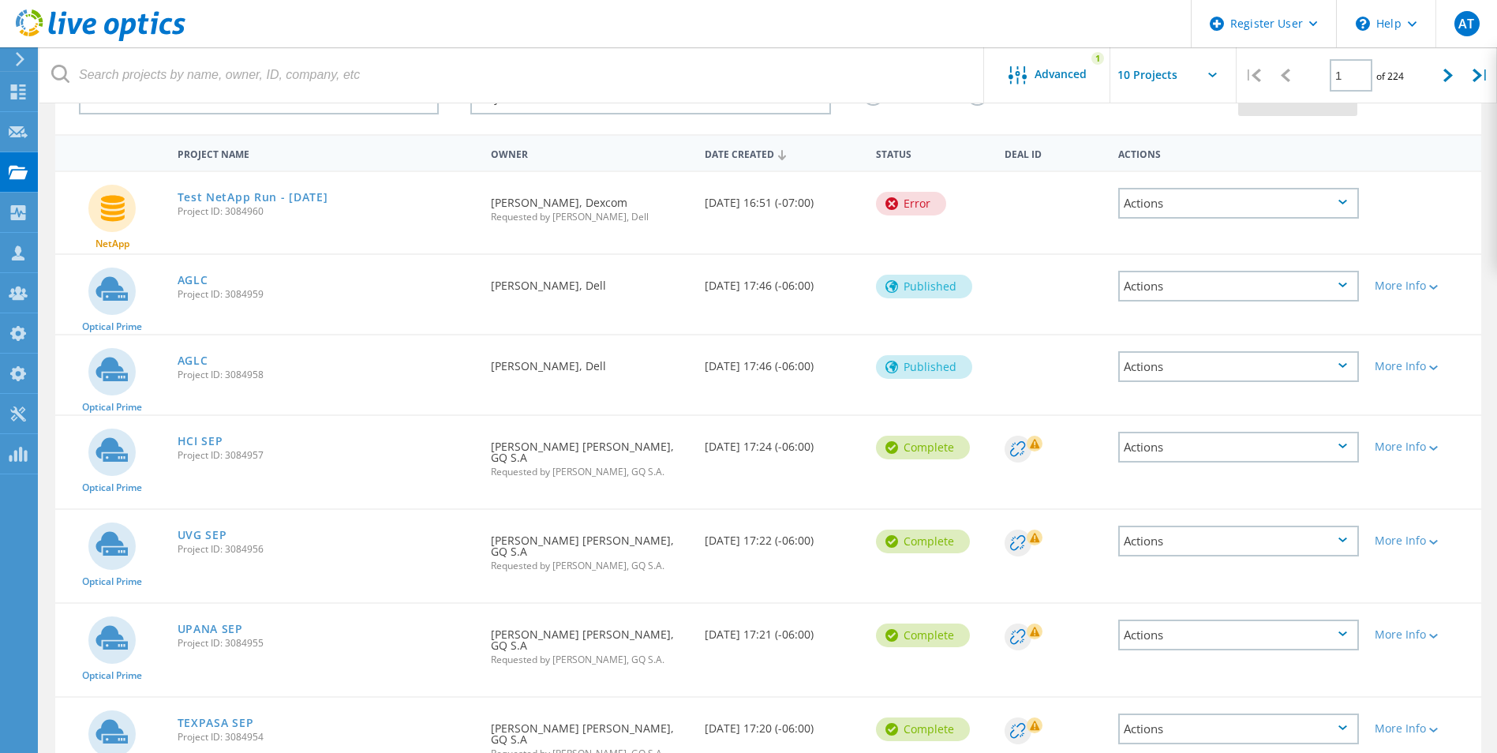
scroll to position [435, 0]
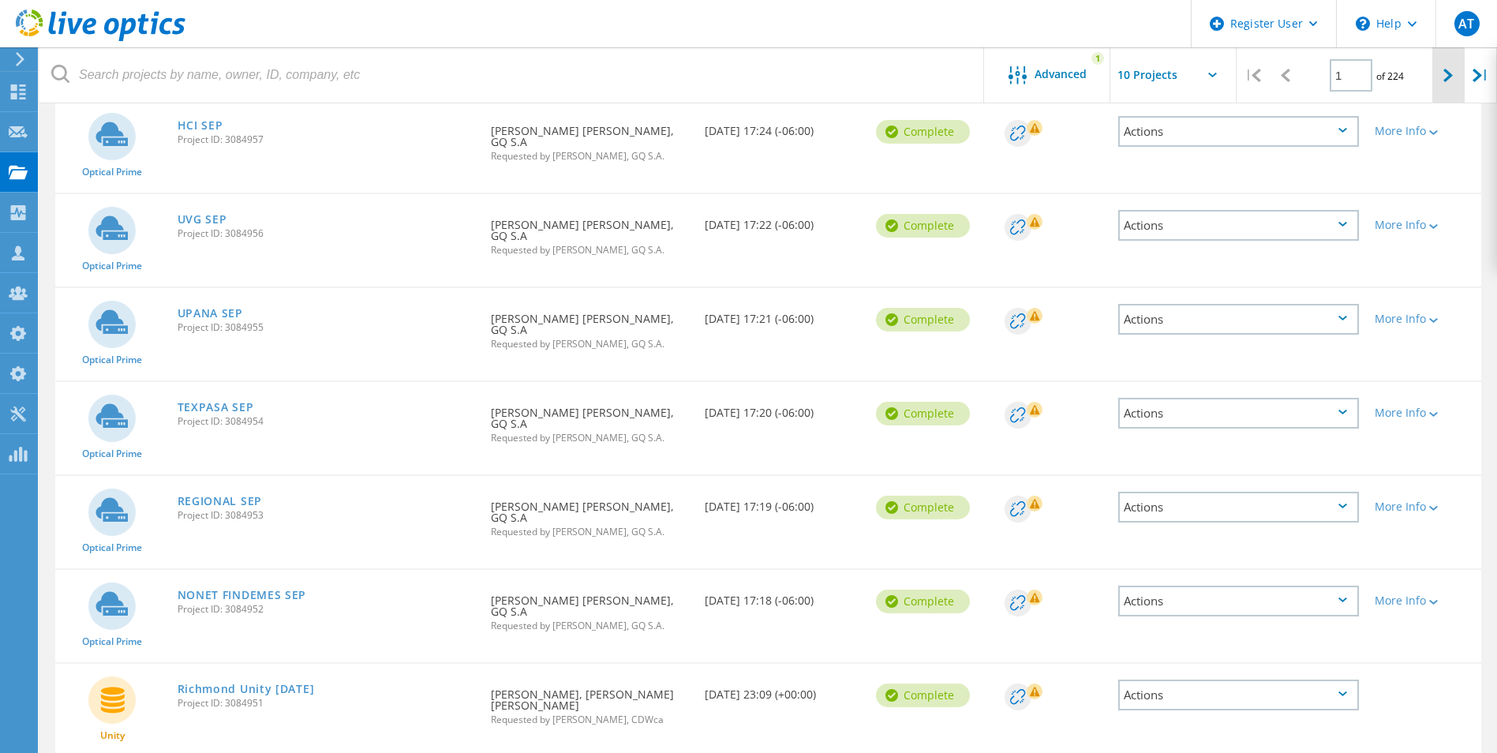
click at [1447, 81] on icon at bounding box center [1447, 75] width 9 height 13
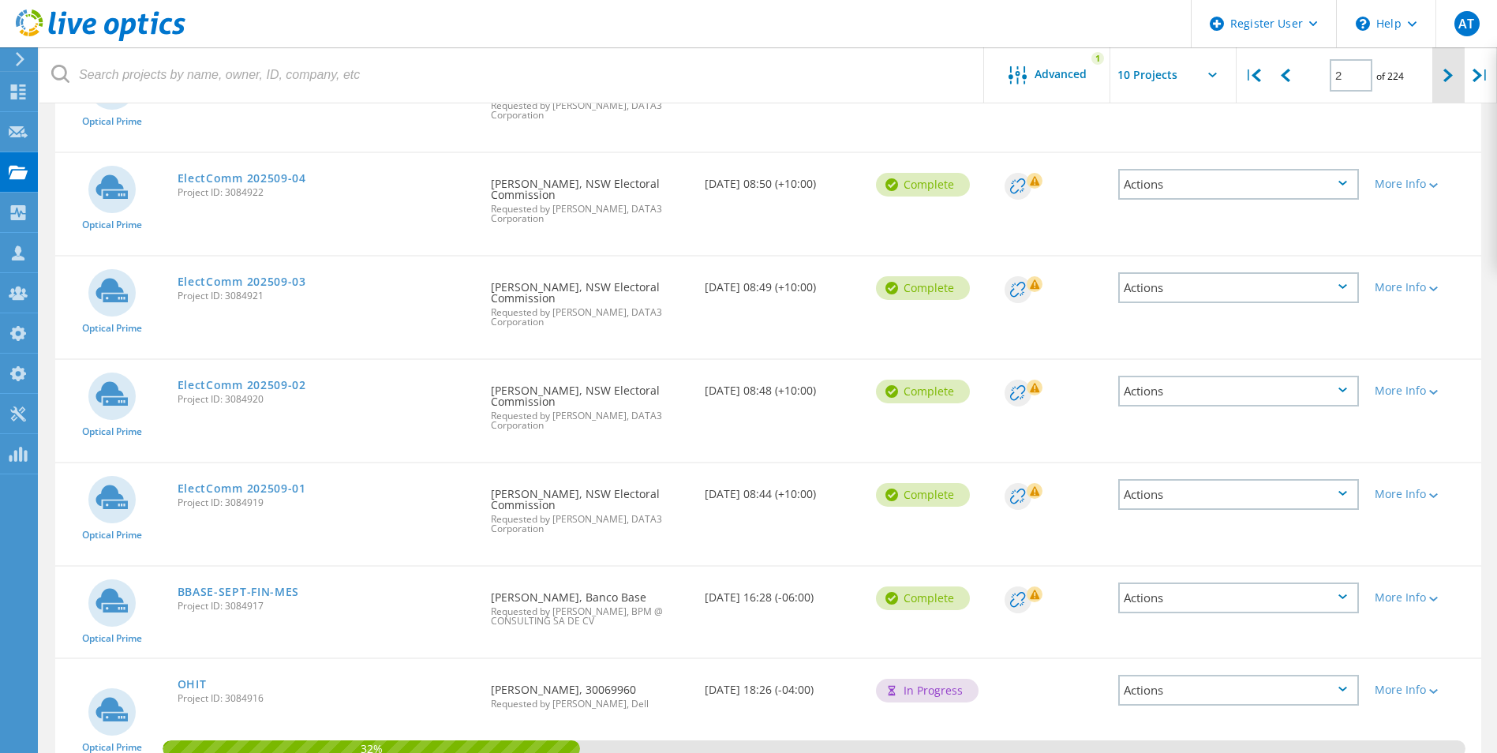
click at [1447, 81] on icon at bounding box center [1447, 75] width 9 height 13
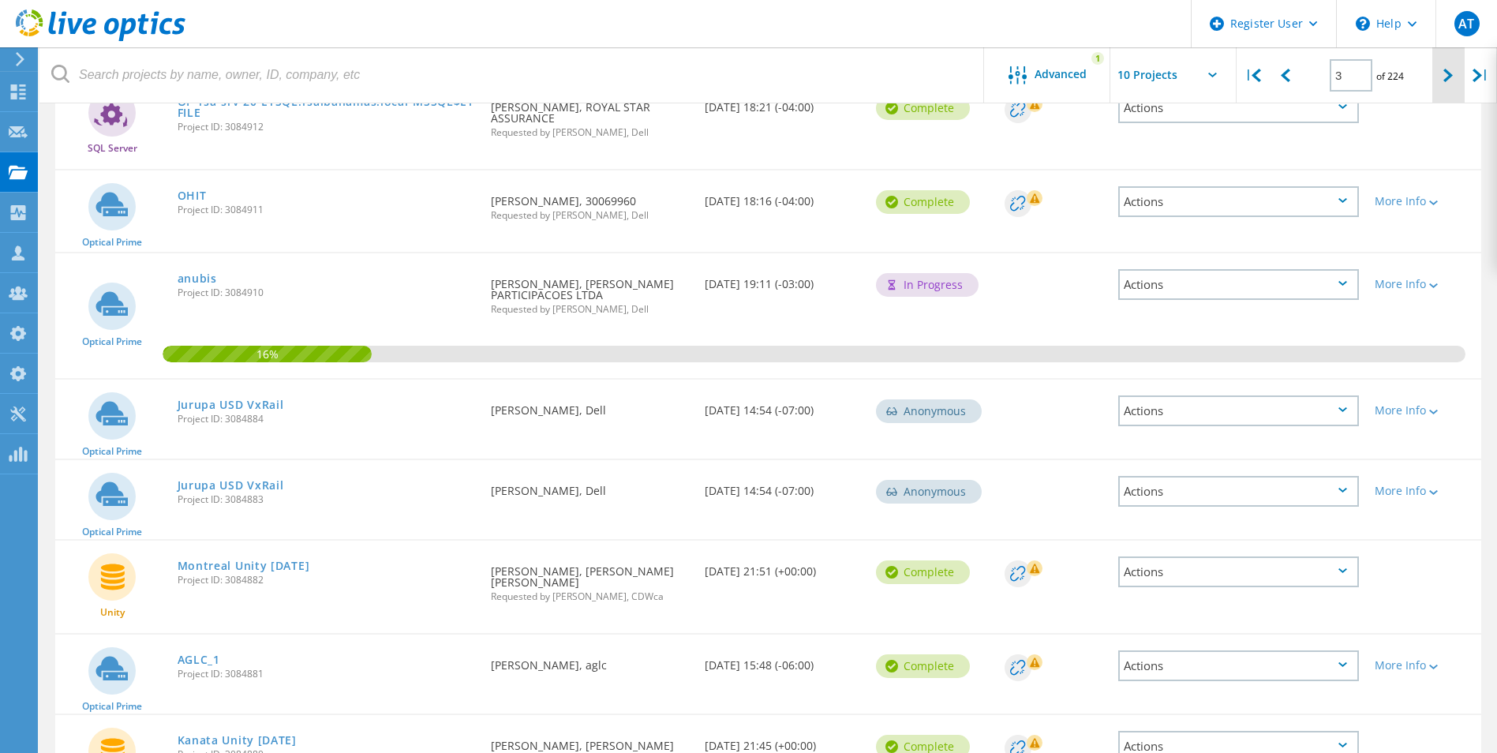
click at [1447, 81] on icon at bounding box center [1447, 75] width 9 height 13
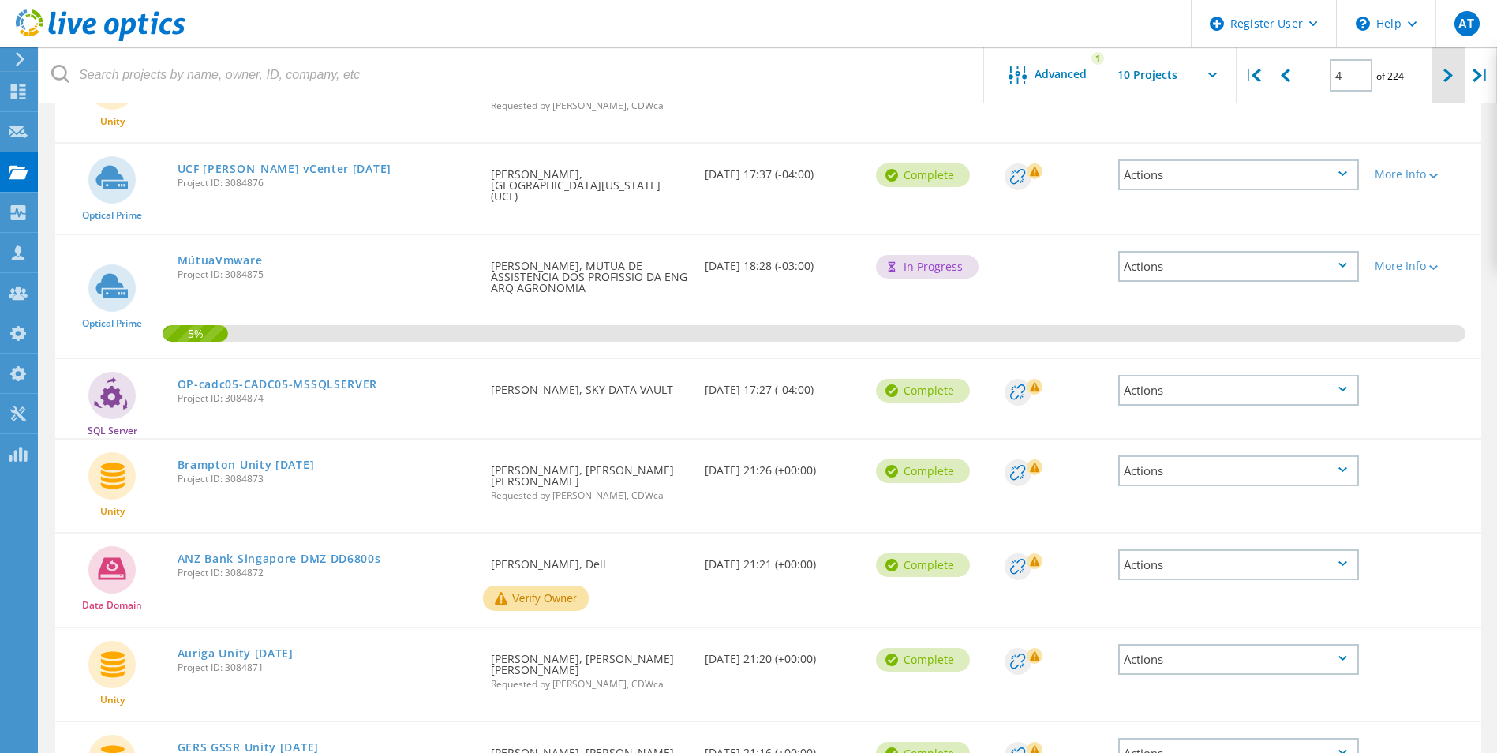
click at [1447, 81] on icon at bounding box center [1447, 75] width 9 height 13
type input "5"
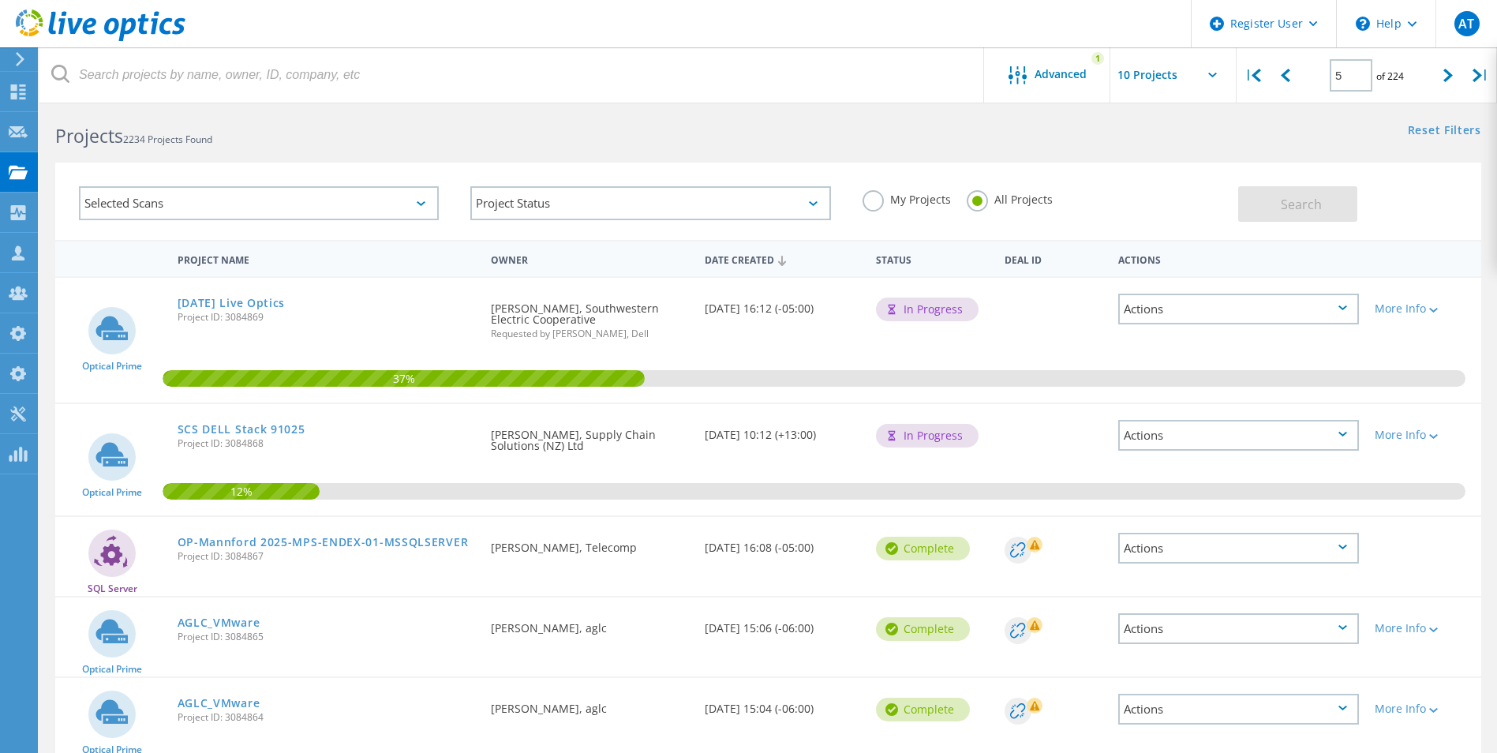
scroll to position [0, 0]
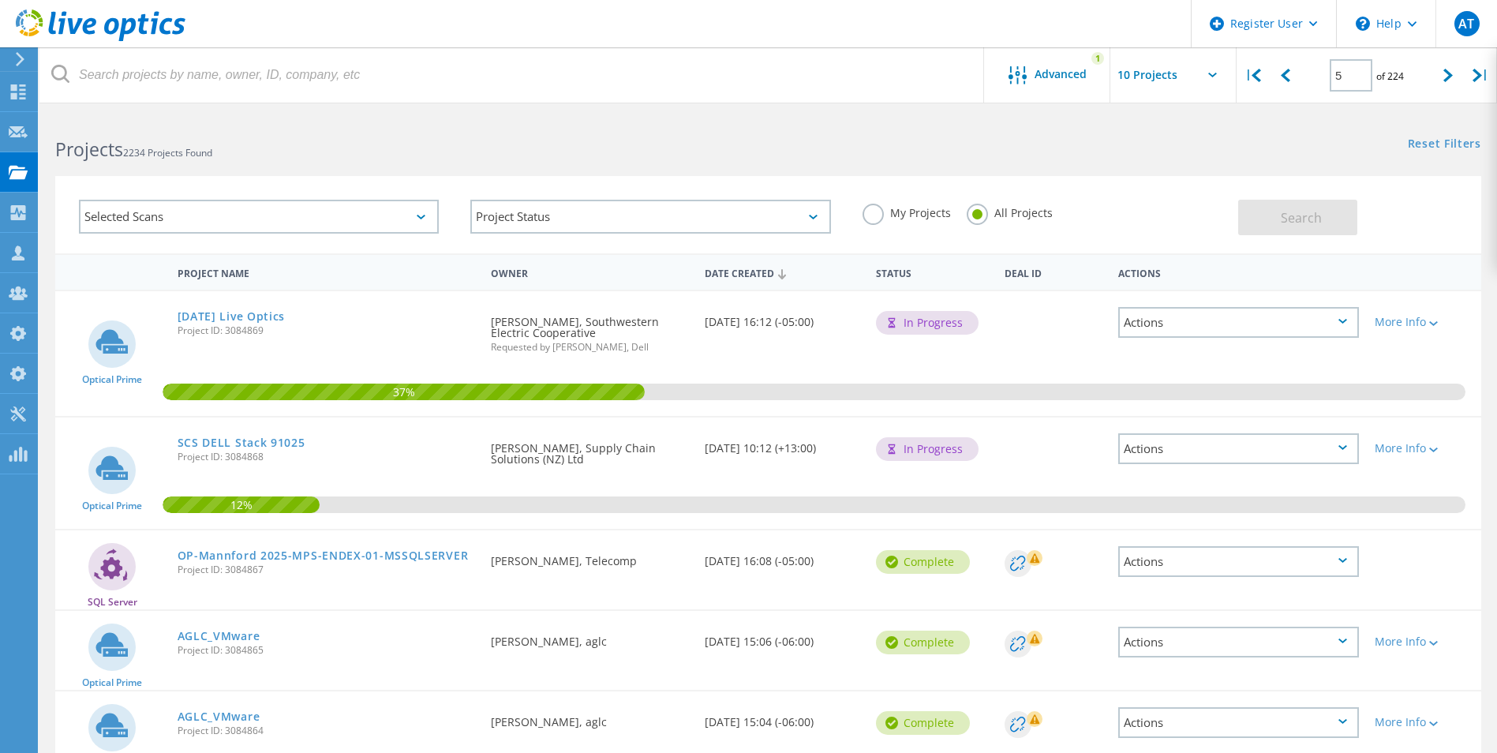
click at [368, 219] on div "Selected Scans" at bounding box center [259, 217] width 360 height 34
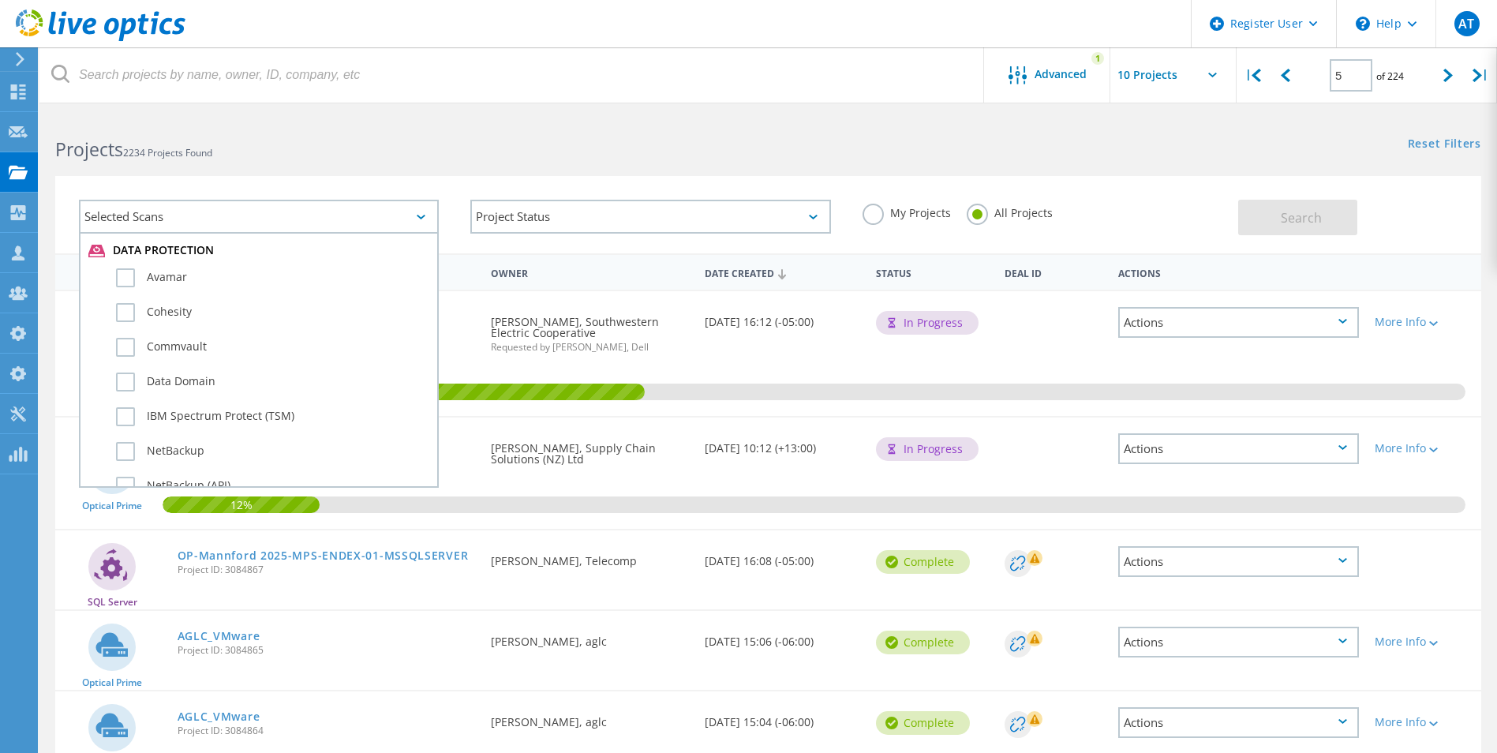
scroll to position [873, 0]
click at [122, 386] on label "Data Domain" at bounding box center [272, 382] width 313 height 19
click at [0, 0] on input "Data Domain" at bounding box center [0, 0] width 0 height 0
click at [1272, 220] on button "Search" at bounding box center [1297, 218] width 119 height 36
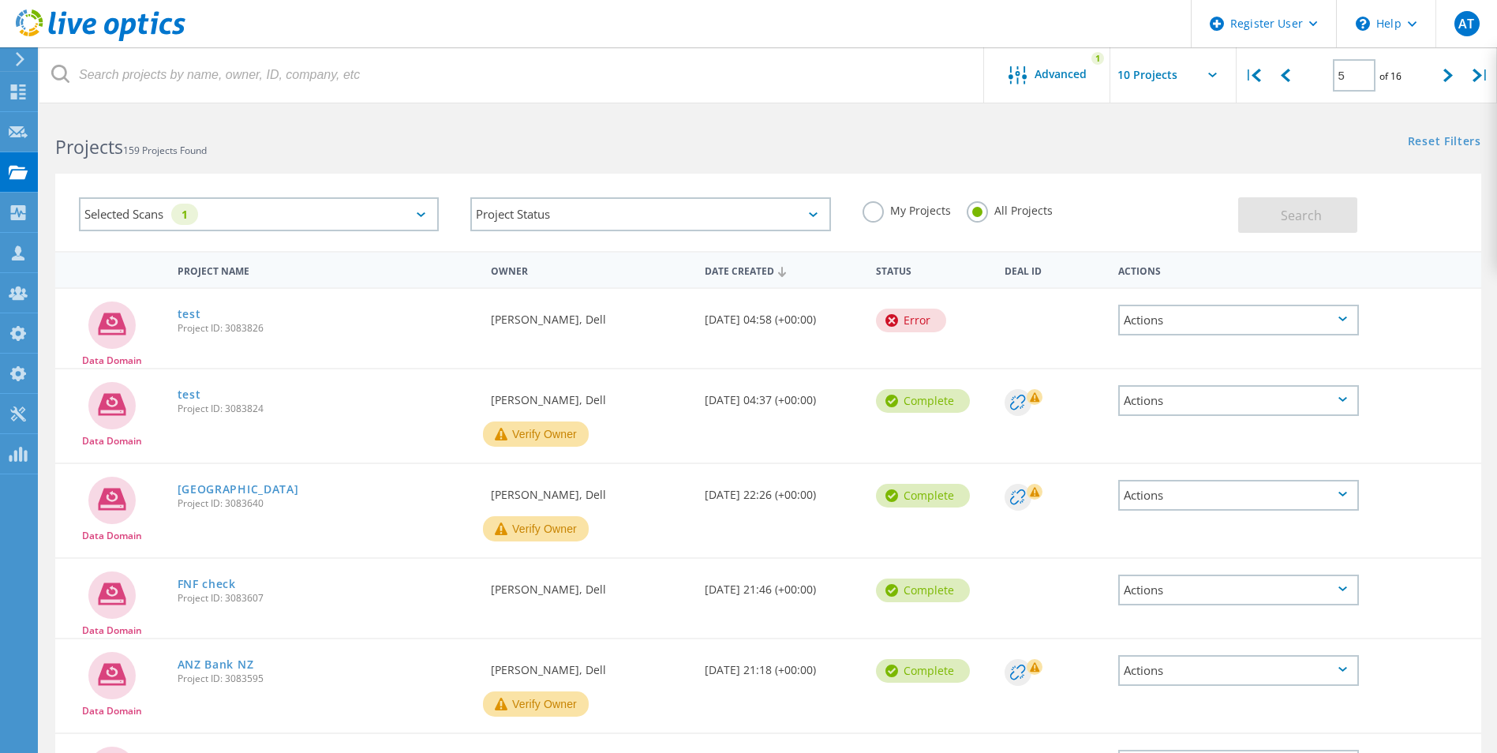
scroll to position [0, 0]
